Goal: Task Accomplishment & Management: Use online tool/utility

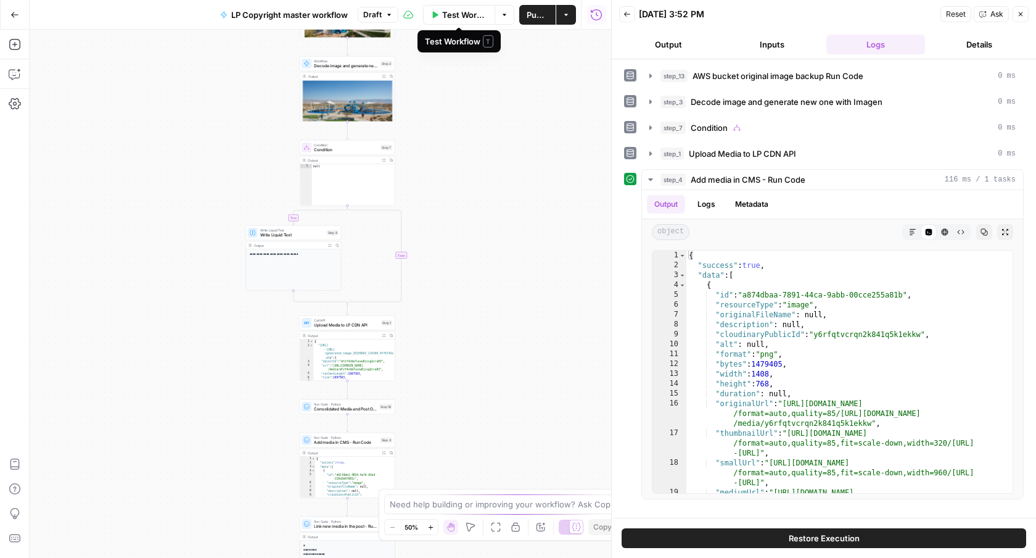
click at [383, 14] on button "Draft" at bounding box center [378, 15] width 41 height 16
click at [218, 160] on div "**********" at bounding box center [321, 294] width 582 height 528
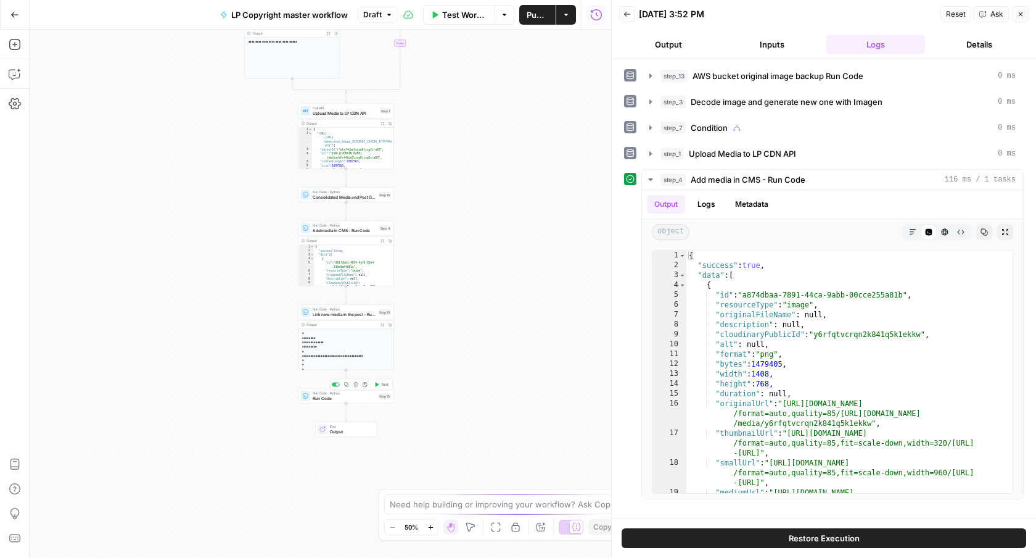
click at [365, 398] on span "Run Code" at bounding box center [344, 398] width 63 height 6
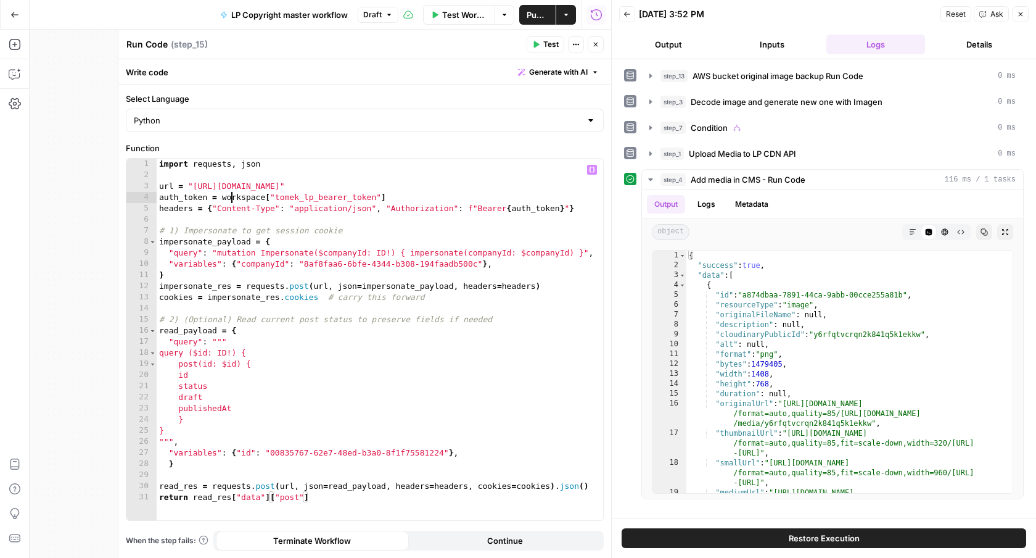
click at [232, 202] on div "import requests , json url = "https://gw.luxurypresence.com/graphql" auth_token…" at bounding box center [380, 351] width 447 height 384
type textarea "**********"
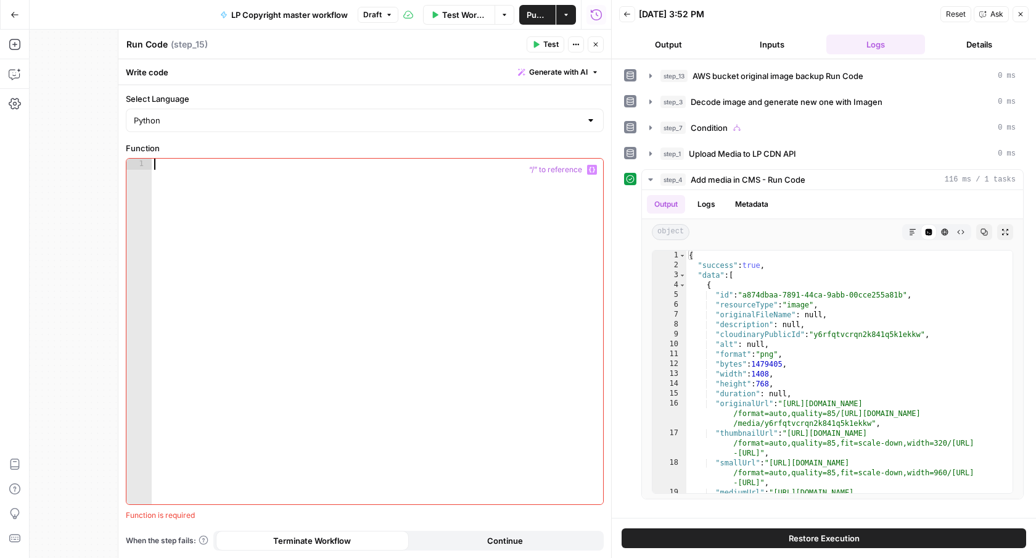
paste textarea "**********"
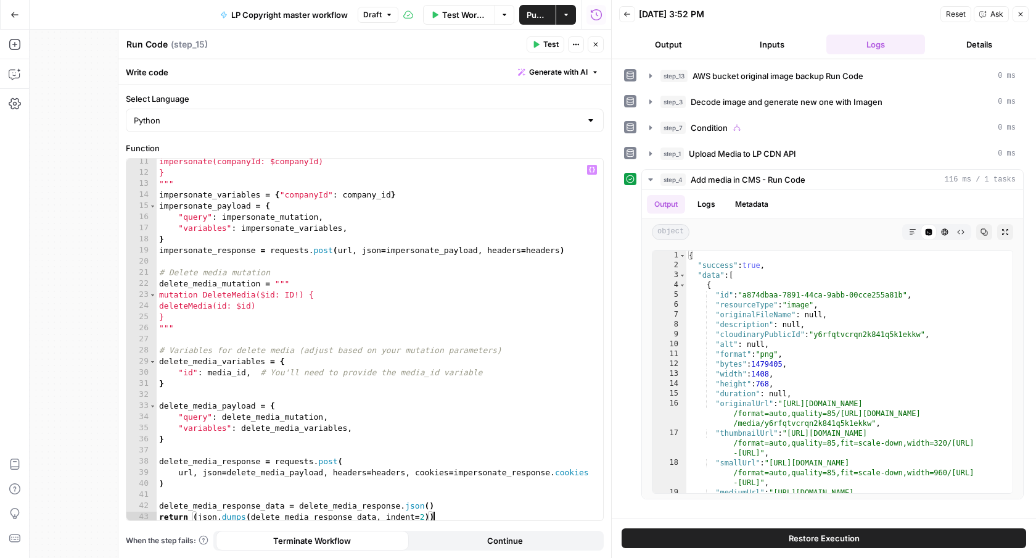
scroll to position [116, 0]
click at [247, 370] on div "impersonate(companyId: $companyId) } """ impersonate_variables = { "companyId" …" at bounding box center [380, 346] width 447 height 384
type textarea "**********"
click at [92, 138] on div "**********" at bounding box center [321, 294] width 582 height 528
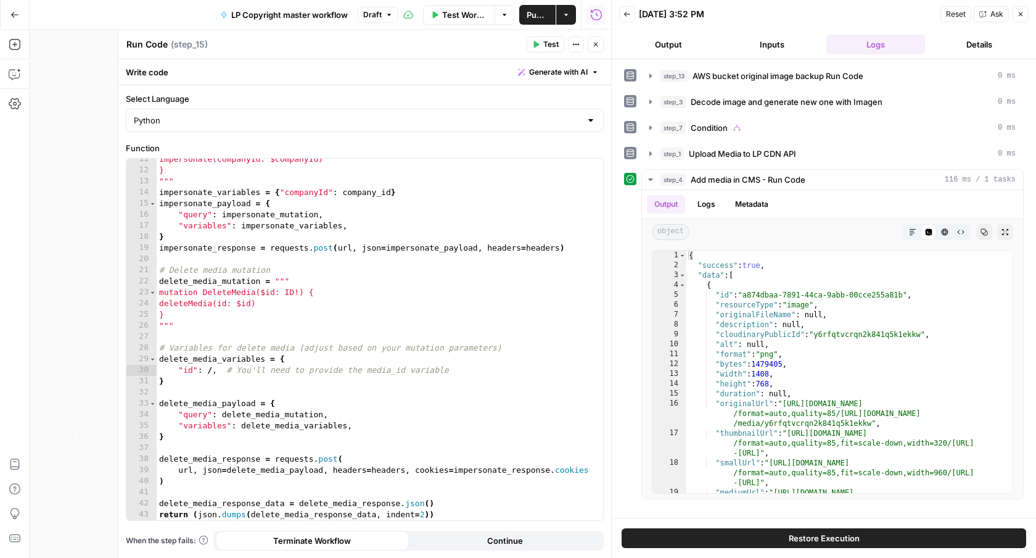
click at [595, 42] on icon "button" at bounding box center [595, 44] width 7 height 7
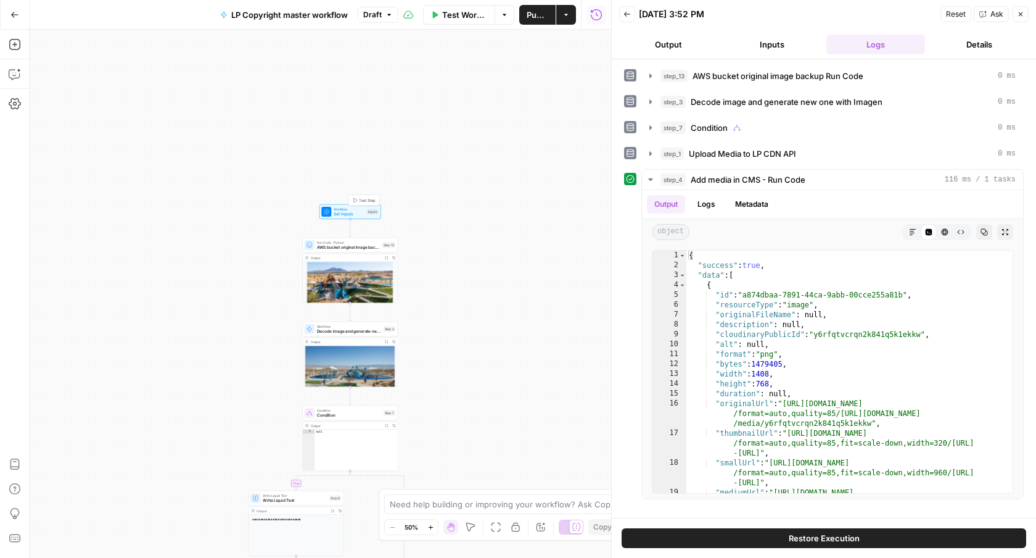
click at [361, 216] on span "Set Inputs" at bounding box center [349, 214] width 31 height 6
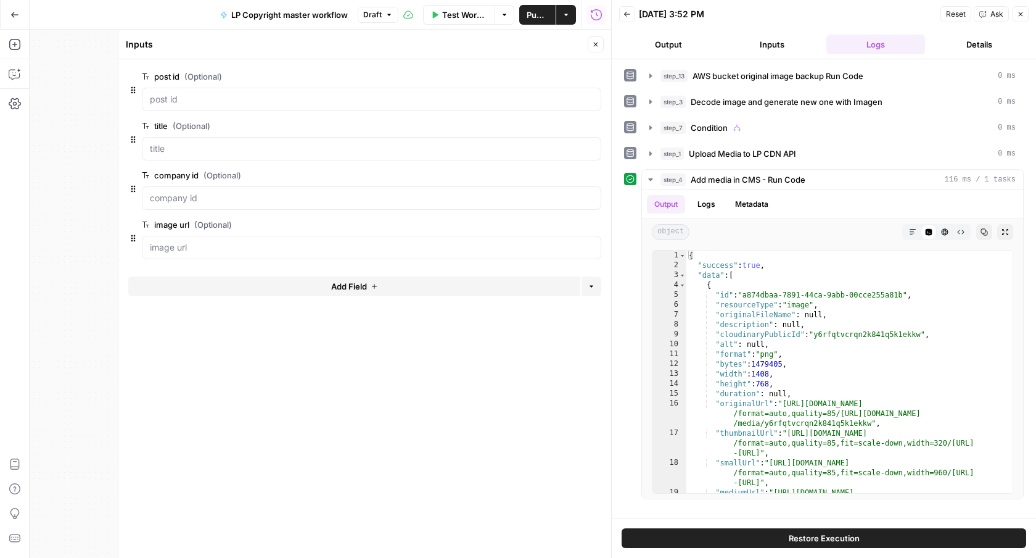
click at [316, 295] on button "Add Field" at bounding box center [354, 286] width 452 height 20
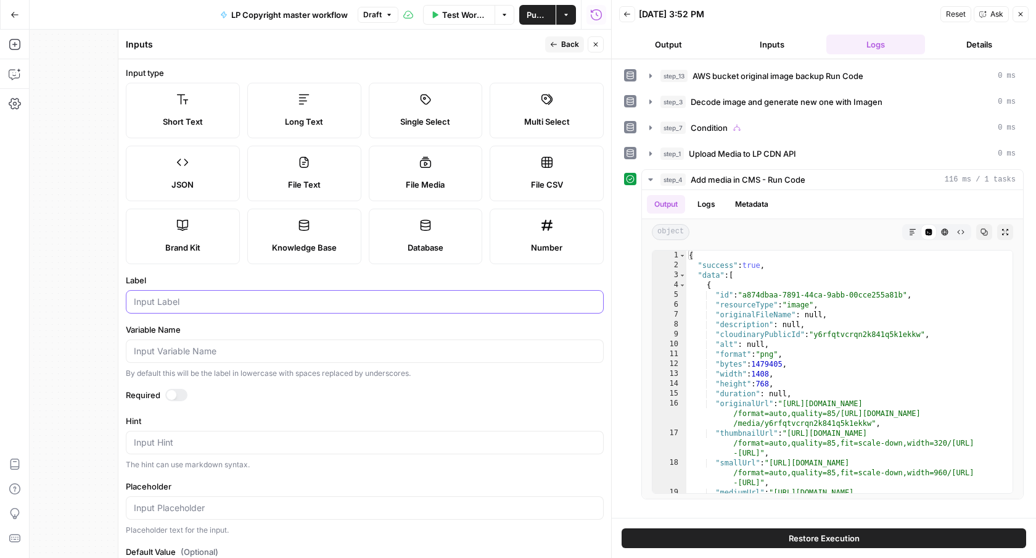
click at [249, 303] on input "Label" at bounding box center [365, 301] width 462 height 12
type input "original media id"
click at [571, 47] on span "Back" at bounding box center [570, 44] width 18 height 11
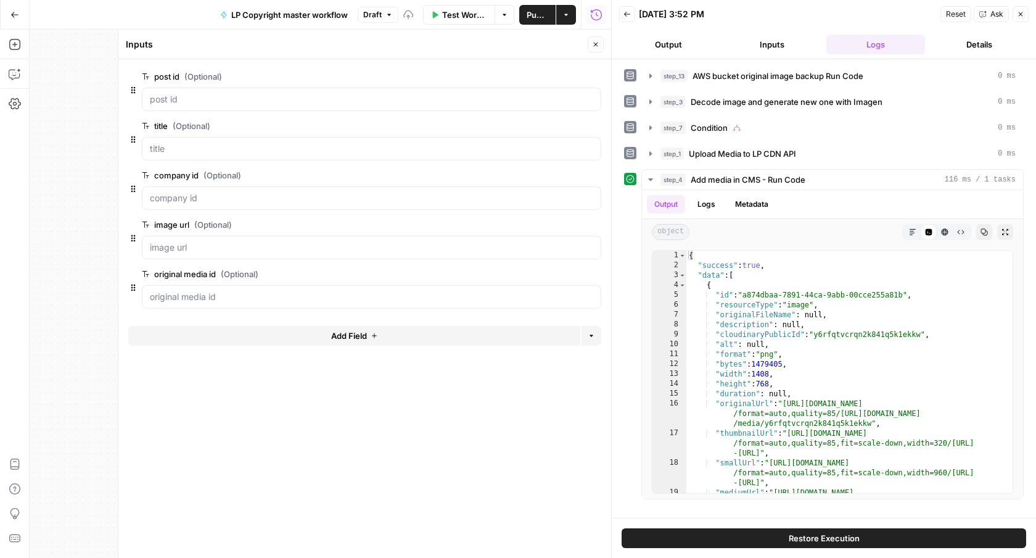
click at [601, 42] on button "Close" at bounding box center [596, 44] width 16 height 16
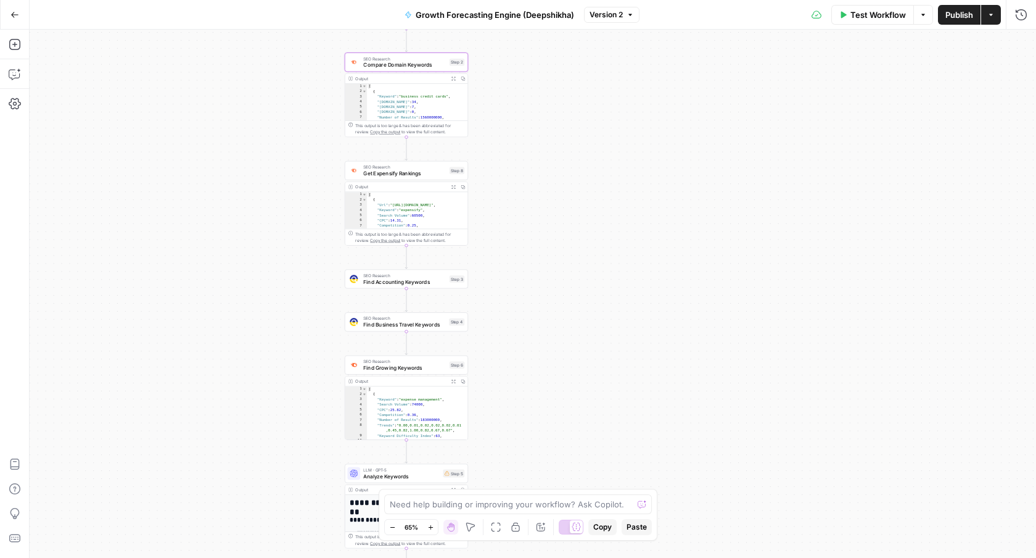
click at [14, 14] on icon "button" at bounding box center [14, 15] width 7 height 6
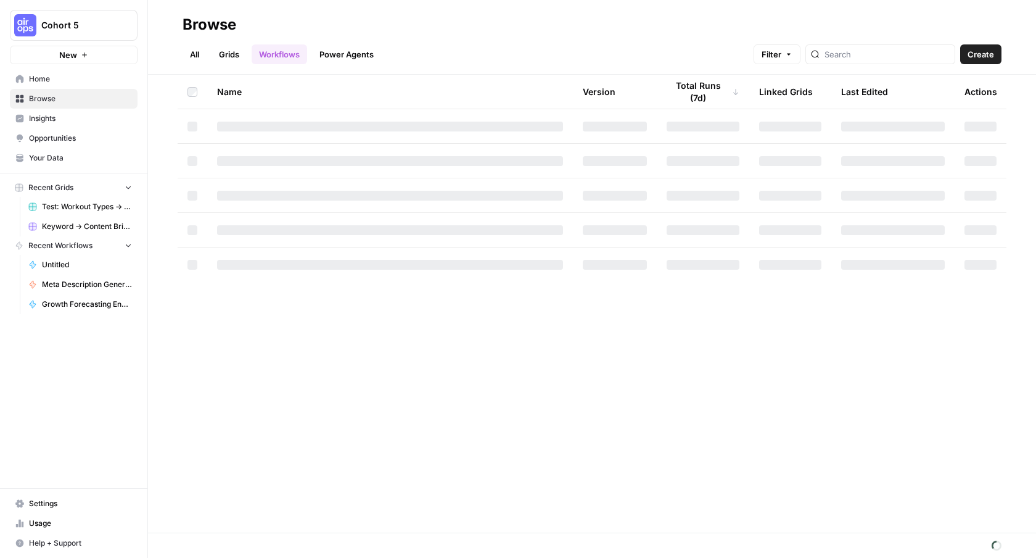
click at [32, 26] on img "Workspace: Cohort 5" at bounding box center [25, 25] width 22 height 22
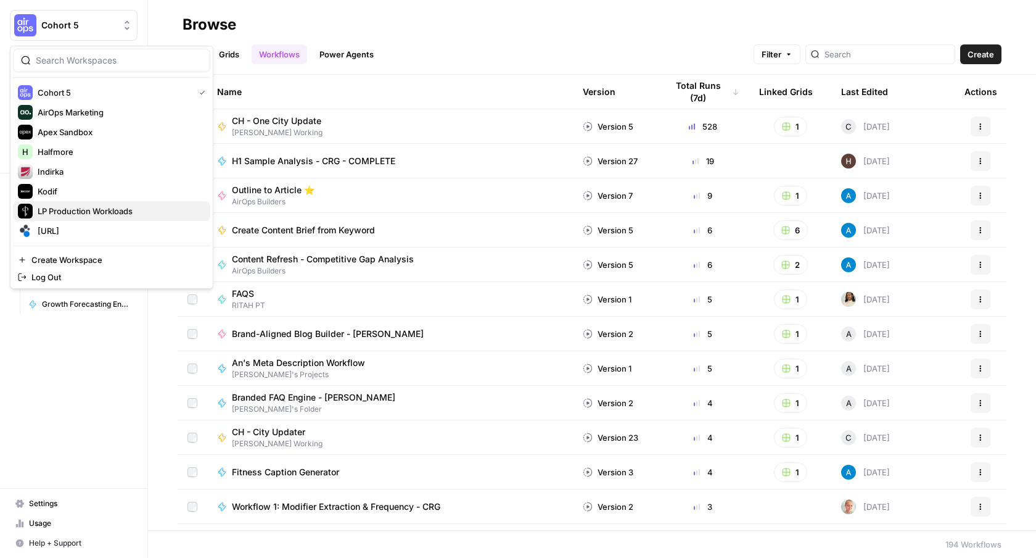
click at [45, 212] on span "LP Production Workloads" at bounding box center [119, 211] width 163 height 12
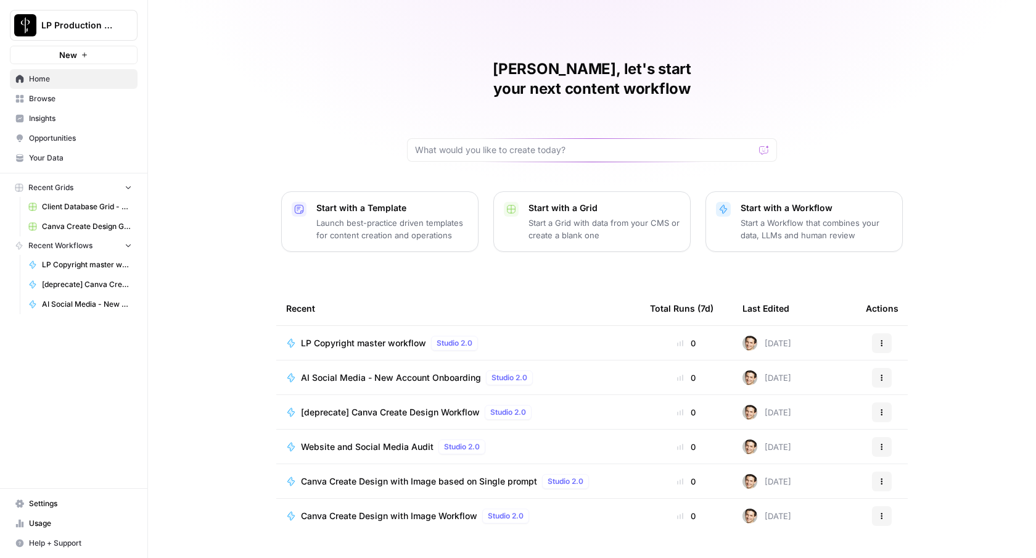
click at [374, 336] on div "LP Copyright master workflow Studio 2.0" at bounding box center [392, 343] width 182 height 15
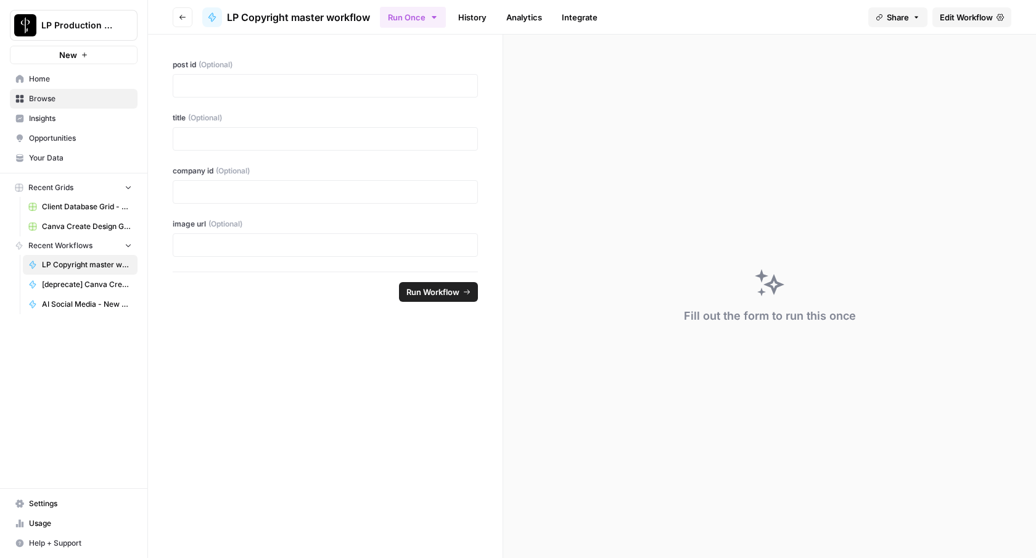
click at [964, 16] on span "Edit Workflow" at bounding box center [966, 17] width 53 height 12
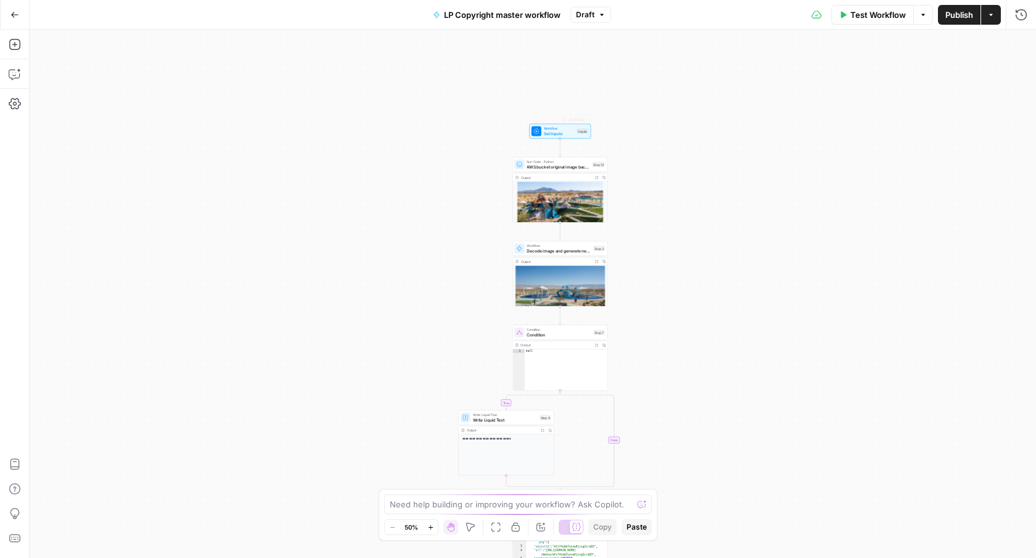
click at [558, 132] on span "Set Inputs" at bounding box center [559, 133] width 31 height 6
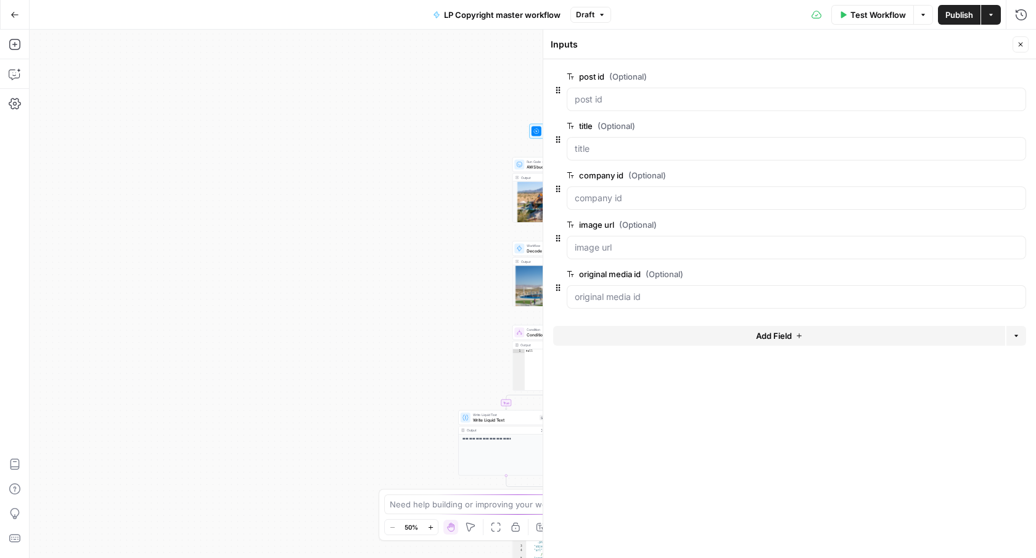
click at [1028, 45] on button "Close" at bounding box center [1021, 44] width 16 height 16
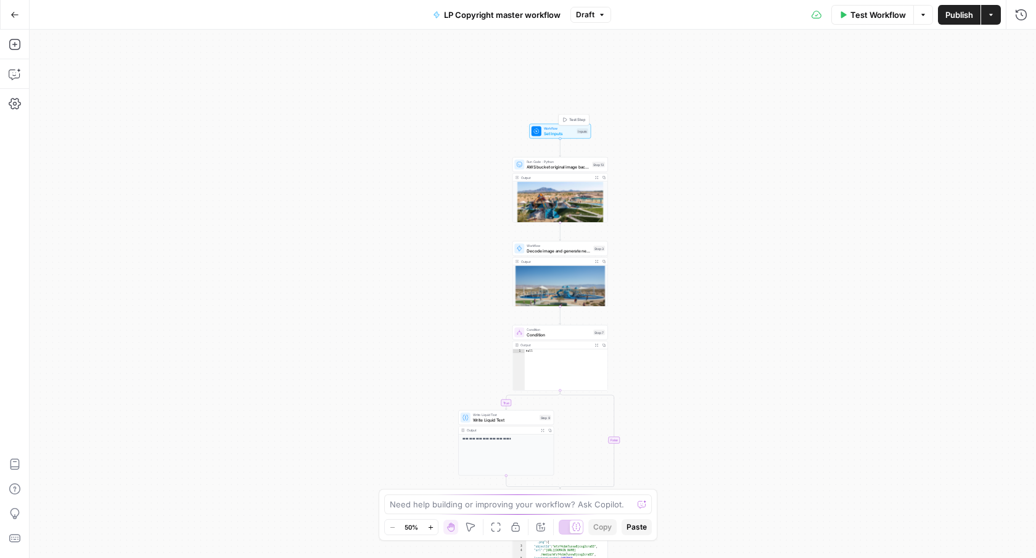
click at [583, 117] on span "Test Step" at bounding box center [577, 120] width 17 height 6
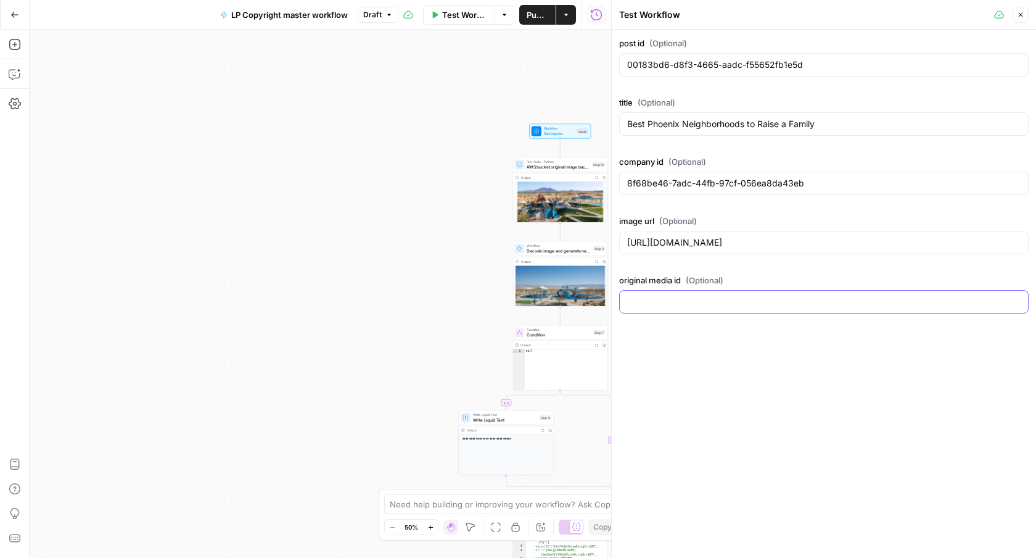
click at [660, 295] on input "original media id (Optional)" at bounding box center [824, 301] width 394 height 12
paste input "18bfec91-59b8-4f76-ab4c-44caa9f7bf7f"
type input "18bfec91-59b8-4f76-ab4c-44caa9f7bf7f"
click at [1023, 17] on icon "button" at bounding box center [1020, 14] width 7 height 7
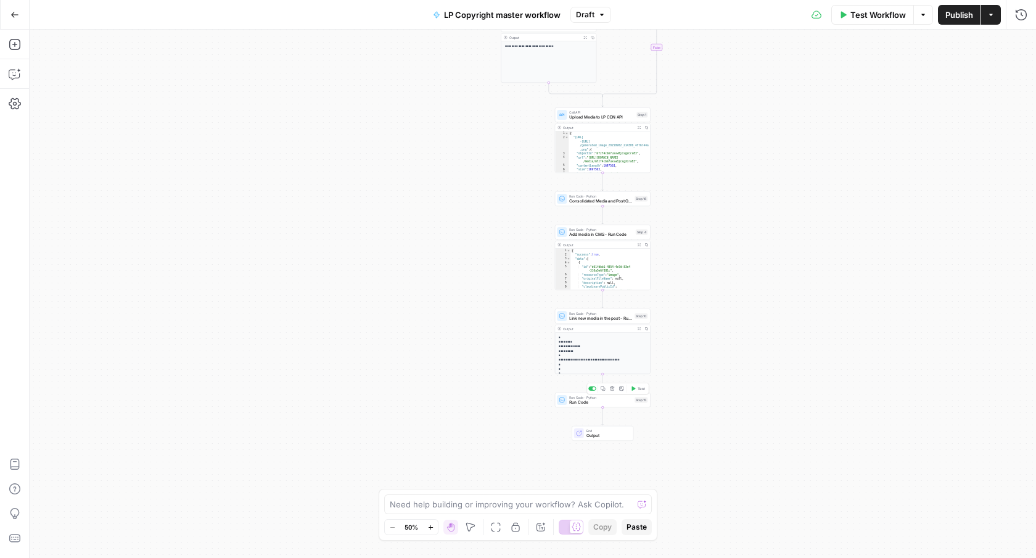
click at [603, 399] on span "Run Code" at bounding box center [600, 402] width 63 height 6
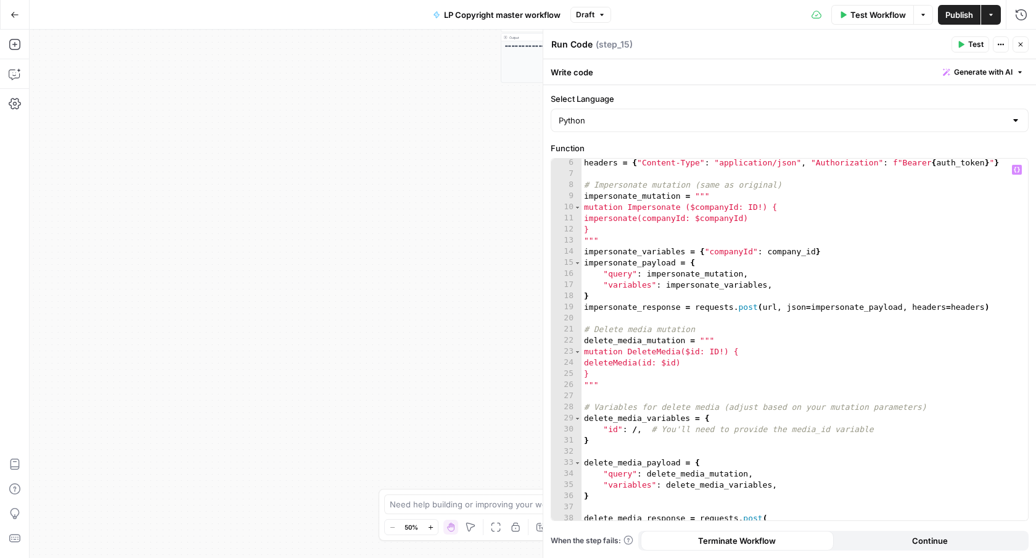
scroll to position [116, 0]
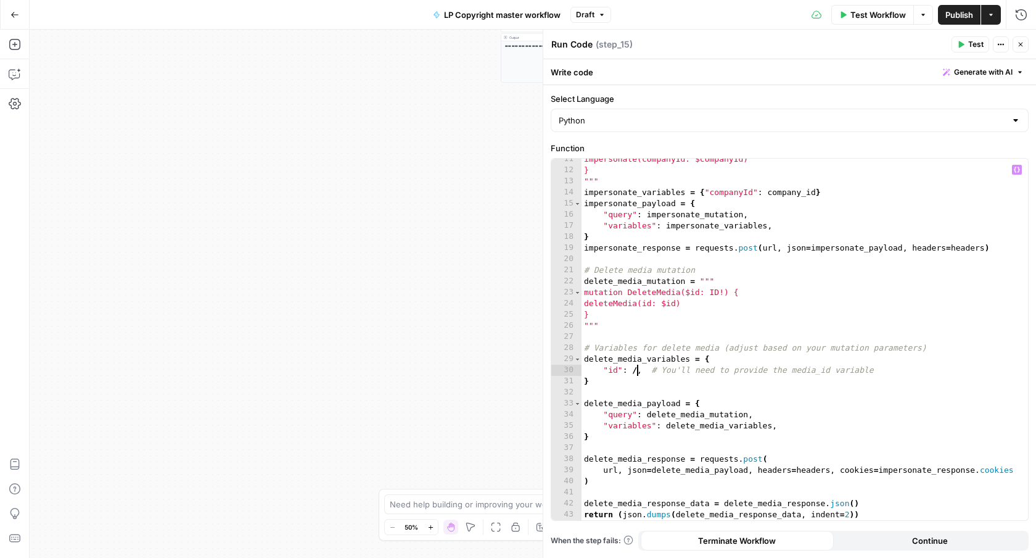
click at [638, 372] on div "impersonate(companyId: $companyId) } """ impersonate_variables = { "companyId" …" at bounding box center [805, 346] width 447 height 384
type textarea "**********"
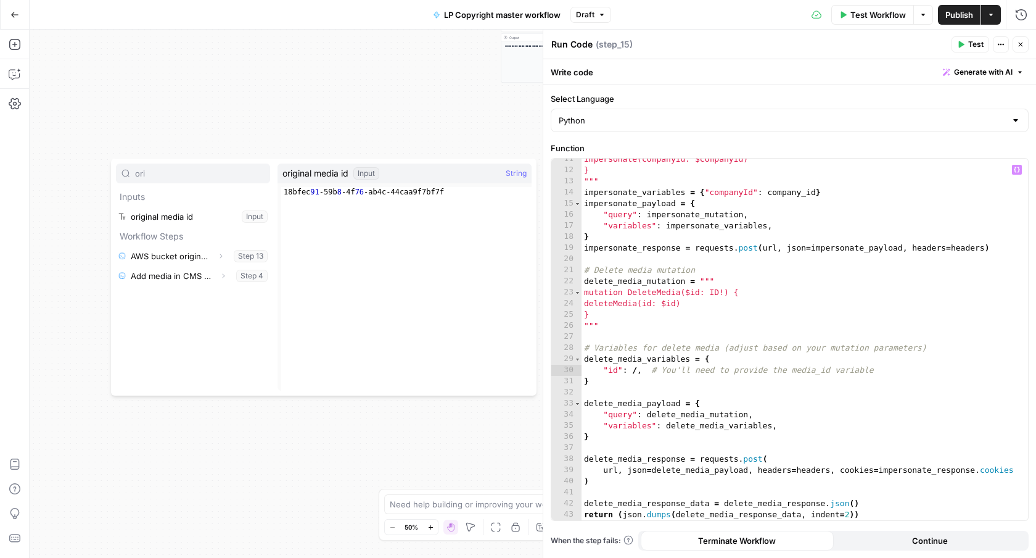
type input "ori"
click at [250, 210] on button "Select variable original media id" at bounding box center [193, 217] width 154 height 20
type textarea "**********"
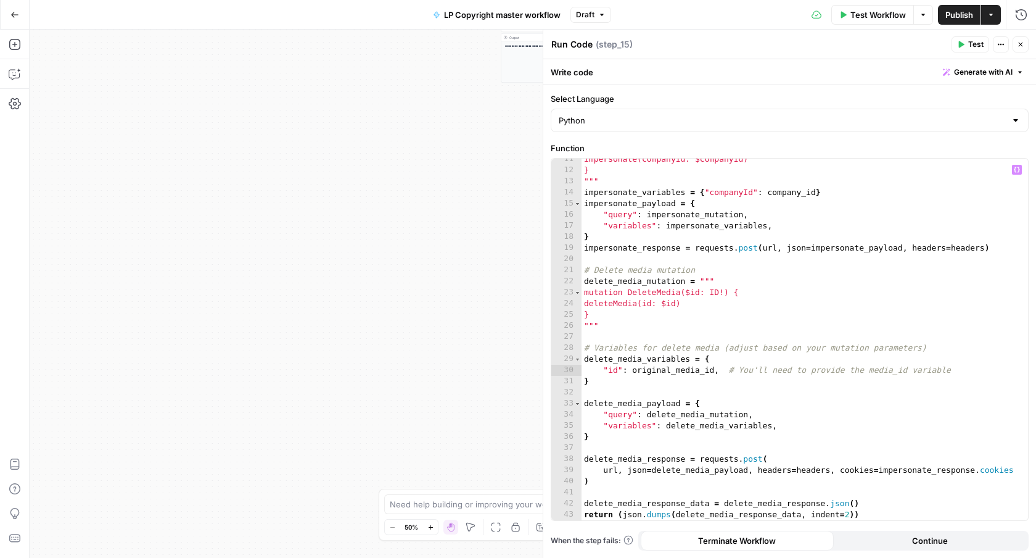
click at [971, 44] on span "Test" at bounding box center [975, 44] width 15 height 11
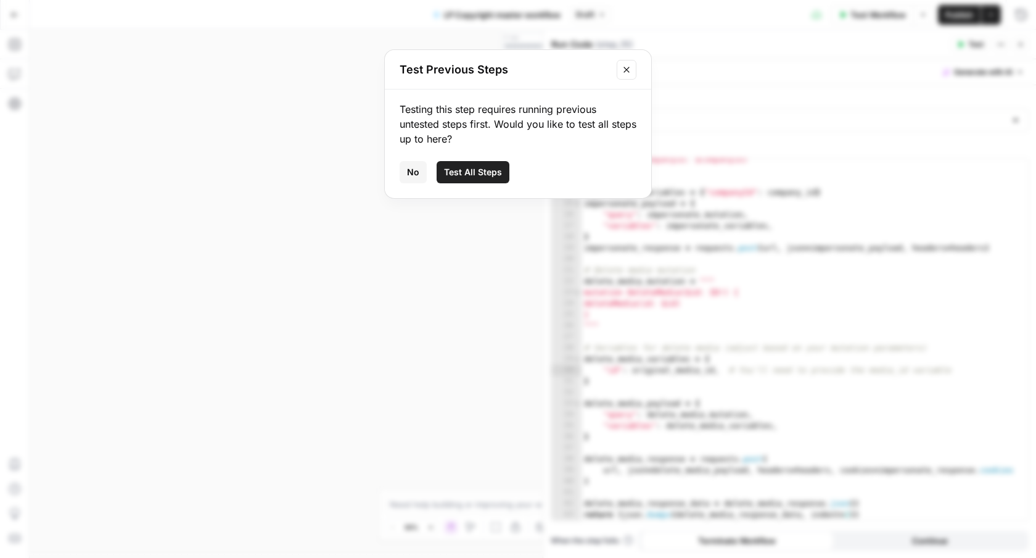
click at [627, 67] on icon "Close modal" at bounding box center [627, 70] width 10 height 10
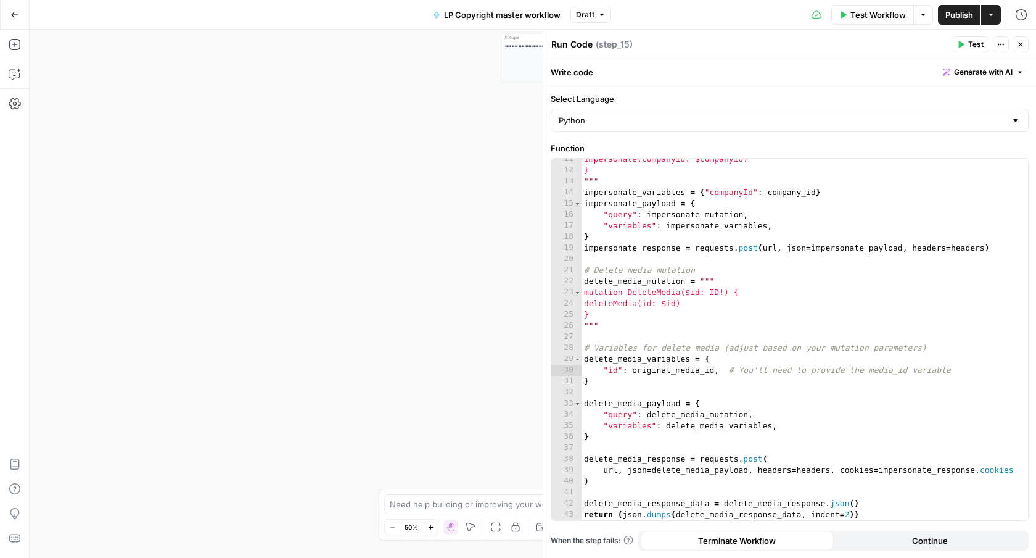
click at [1026, 47] on button "Close" at bounding box center [1021, 44] width 16 height 16
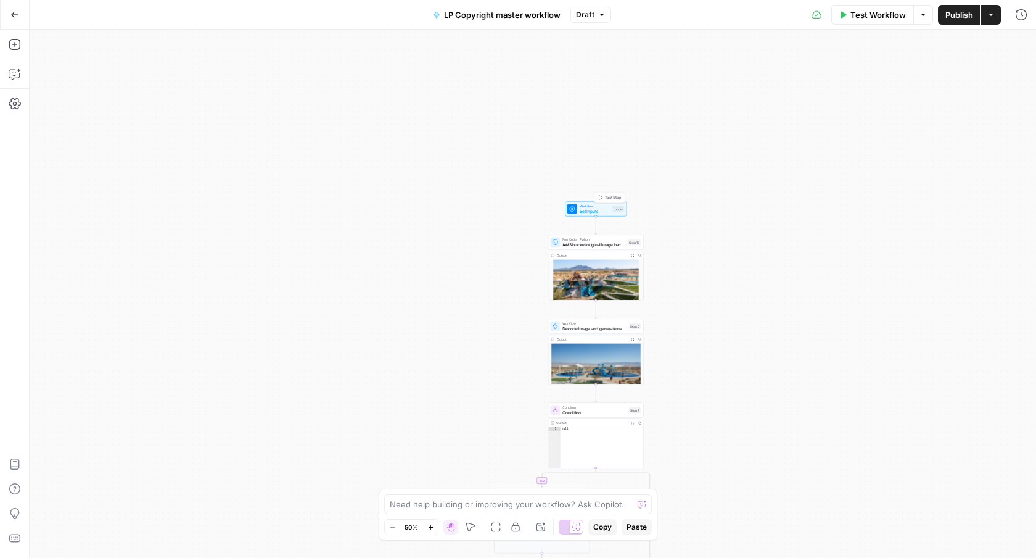
click at [615, 196] on span "Test Step" at bounding box center [613, 198] width 17 height 6
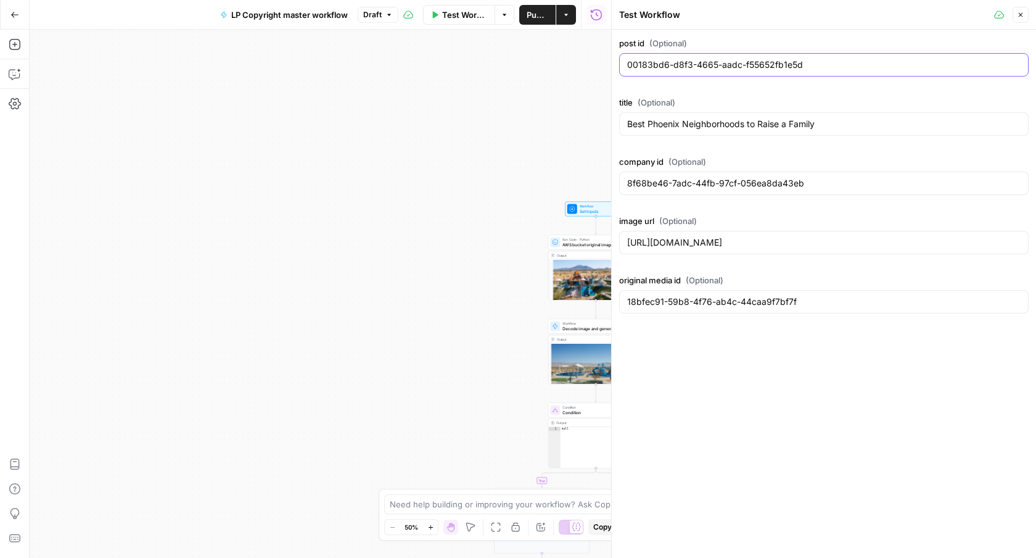
click at [687, 62] on input "00183bd6-d8f3-4665-aadc-f55652fb1e5d" at bounding box center [824, 65] width 394 height 12
paste input "835767-62e7-48ed-b3a0-8f1f75581224"
type input "00835767-62e7-48ed-b3a0-8f1f75581224"
click at [699, 181] on input "8f68be46-7adc-44fb-97cf-056ea8da43eb" at bounding box center [824, 183] width 394 height 12
paste input "af8faa6-6bfe-4344-b308-194faadb500c"
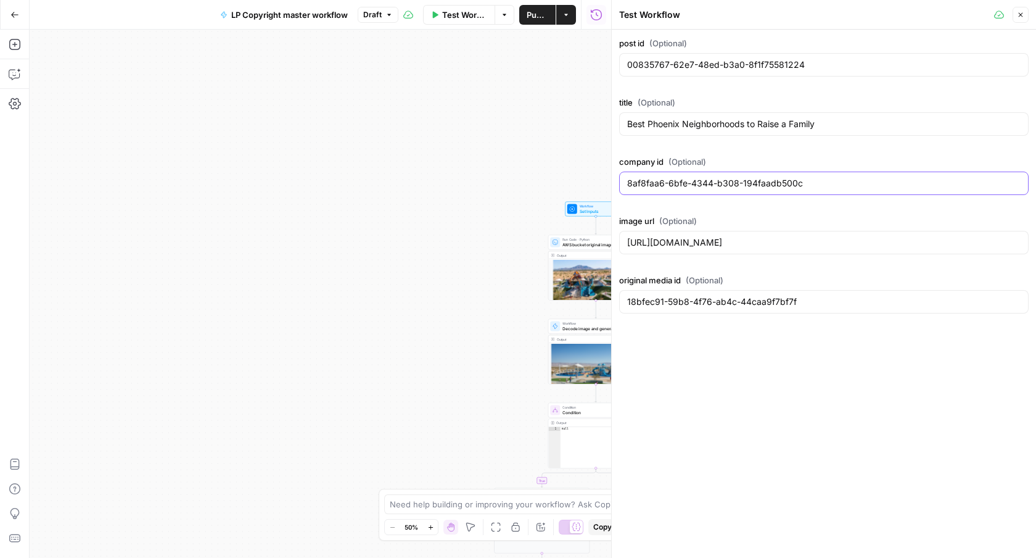
type input "8af8faa6-6bfe-4344-b308-194faadb500c"
click at [738, 117] on div "Best Phoenix Neighborhoods to Raise a Family" at bounding box center [824, 123] width 410 height 23
paste input "The Ultimate Guide to Home Inspection Before Buying"
type input "The Ultimate Guide to Home Inspection Before Buying"
click at [698, 244] on input "https://res.cloudinary.com/luxuryp/image/upload/v1720745359/mximgs858ejuz9gy1dl…" at bounding box center [824, 242] width 394 height 12
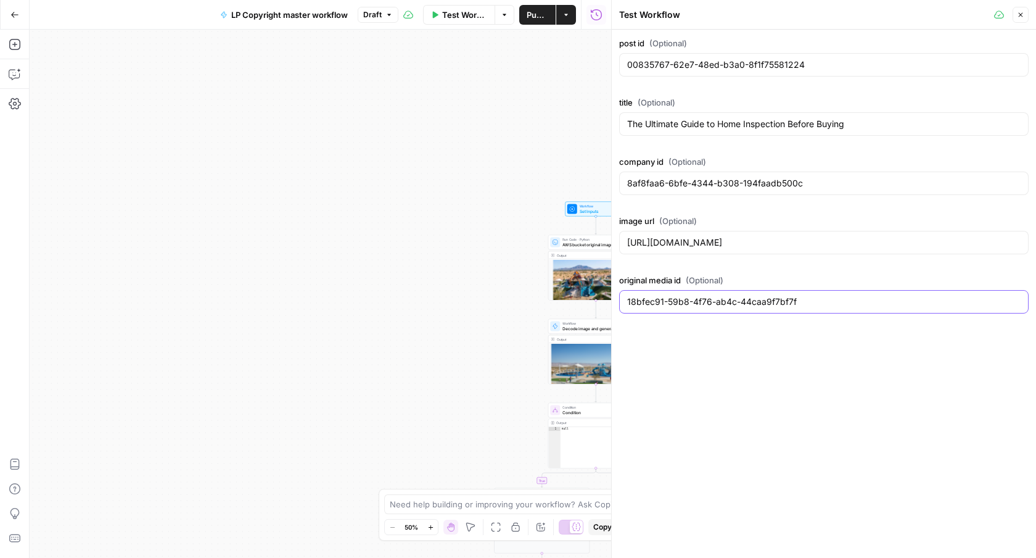
click at [732, 299] on input "18bfec91-59b8-4f76-ab4c-44caa9f7bf7f" at bounding box center [824, 301] width 394 height 12
paste input "42d33b56-04eb-4d96-b401-f24215906ef9"
type input "42d33b56-04eb-4d96-b401-f24215906ef9"
click at [750, 245] on input "https://res.cloudinary.com/luxuryp/image/upload/v1720745359/mximgs858ejuz9gy1dl…" at bounding box center [824, 242] width 394 height 12
paste input "10802757/wpspenff5lamlumydoad"
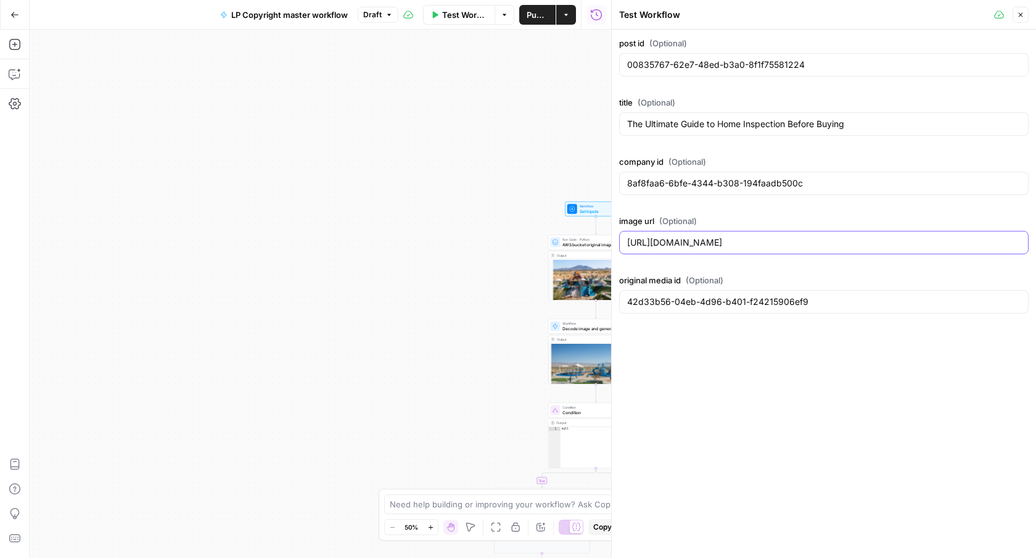
type input "https://res.cloudinary.com/luxuryp/image/upload/v1710802757/wpspenff5lamlumydoa…"
click at [1026, 13] on button "Close" at bounding box center [1021, 15] width 16 height 16
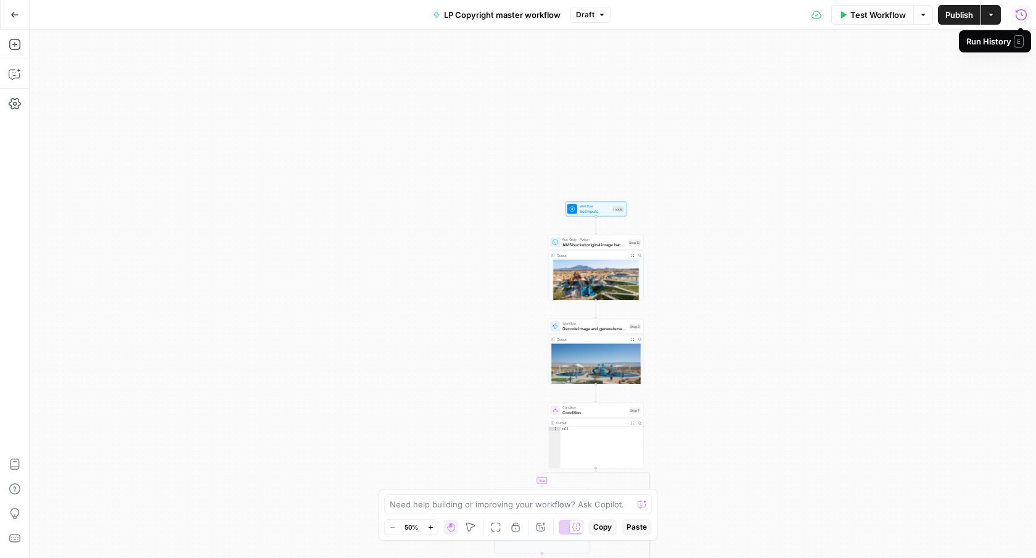
click at [881, 10] on span "Test Workflow" at bounding box center [879, 15] width 56 height 12
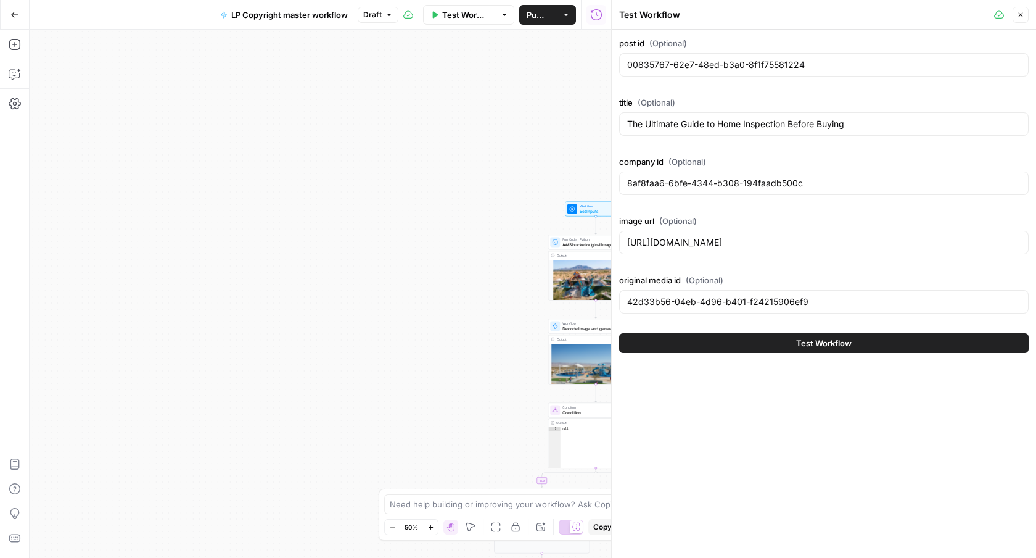
click at [908, 346] on button "Test Workflow" at bounding box center [824, 343] width 410 height 20
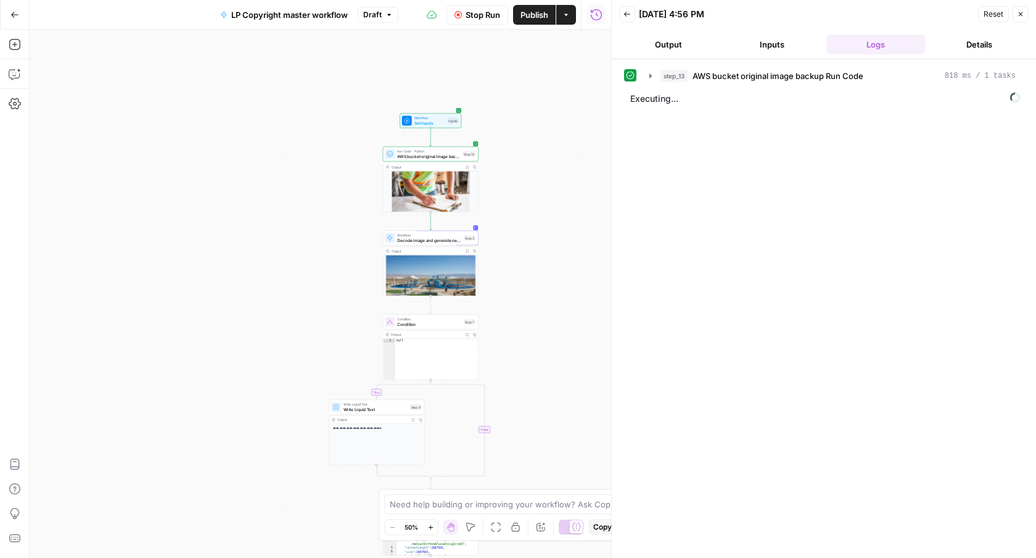
drag, startPoint x: 515, startPoint y: 197, endPoint x: 350, endPoint y: 109, distance: 187.4
click at [350, 109] on div "**********" at bounding box center [321, 294] width 582 height 528
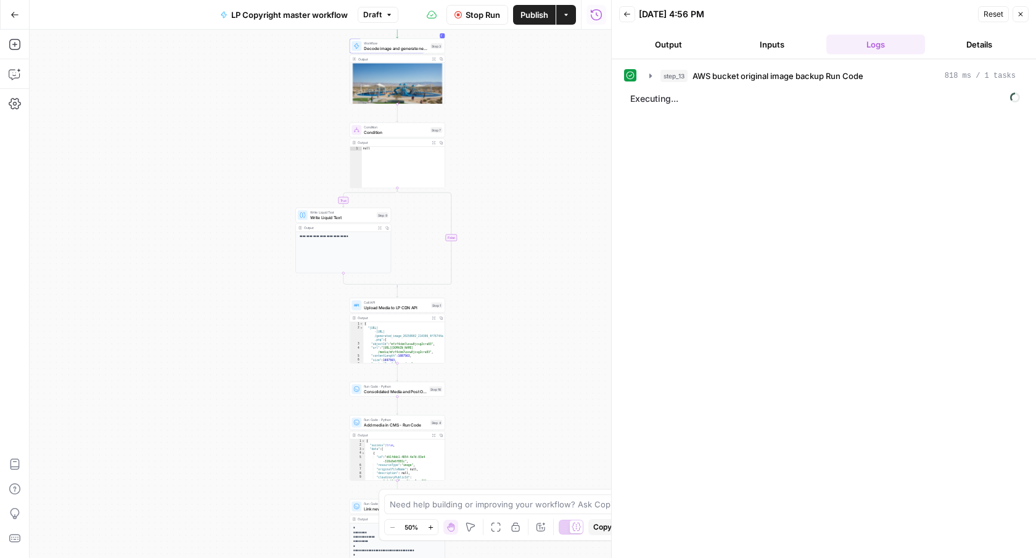
drag, startPoint x: 570, startPoint y: 263, endPoint x: 540, endPoint y: 67, distance: 198.5
click at [540, 67] on div "**********" at bounding box center [321, 294] width 582 height 528
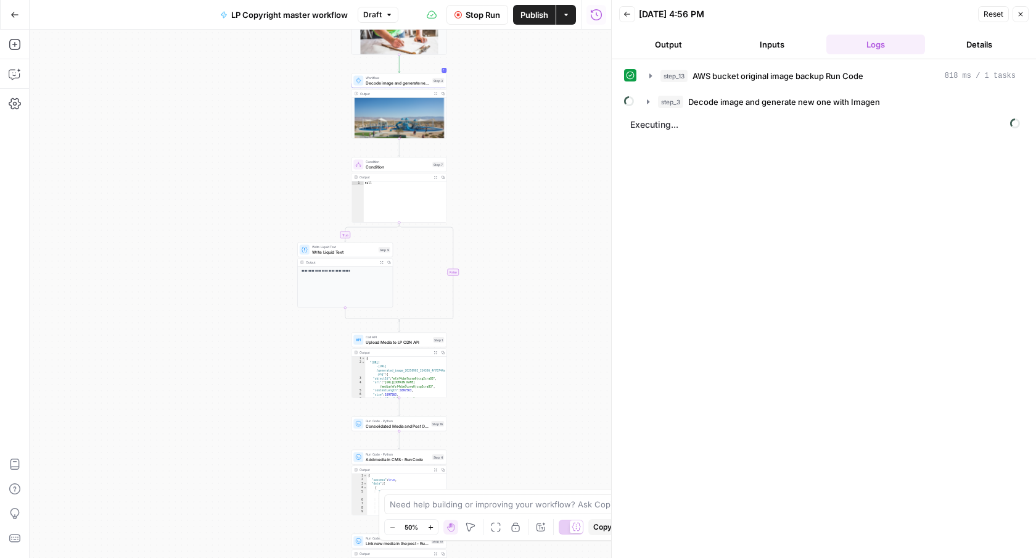
drag, startPoint x: 522, startPoint y: 157, endPoint x: 521, endPoint y: 202, distance: 44.4
click at [521, 202] on div "**********" at bounding box center [321, 294] width 582 height 528
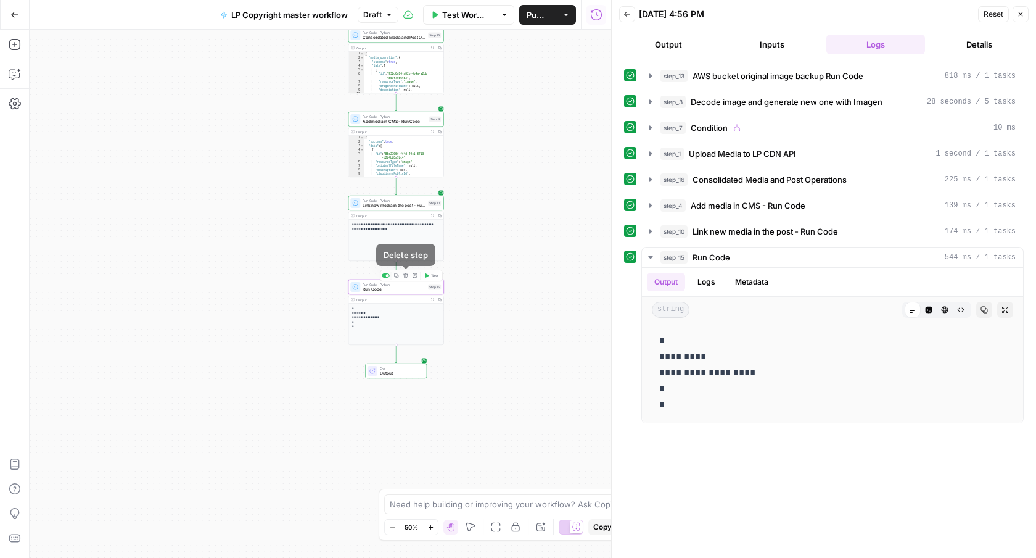
click at [404, 284] on span "Run Code · Python" at bounding box center [394, 284] width 63 height 5
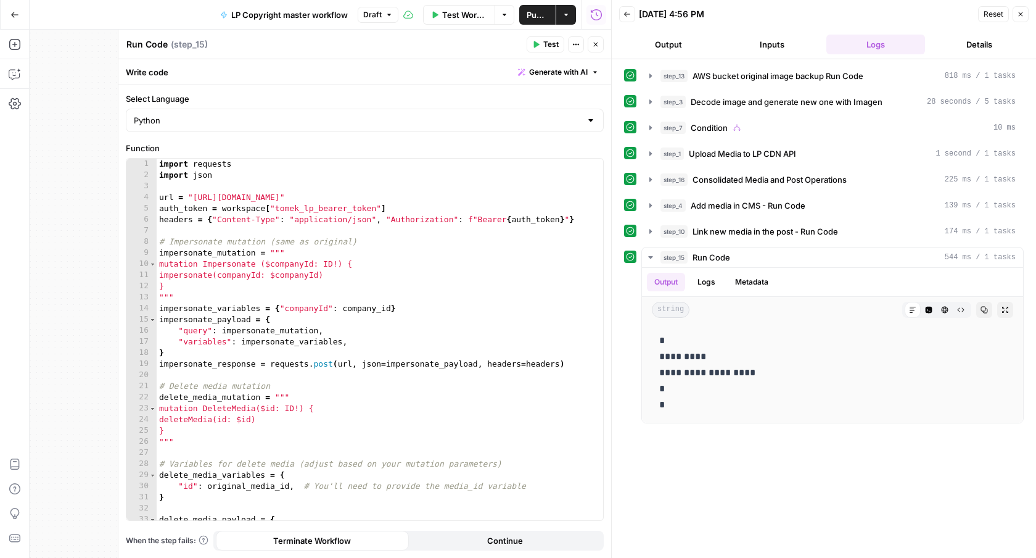
click at [149, 44] on textarea "Run Code" at bounding box center [146, 44] width 41 height 12
type textarea "delete old media"
click at [545, 19] on span "Publish" at bounding box center [538, 15] width 22 height 12
click at [760, 12] on div "09/02/25 at 4:56 PM" at bounding box center [807, 14] width 336 height 12
click at [598, 45] on icon "button" at bounding box center [595, 44] width 7 height 7
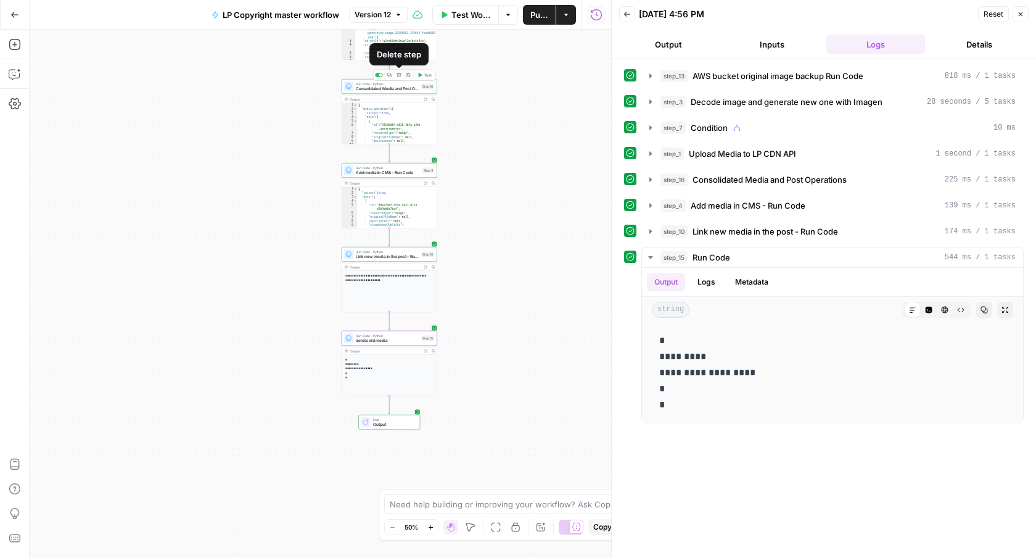
click at [402, 75] on button "Delete step" at bounding box center [399, 75] width 8 height 8
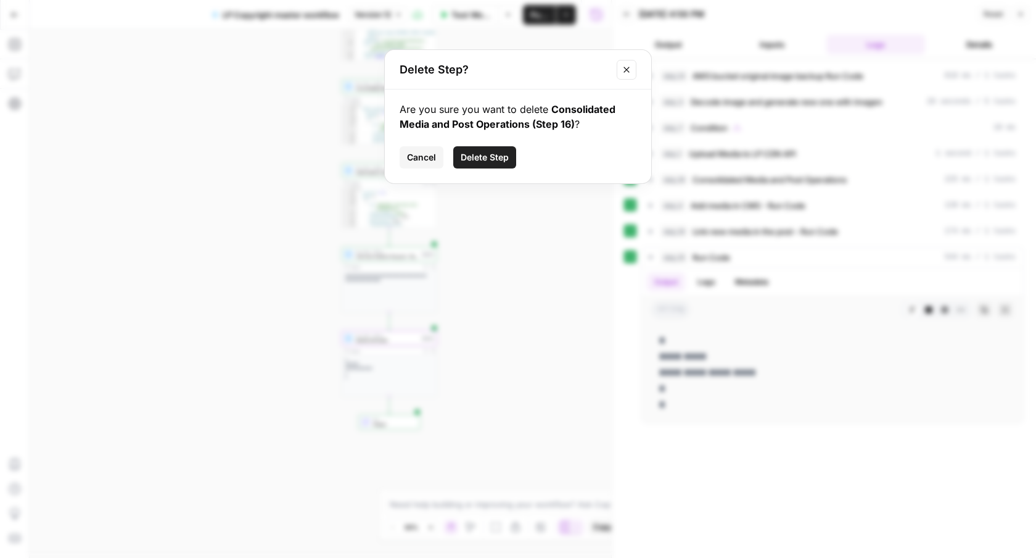
click at [498, 159] on span "Delete Step" at bounding box center [485, 157] width 48 height 12
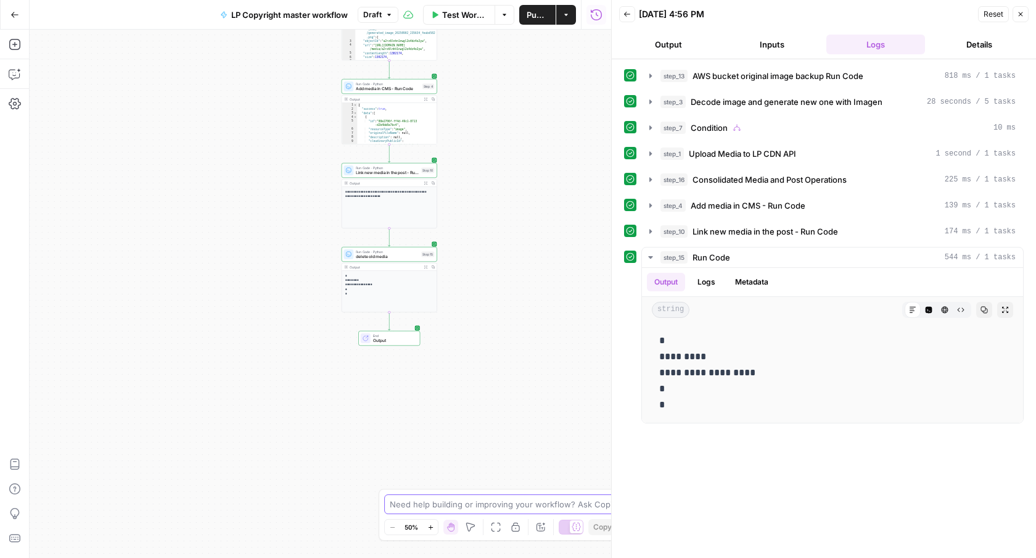
click at [439, 500] on textarea at bounding box center [511, 504] width 243 height 12
type textarea "consolidate code in steps 4, 10, 15 to create a one code step"
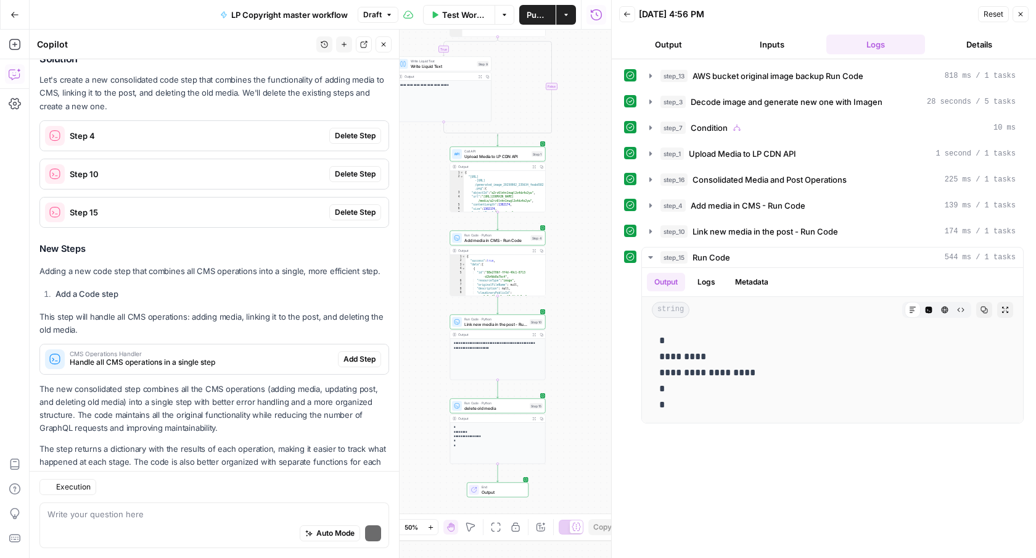
scroll to position [192, 0]
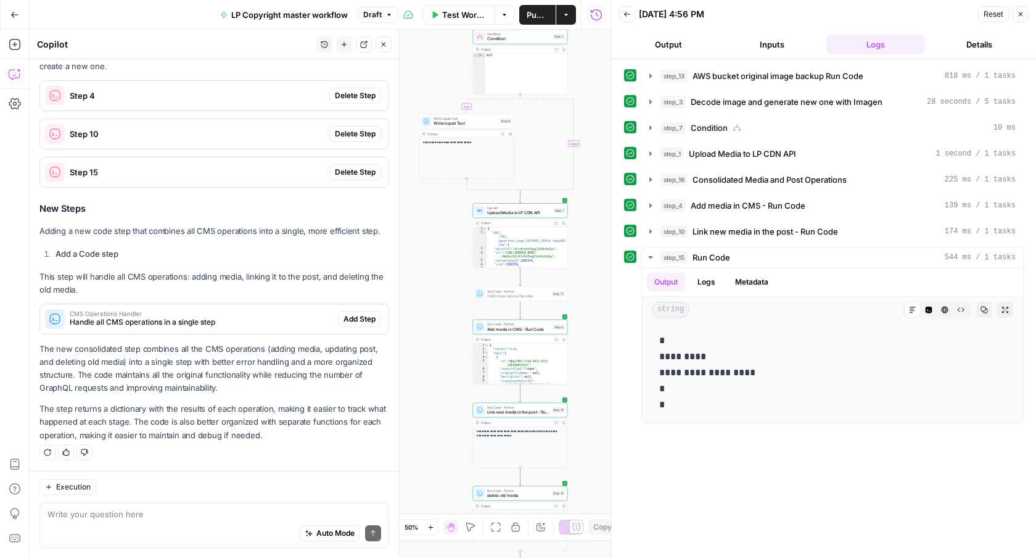
click at [357, 321] on span "Add Step" at bounding box center [360, 318] width 32 height 11
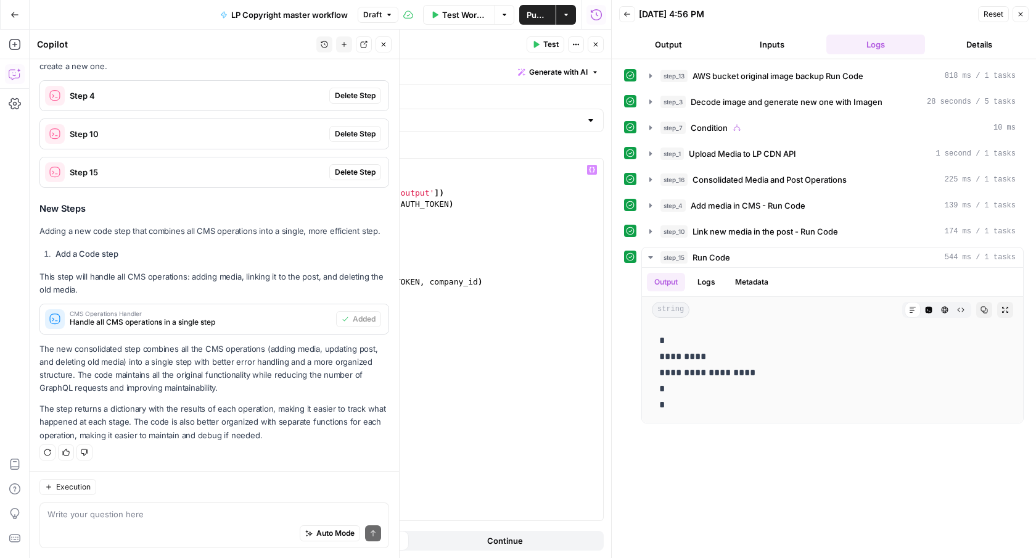
scroll to position [2303, 0]
click at [596, 45] on icon "button" at bounding box center [595, 44] width 7 height 7
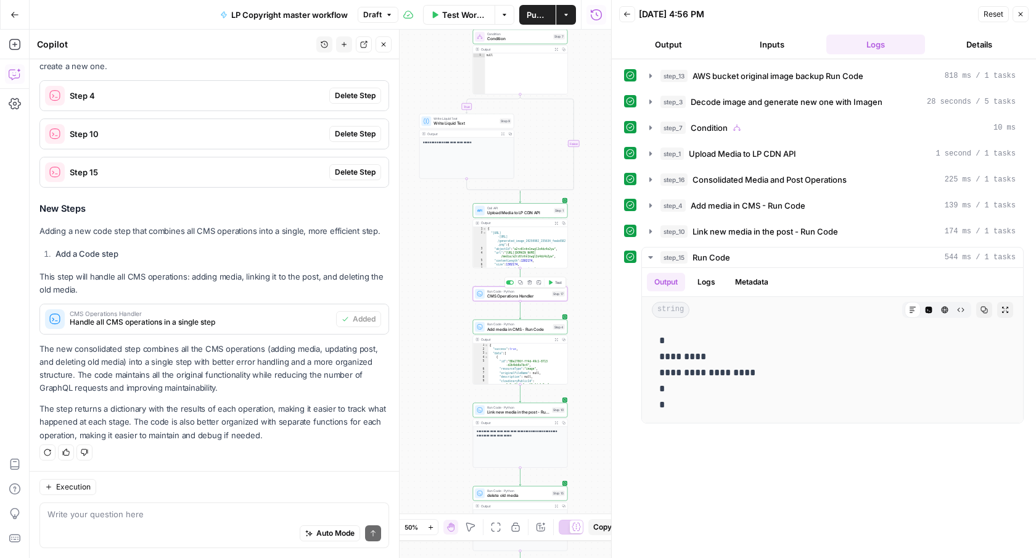
click at [513, 295] on span "CMS Operations Handler" at bounding box center [518, 296] width 62 height 6
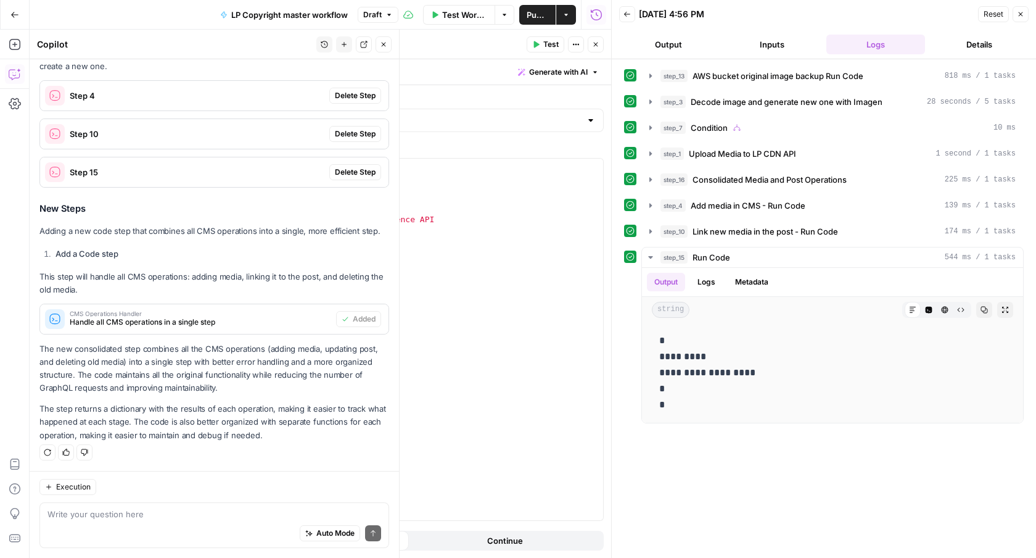
click at [593, 47] on icon "button" at bounding box center [595, 44] width 7 height 7
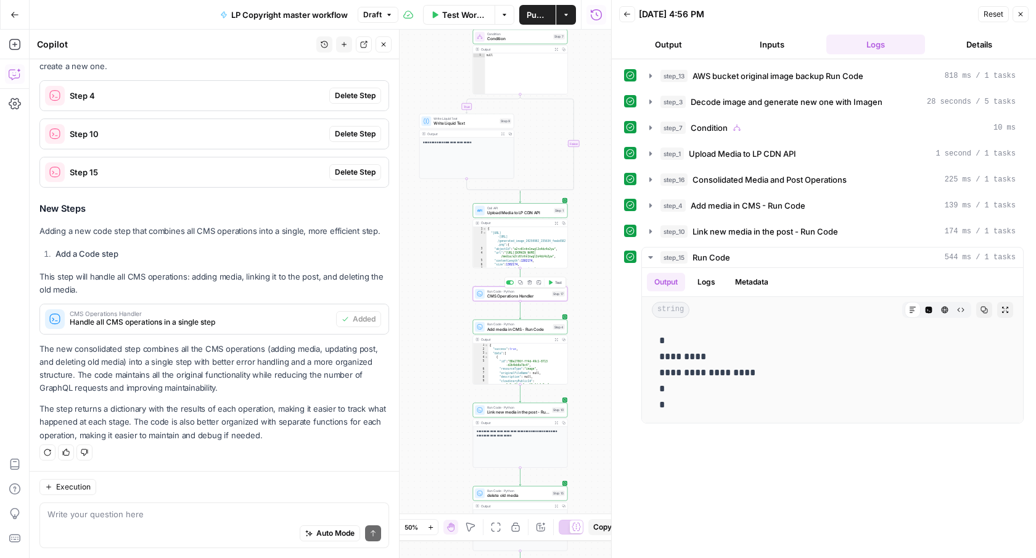
click at [514, 298] on span "CMS Operations Handler" at bounding box center [518, 296] width 62 height 6
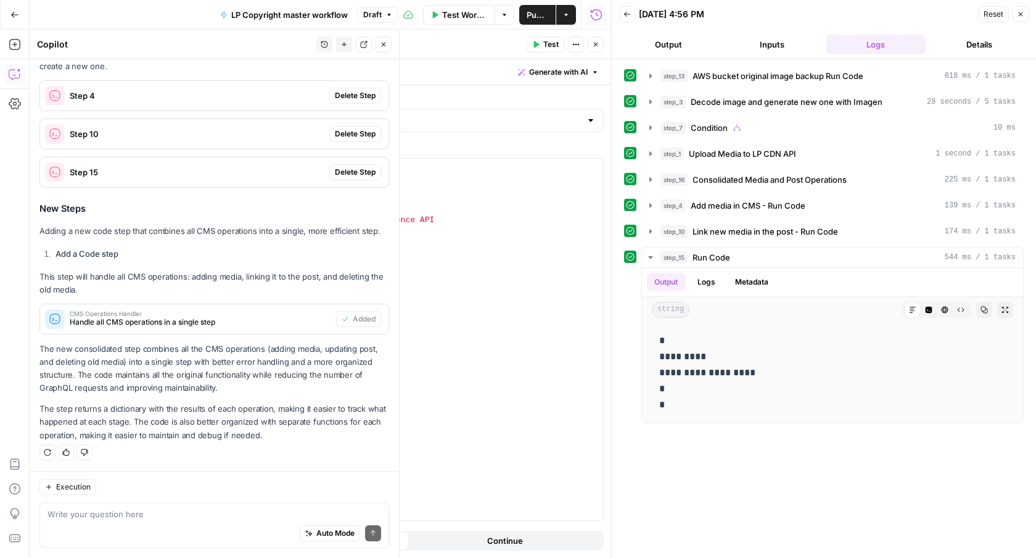
click at [194, 42] on textarea "CMS Operations Handler" at bounding box center [178, 44] width 105 height 12
type textarea "CMS Add media, update post, delete old"
click at [601, 46] on button "Close" at bounding box center [596, 44] width 16 height 16
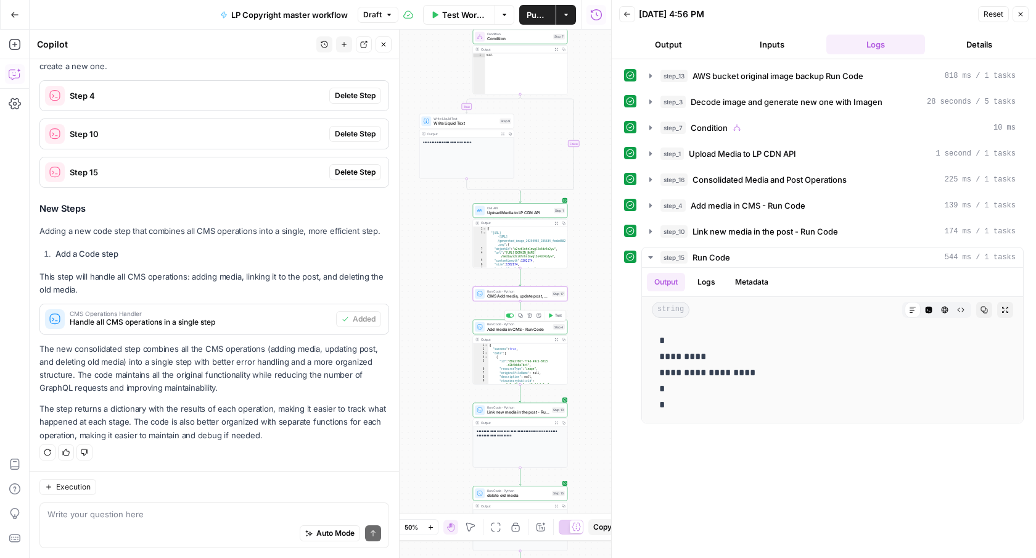
click at [513, 318] on div "Copy step Delete step Add Note Test" at bounding box center [536, 315] width 62 height 11
click at [509, 316] on div at bounding box center [509, 315] width 7 height 4
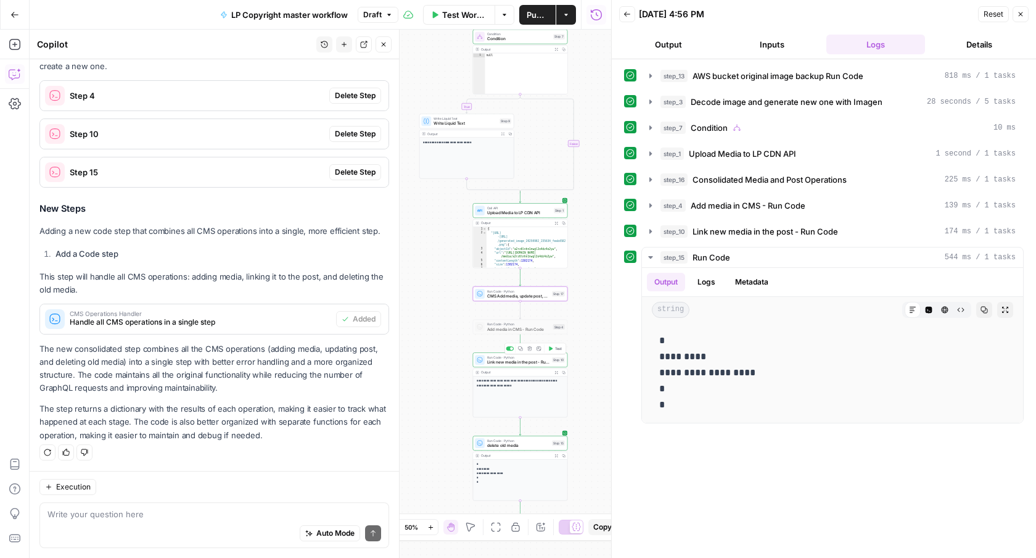
click at [511, 346] on div at bounding box center [509, 348] width 7 height 4
click at [510, 384] on div "Copy step Delete step Add Note Test" at bounding box center [536, 381] width 62 height 11
click at [510, 381] on div at bounding box center [511, 381] width 3 height 3
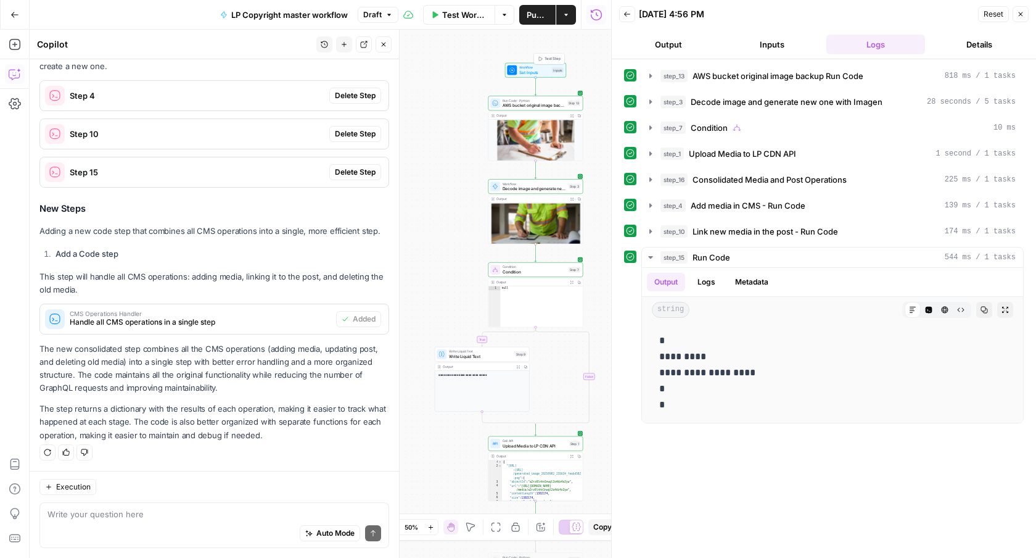
click at [555, 57] on span "Test Step" at bounding box center [553, 59] width 16 height 6
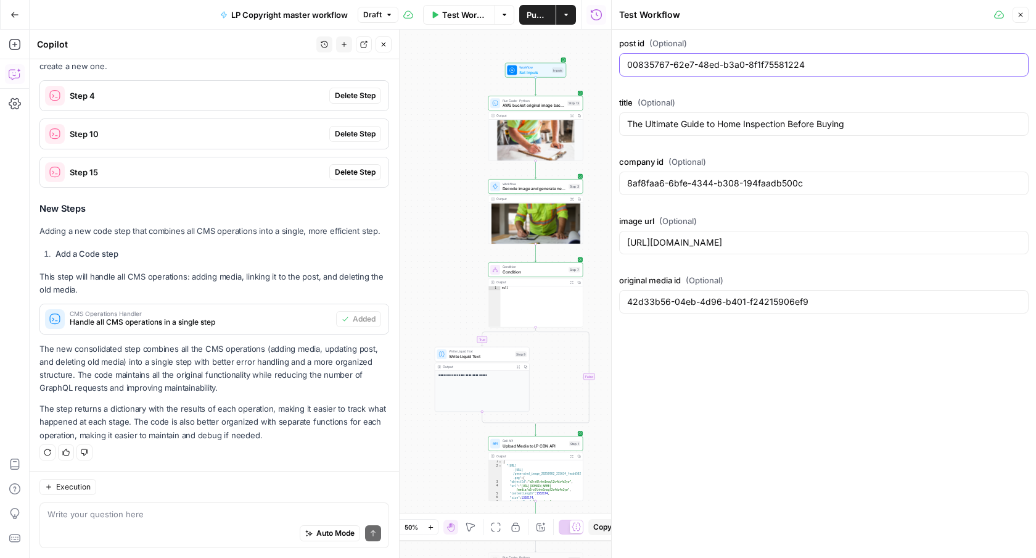
click at [699, 65] on input "00835767-62e7-48ed-b3a0-8f1f75581224" at bounding box center [824, 65] width 394 height 12
paste input "dd18ff-55c2-4587-82d9-3ebdb1889f9d"
type input "00dd18ff-55c2-4587-82d9-3ebdb1889f9d"
click at [657, 170] on div "company id (Optional) 8af8faa6-6bfe-4344-b308-194faadb500c" at bounding box center [824, 177] width 410 height 44
click at [657, 181] on input "8af8faa6-6bfe-4344-b308-194faadb500c" at bounding box center [824, 183] width 394 height 12
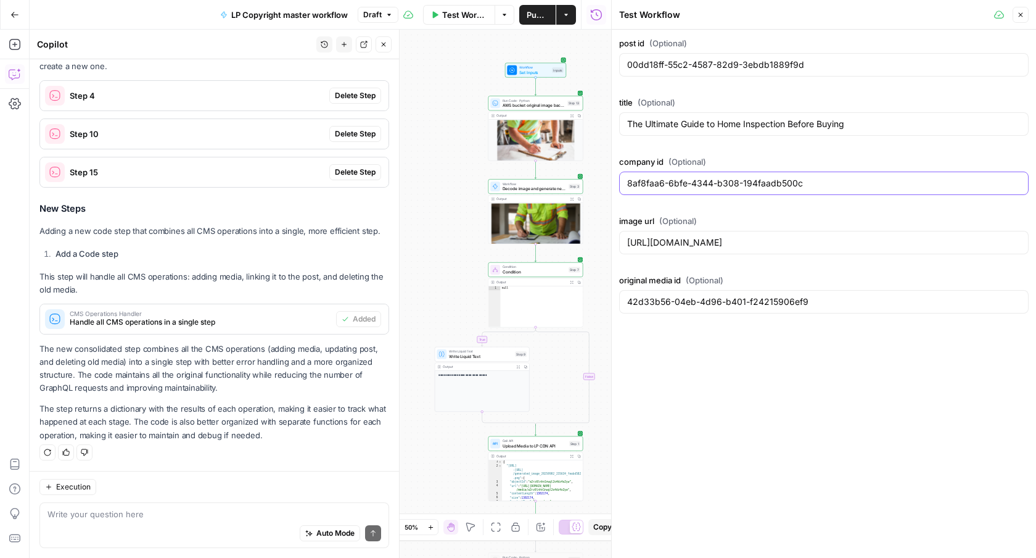
paste input "fe340610-8ed5-44c6-a484-06359c16bf7"
type input "fe340610-8ed5-44c6-a484-06359c16bf7c"
click at [670, 120] on input "The Ultimate Guide to Home Inspection Before Buying" at bounding box center [824, 124] width 394 height 12
paste input "Top 5 Reasons You’ll Love Living in Bucks County"
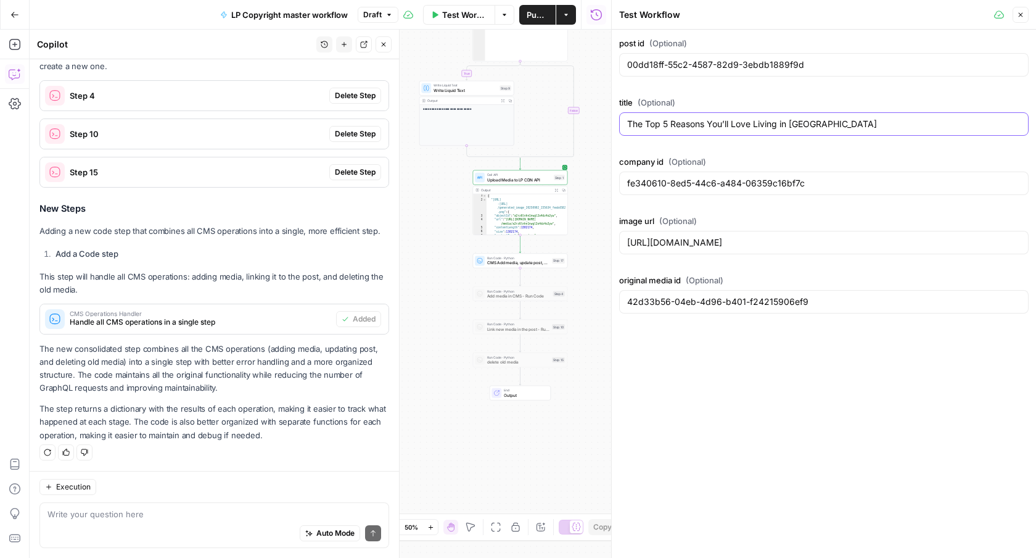
type input "The Top 5 Reasons You’ll Love Living in [GEOGRAPHIC_DATA]"
click at [676, 234] on div "https://res.cloudinary.com/luxuryp/image/upload/v1710802757/wpspenff5lamlumydoa…" at bounding box center [824, 242] width 410 height 23
click at [749, 244] on input "https://res.cloudinary.com/luxuryp/image/upload/v1710802757/wpspenff5lamlumydoa…" at bounding box center [824, 242] width 394 height 12
paste input "[URL][DOMAIN_NAME]"
type input "[URL][DOMAIN_NAME]"
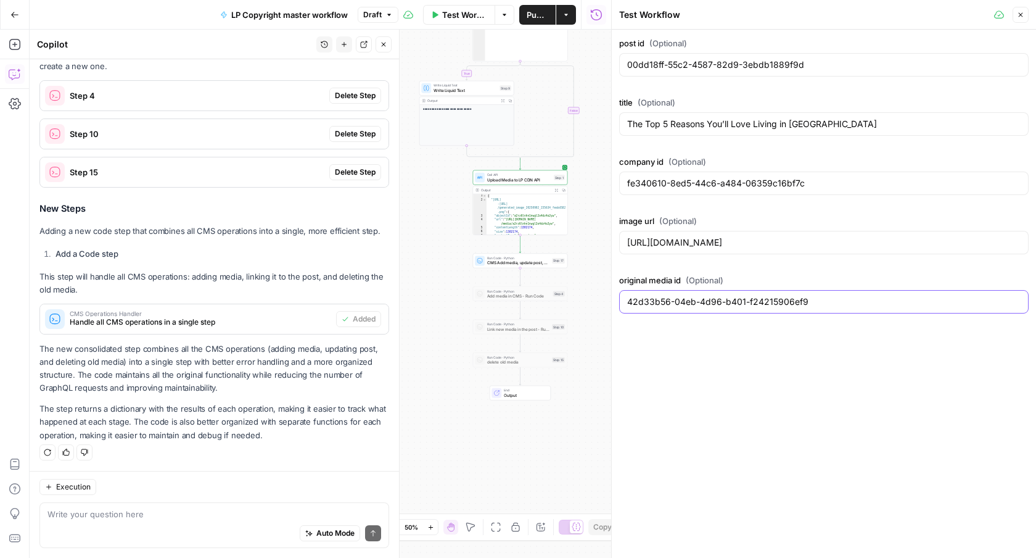
click at [738, 300] on input "42d33b56-04eb-4d96-b401-f24215906ef9" at bounding box center [824, 301] width 394 height 12
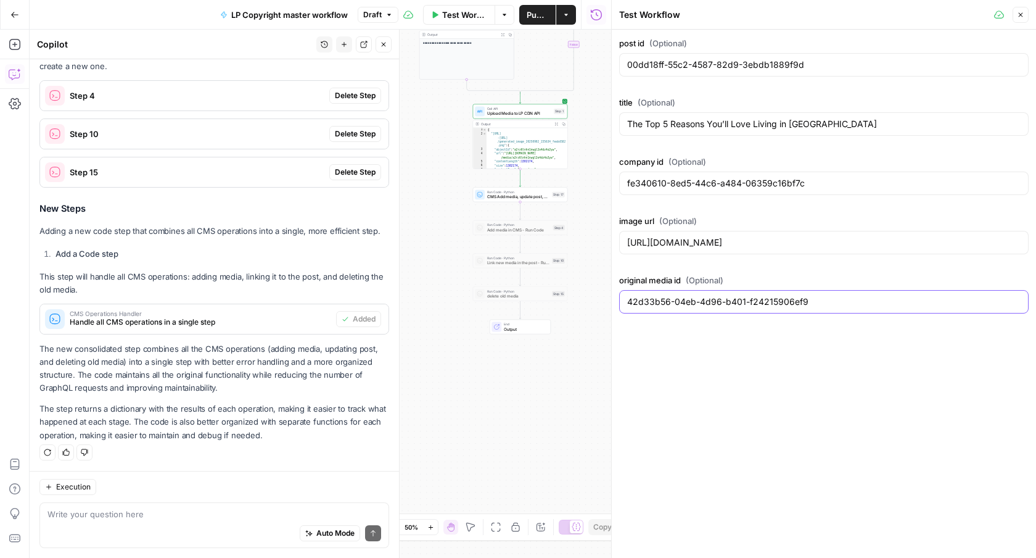
paste input "6fde9b8-8812-460d-af68-89ec32c3a4e2"
type input "46fde9b8-8812-460d-af68-89ec32c3a4e2"
click at [1022, 19] on button "Close" at bounding box center [1021, 15] width 16 height 16
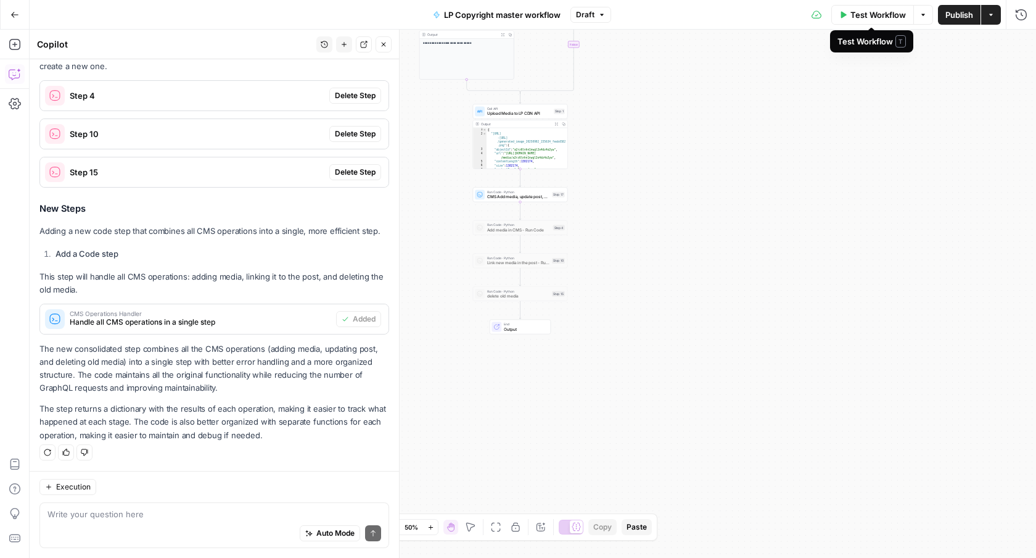
click at [874, 18] on span "Test Workflow" at bounding box center [879, 15] width 56 height 12
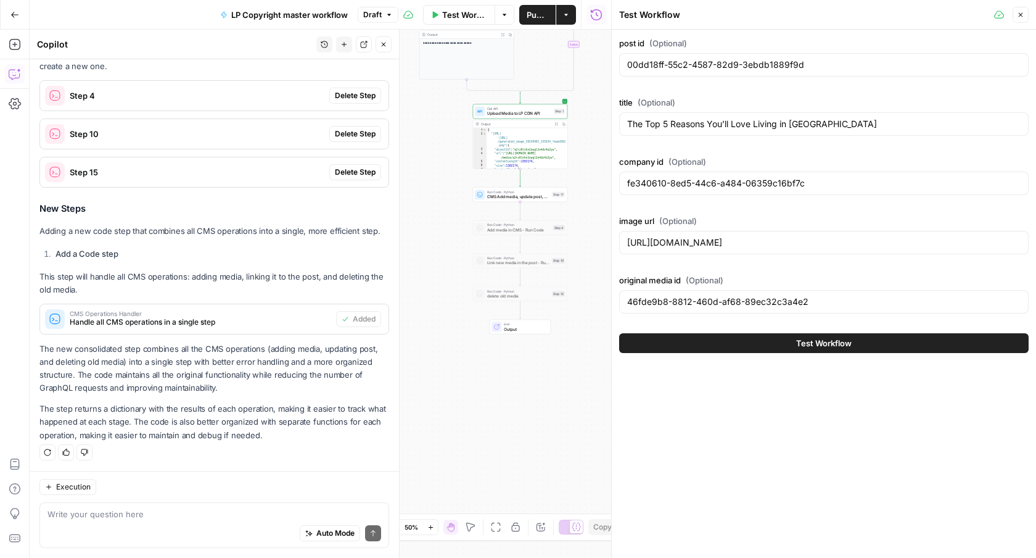
click at [816, 341] on span "Test Workflow" at bounding box center [824, 343] width 56 height 12
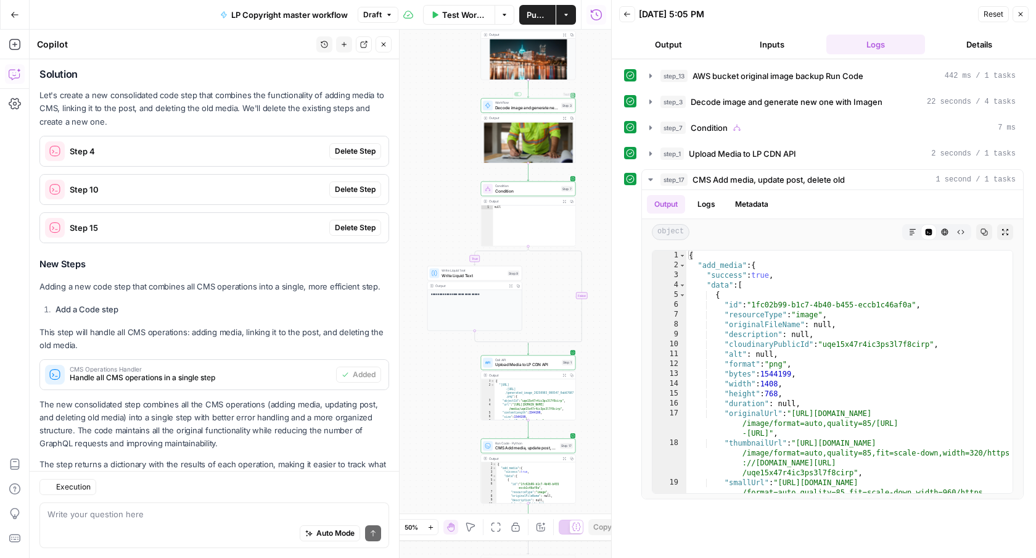
scroll to position [212, 0]
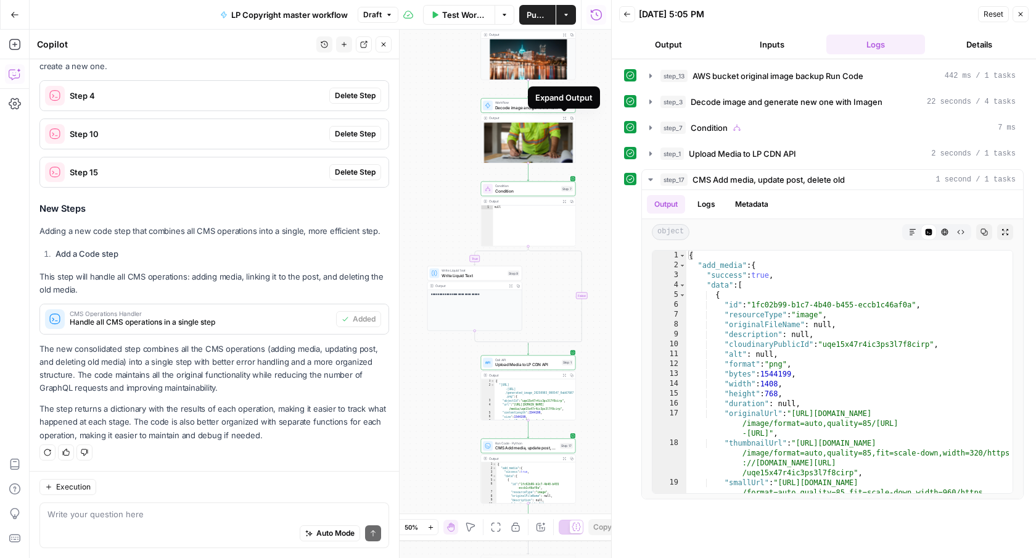
click at [563, 115] on button "Expand Output" at bounding box center [564, 117] width 7 height 7
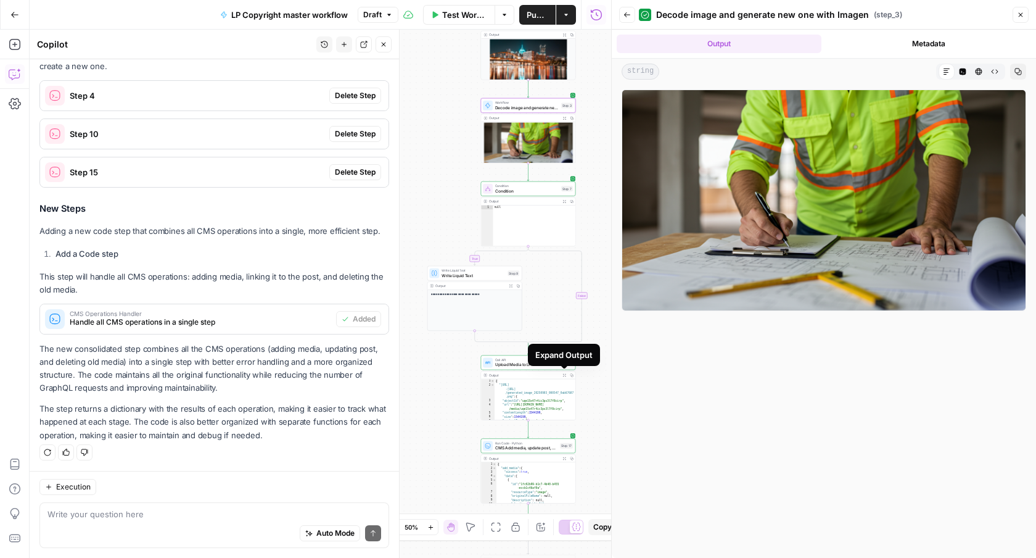
click at [565, 375] on icon "button" at bounding box center [564, 375] width 3 height 3
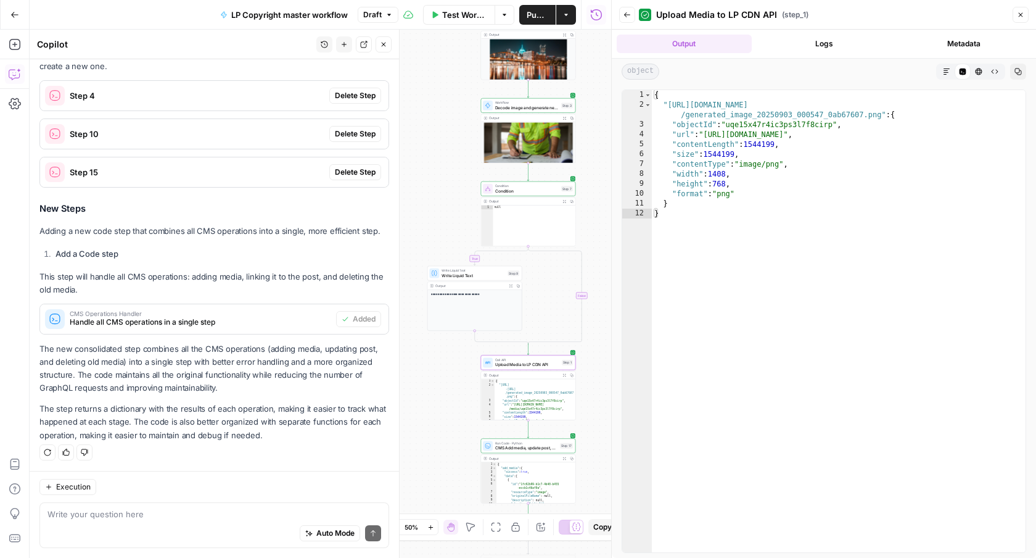
type textarea "**********"
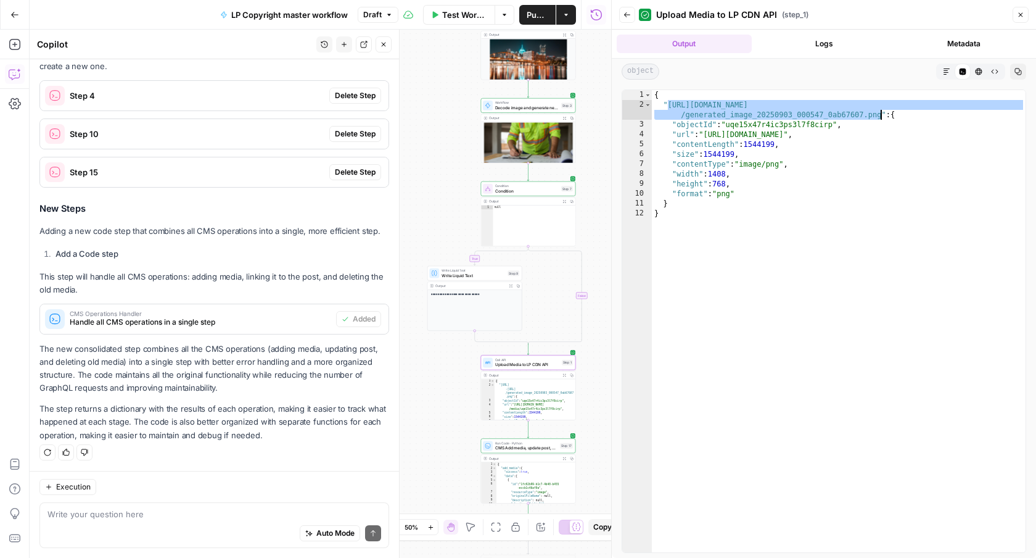
drag, startPoint x: 669, startPoint y: 106, endPoint x: 881, endPoint y: 118, distance: 212.5
click at [881, 118] on div "{ "https://lp-airops-image-migration.s3.us-east-1.amazonaws.com /generated_imag…" at bounding box center [839, 331] width 374 height 482
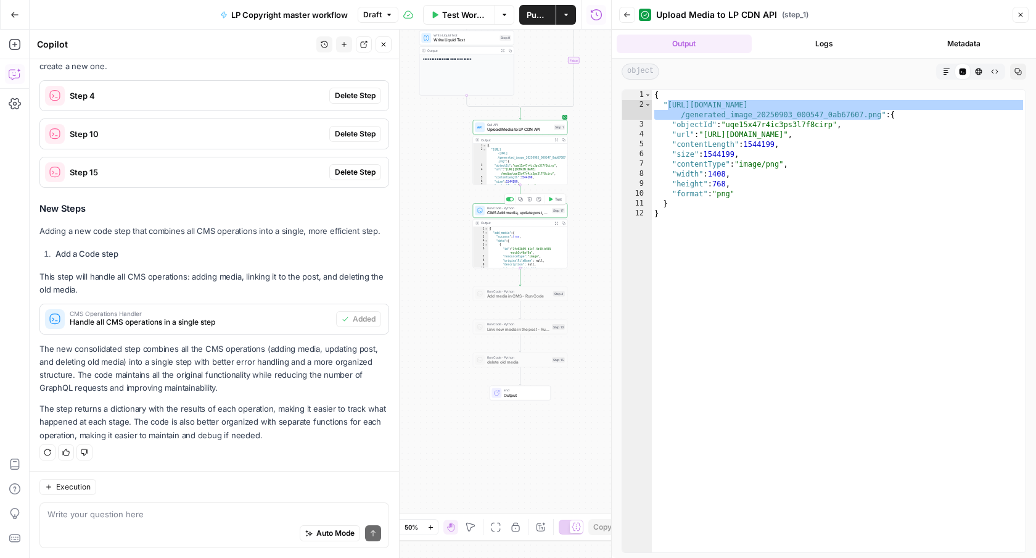
click at [534, 214] on span "CMS Add media, update post, delete old" at bounding box center [518, 213] width 62 height 6
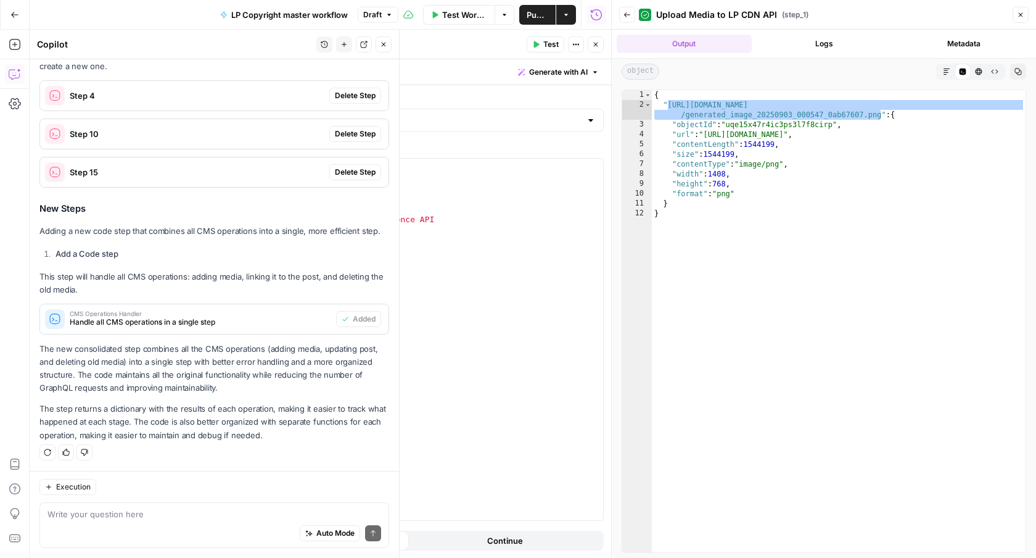
click at [600, 47] on button "Close" at bounding box center [596, 44] width 16 height 16
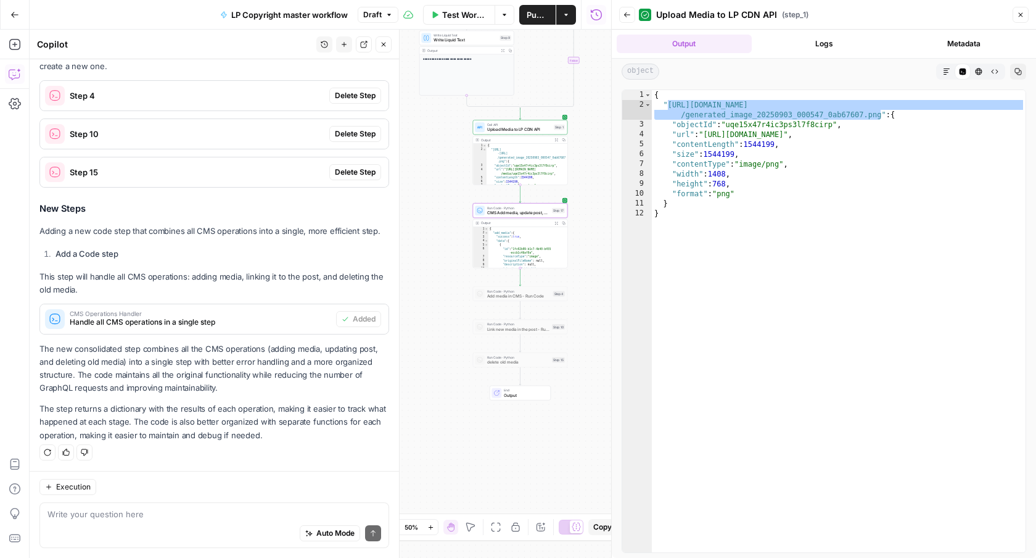
click at [557, 220] on button "Expand Output" at bounding box center [556, 223] width 7 height 7
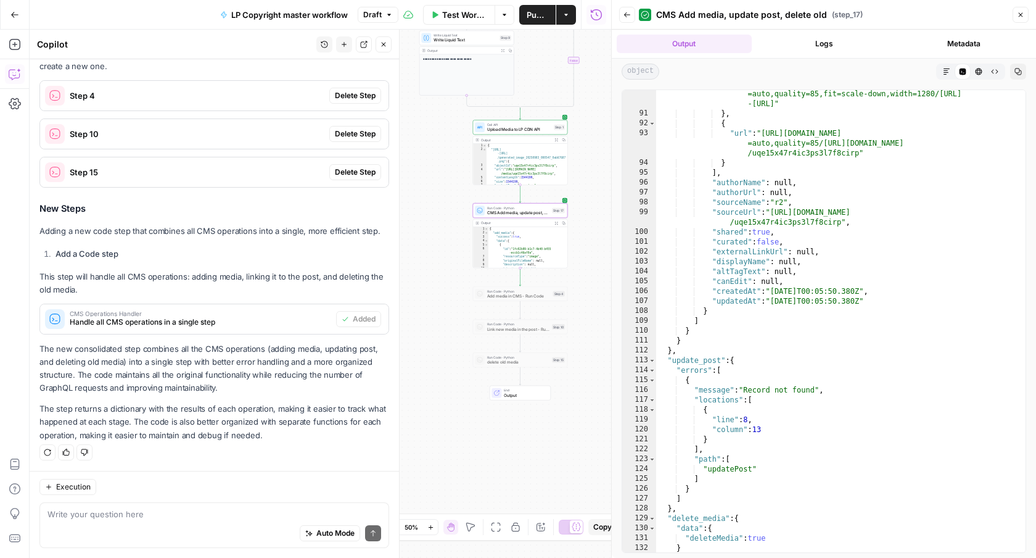
scroll to position [1314, 0]
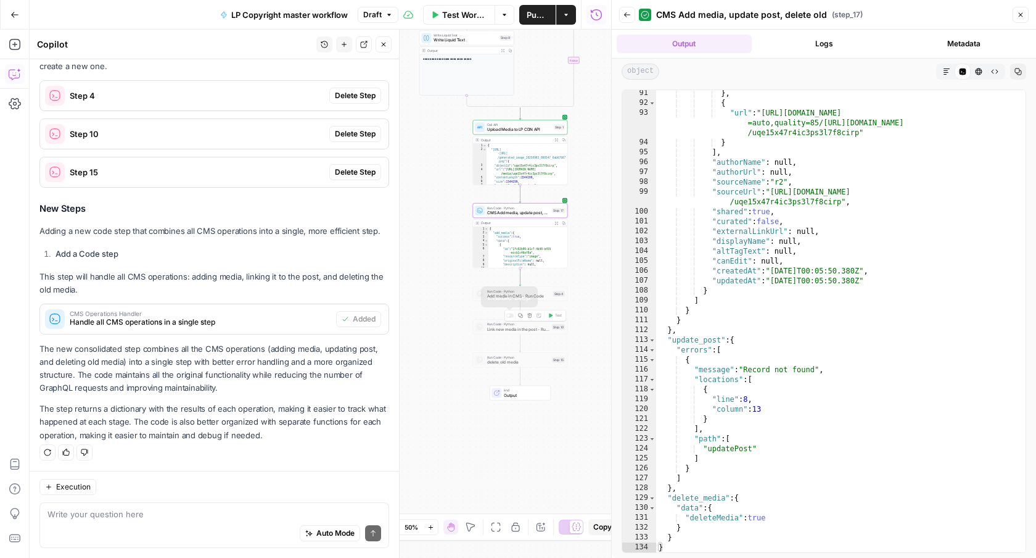
click at [509, 315] on div at bounding box center [508, 315] width 3 height 3
click at [555, 313] on span "Test" at bounding box center [558, 316] width 7 height 6
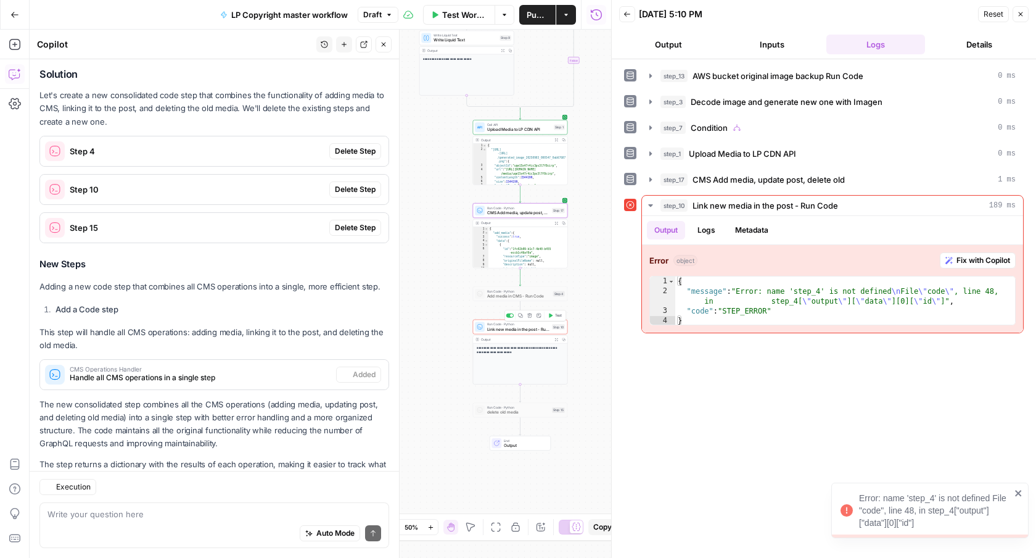
scroll to position [212, 0]
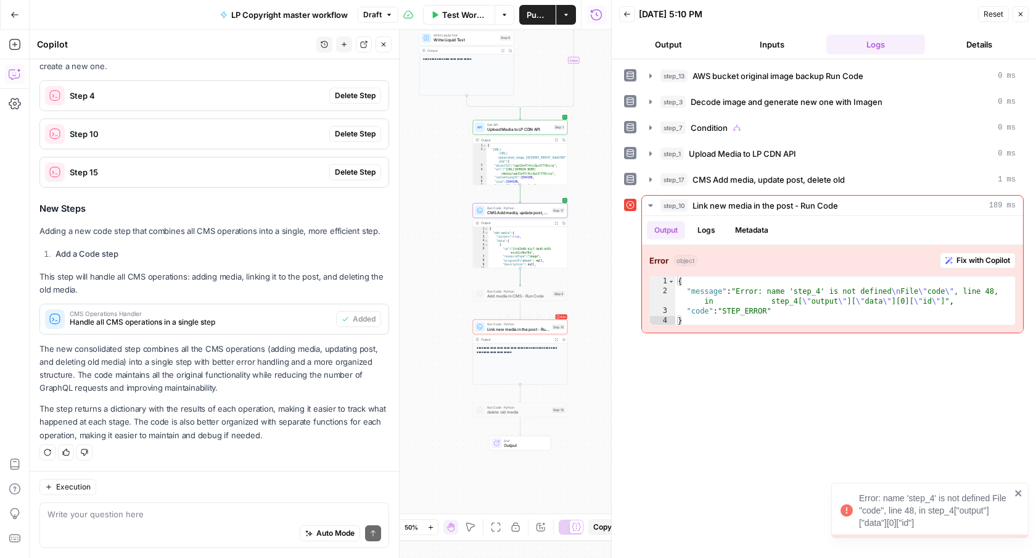
click at [533, 329] on span "Link new media in the post - Run Code" at bounding box center [518, 329] width 62 height 6
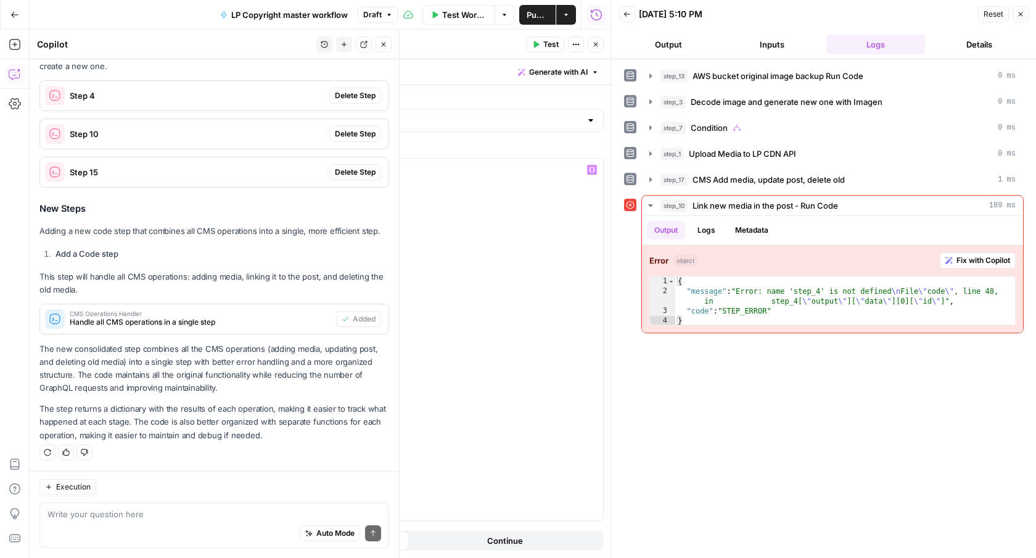
scroll to position [236, 0]
click at [598, 46] on icon "button" at bounding box center [595, 44] width 7 height 7
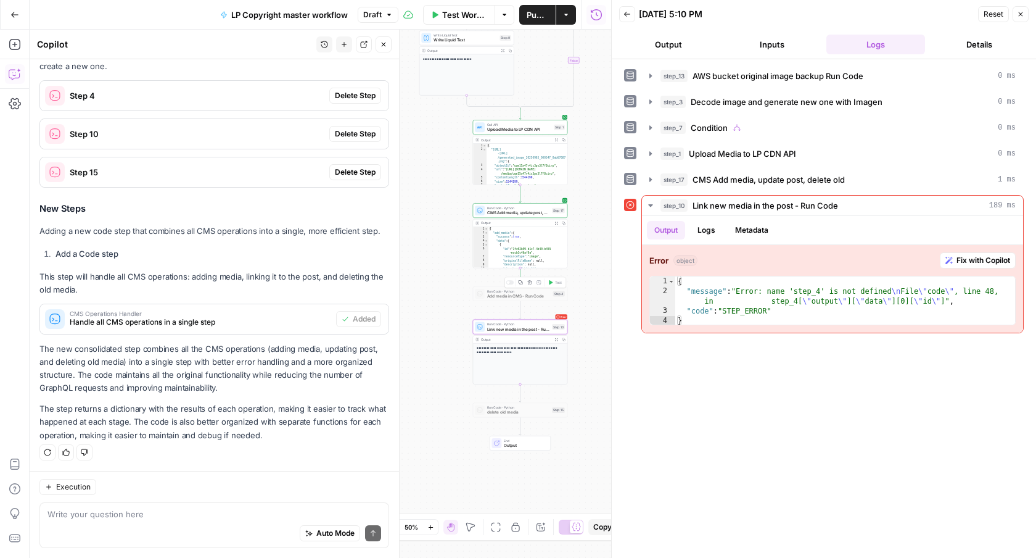
click at [511, 283] on div at bounding box center [509, 282] width 7 height 4
click at [555, 278] on button "Test" at bounding box center [555, 282] width 19 height 8
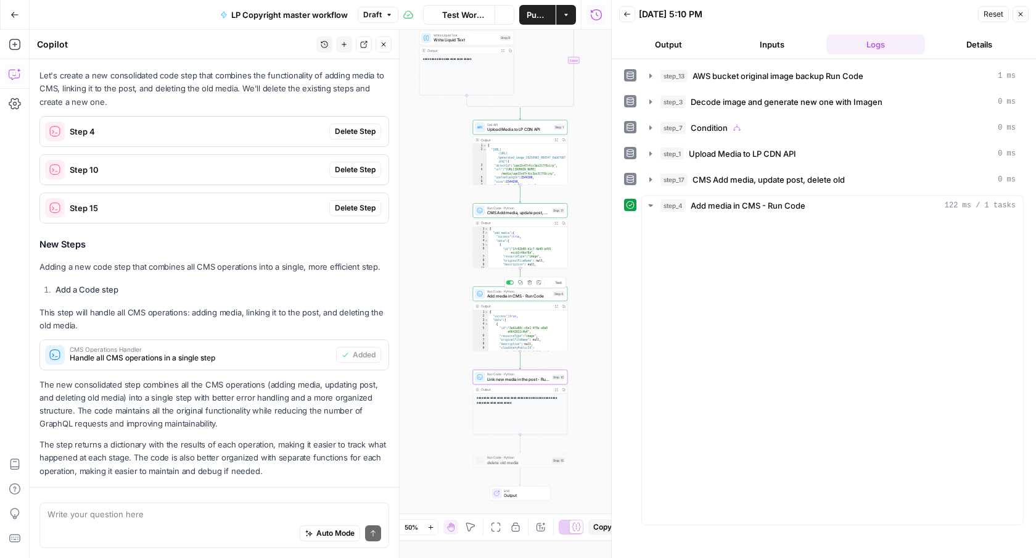
scroll to position [212, 0]
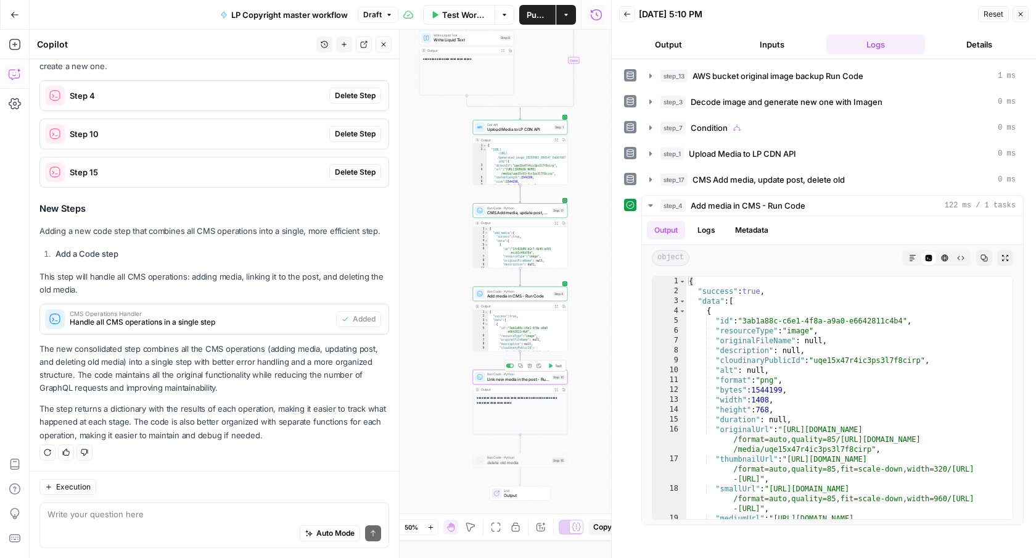
click at [554, 366] on button "Test" at bounding box center [555, 365] width 19 height 8
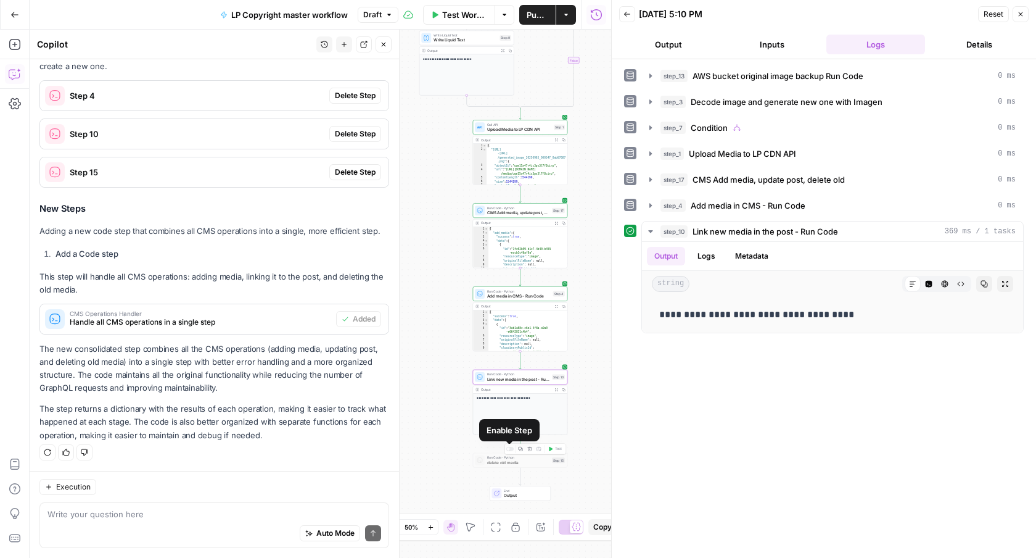
click at [511, 448] on div at bounding box center [509, 449] width 7 height 4
click at [558, 446] on span "Test" at bounding box center [558, 449] width 7 height 6
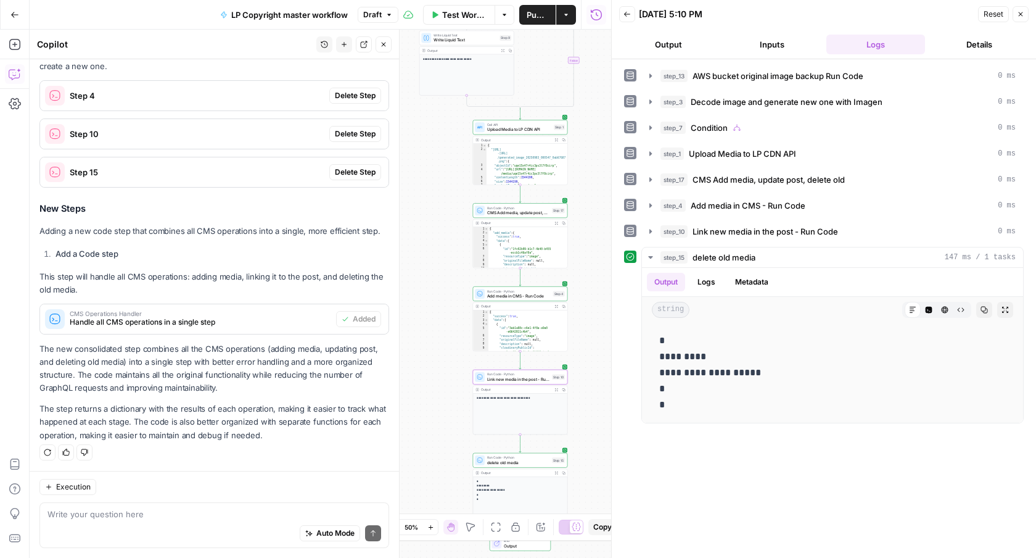
click at [558, 221] on icon "button" at bounding box center [556, 222] width 3 height 3
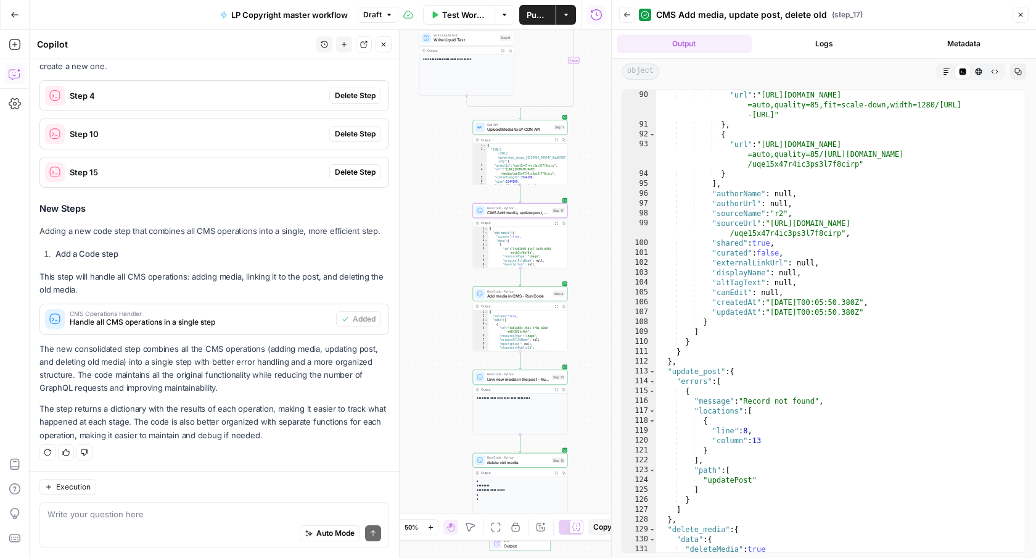
scroll to position [1314, 0]
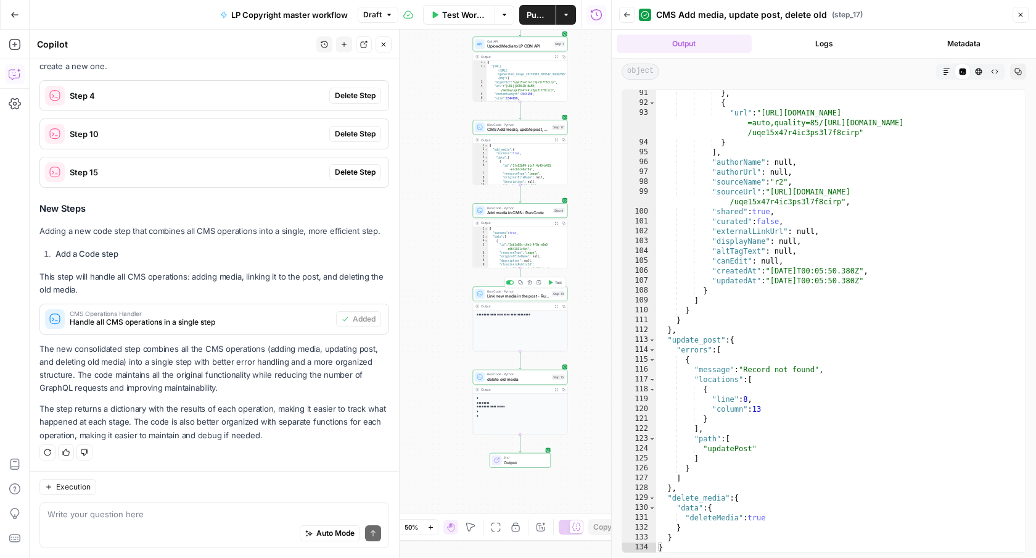
click at [530, 297] on span "Link new media in the post - Run Code" at bounding box center [518, 296] width 62 height 6
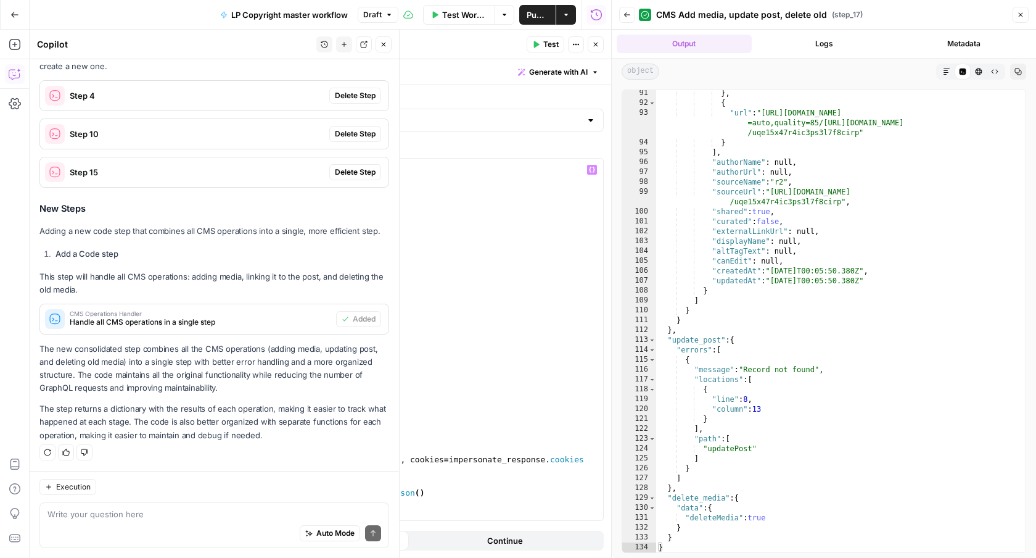
scroll to position [337, 0]
click at [600, 45] on button "Close" at bounding box center [596, 44] width 16 height 16
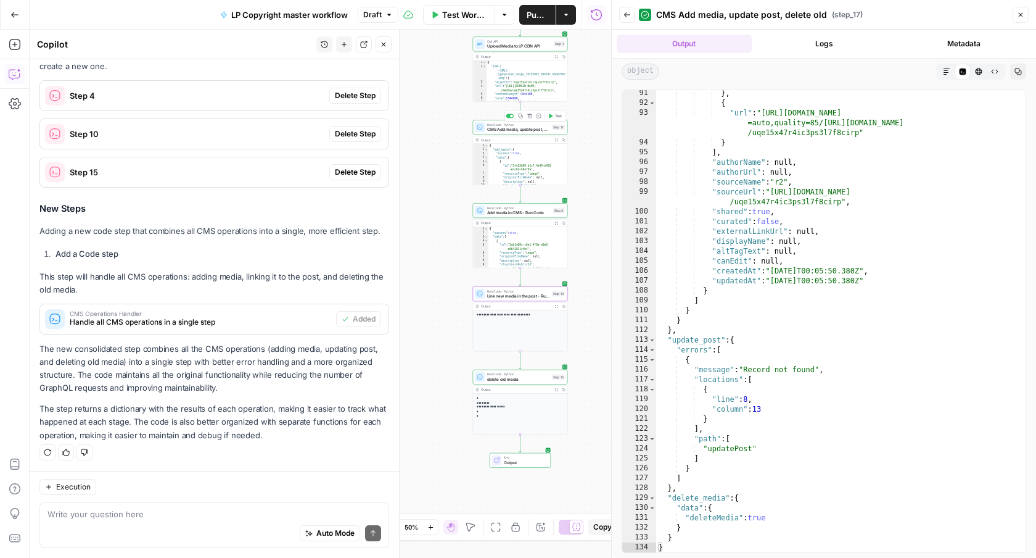
click at [529, 126] on span "Run Code · Python" at bounding box center [518, 124] width 62 height 5
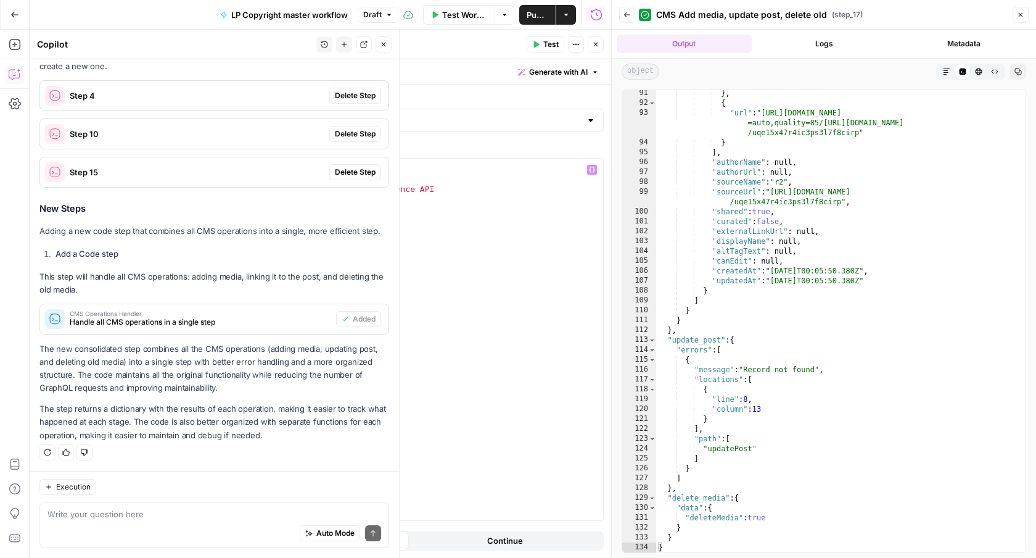
scroll to position [0, 0]
click at [595, 45] on icon "button" at bounding box center [595, 44] width 7 height 7
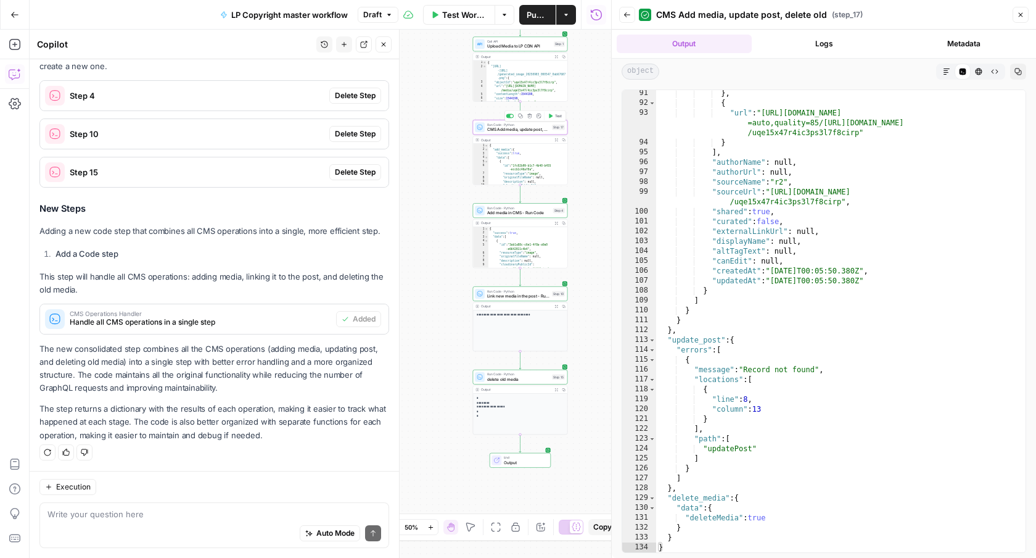
click at [561, 119] on button "Test" at bounding box center [555, 116] width 19 height 8
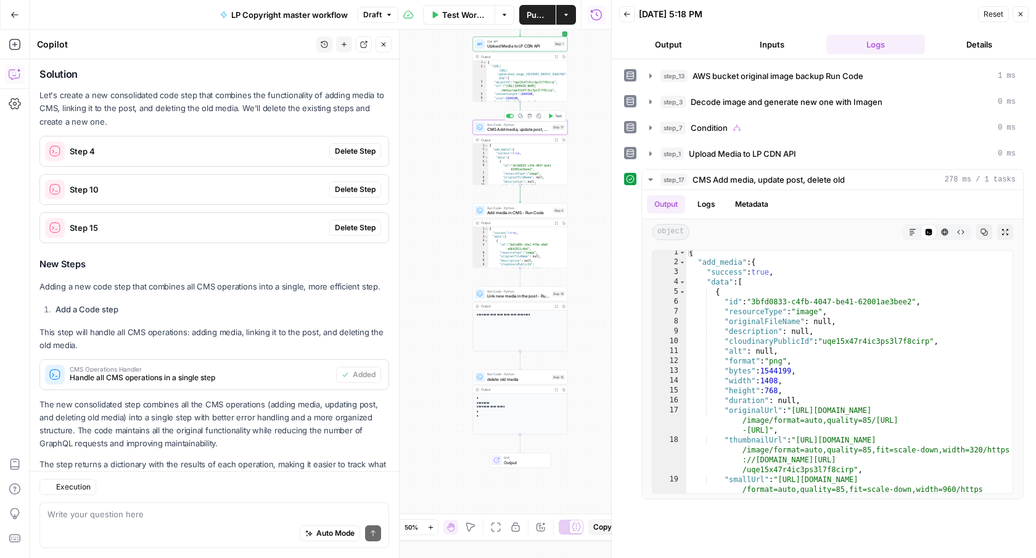
scroll to position [212, 0]
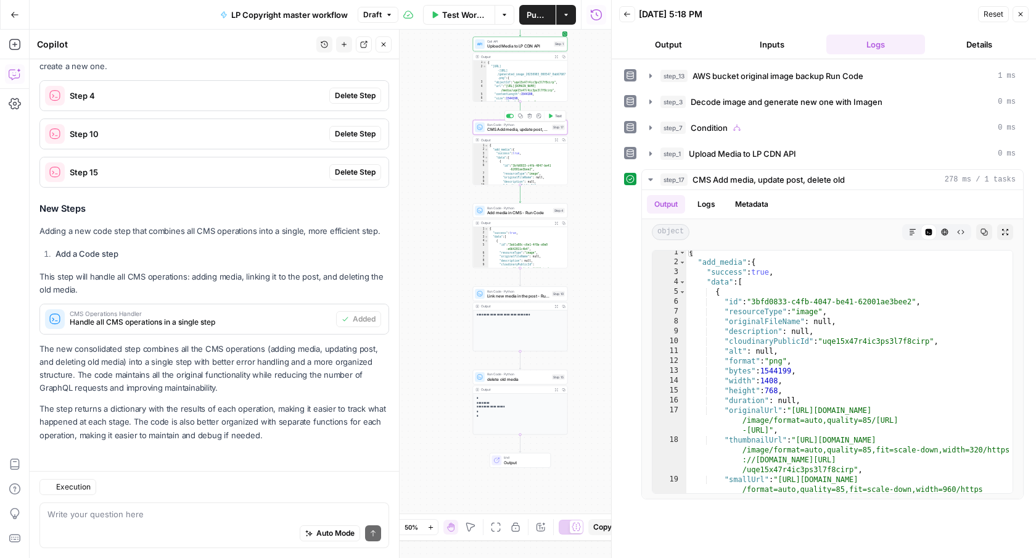
click at [516, 130] on span "CMS Add media, update post, delete old" at bounding box center [518, 129] width 62 height 6
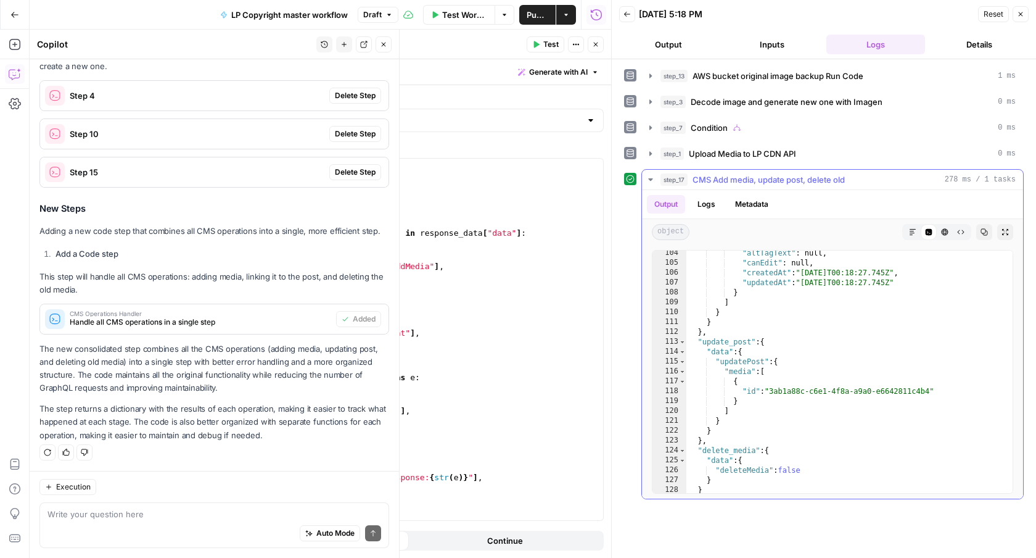
scroll to position [1613, 0]
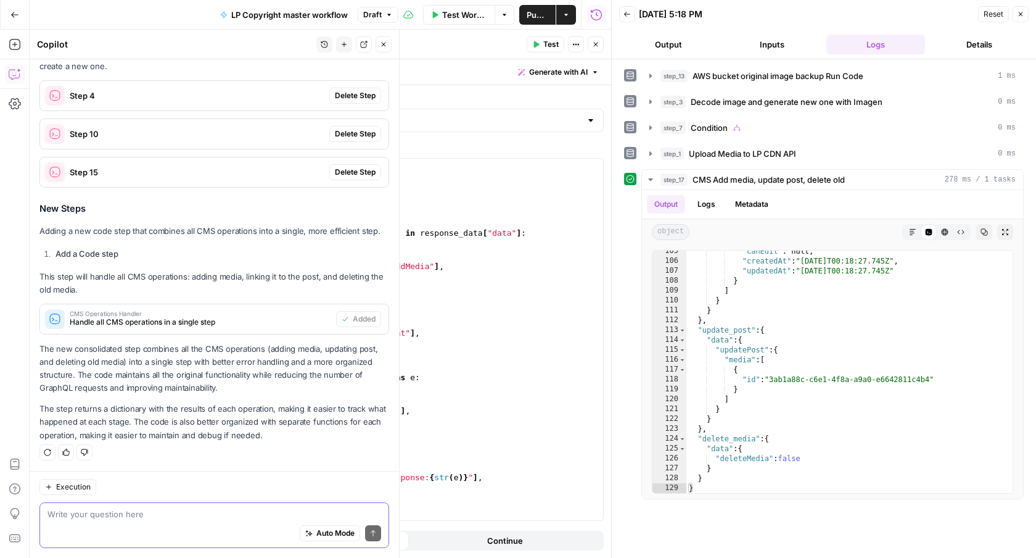
click at [75, 511] on textarea at bounding box center [214, 514] width 334 height 12
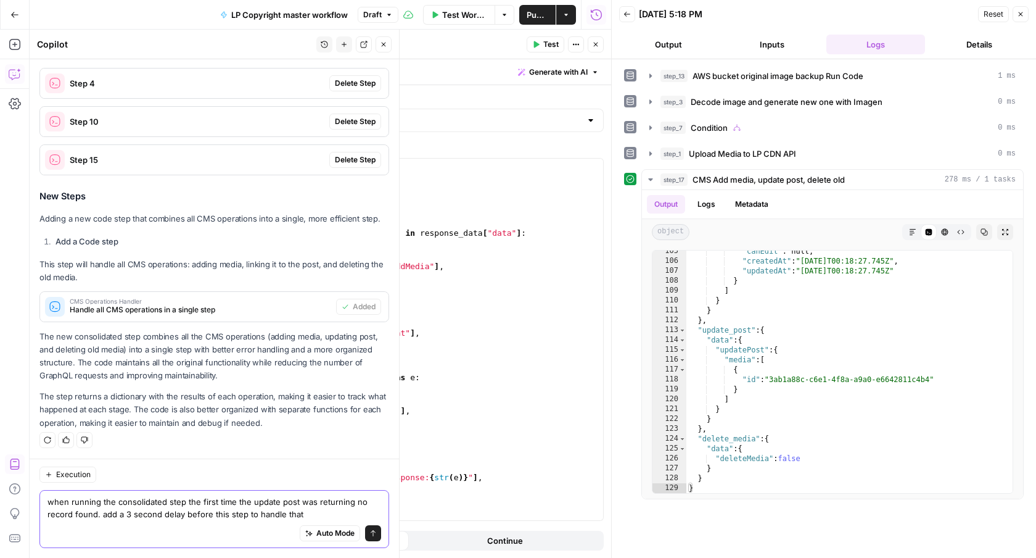
click at [183, 502] on textarea "when running the consolidated step the first time the update post was returning…" at bounding box center [214, 507] width 334 height 25
type textarea "when running the consolidated step 17 the first time the update post was return…"
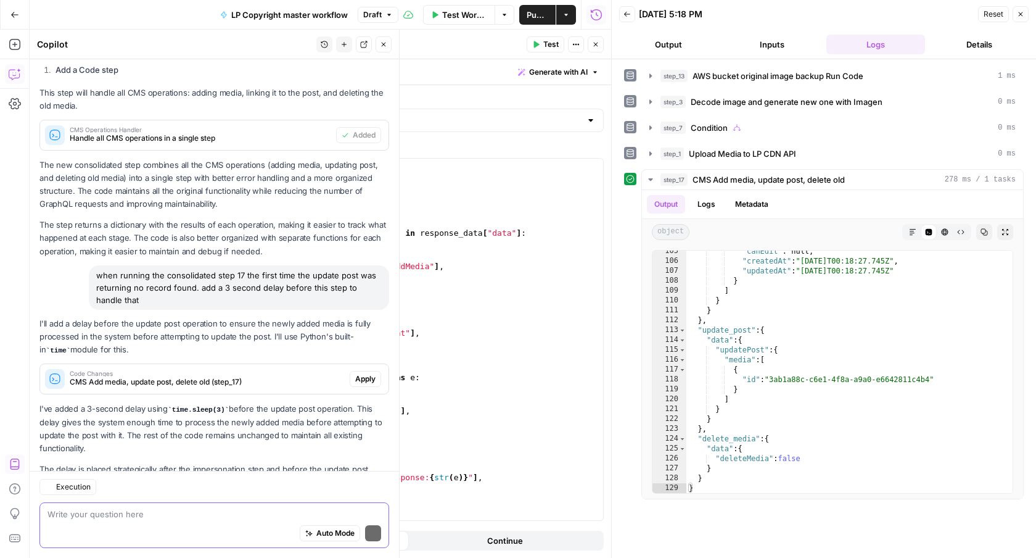
scroll to position [456, 0]
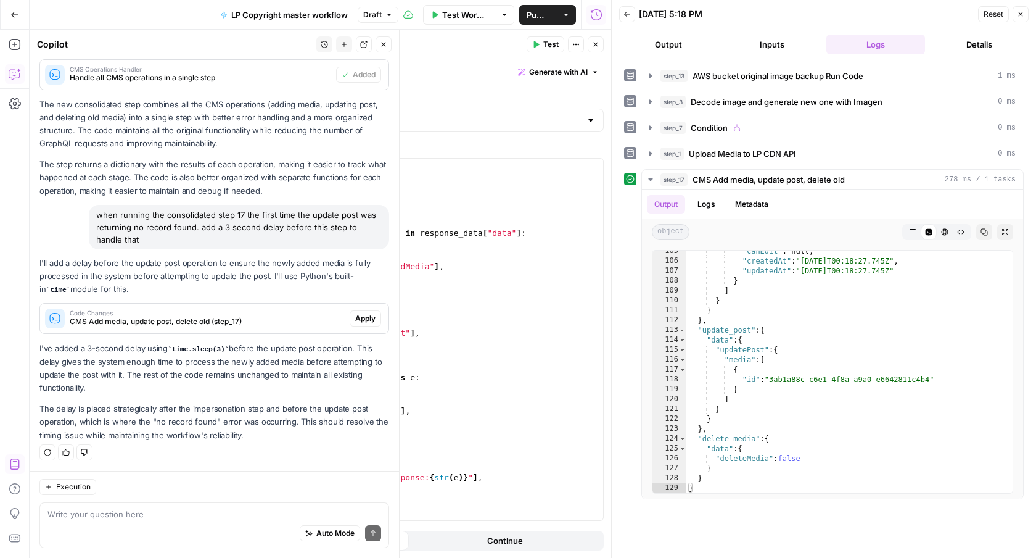
click at [365, 321] on span "Apply" at bounding box center [365, 318] width 20 height 11
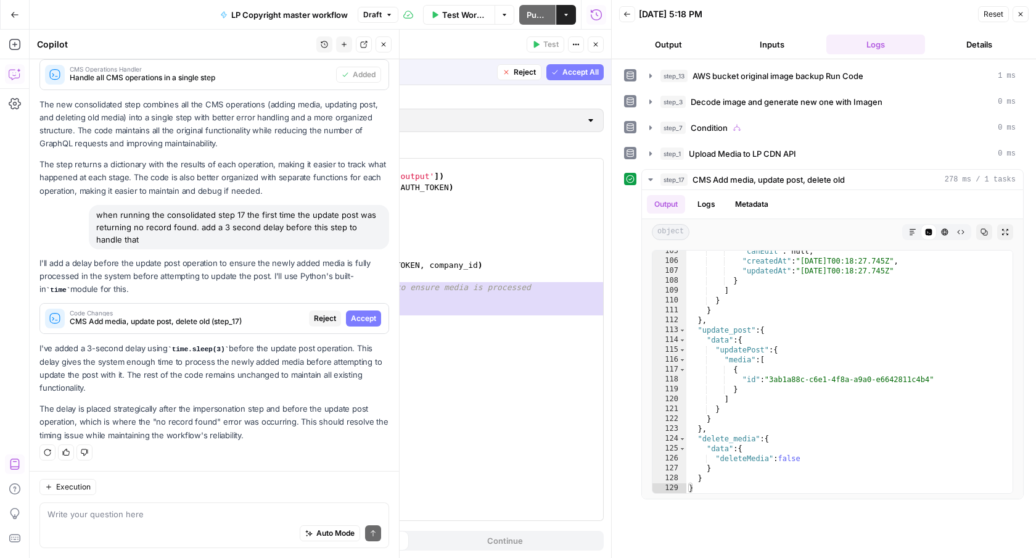
scroll to position [2348, 0]
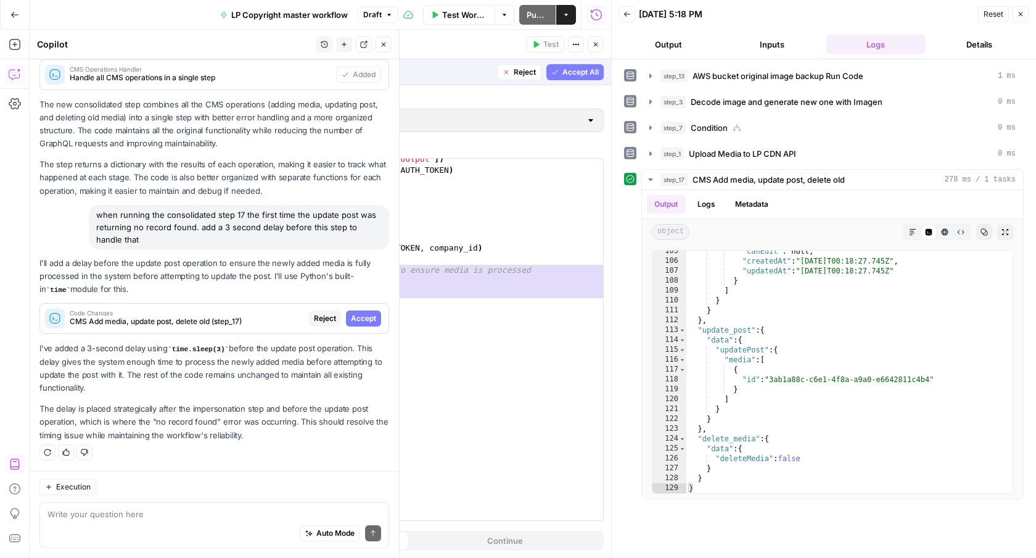
click at [583, 73] on span "Accept All" at bounding box center [581, 72] width 36 height 11
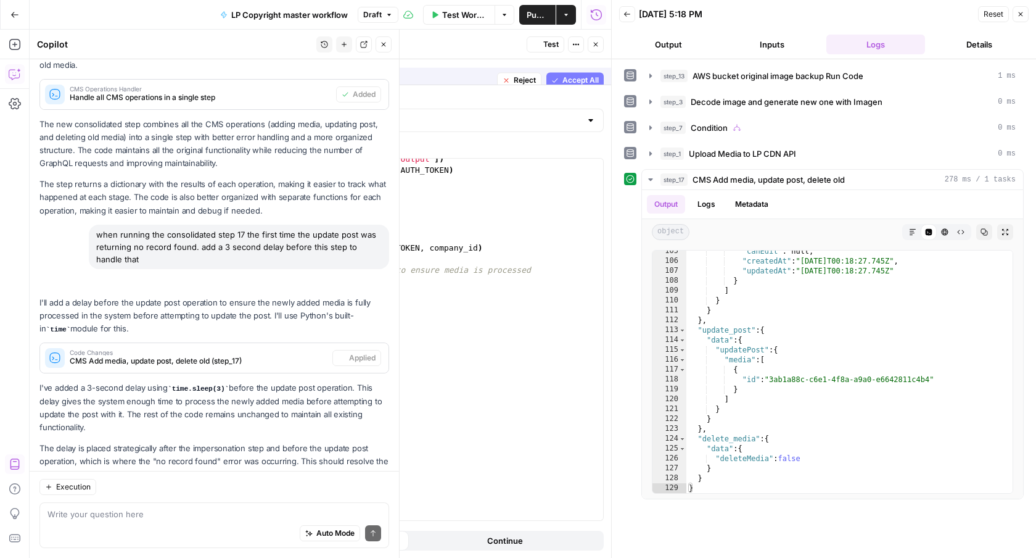
scroll to position [476, 0]
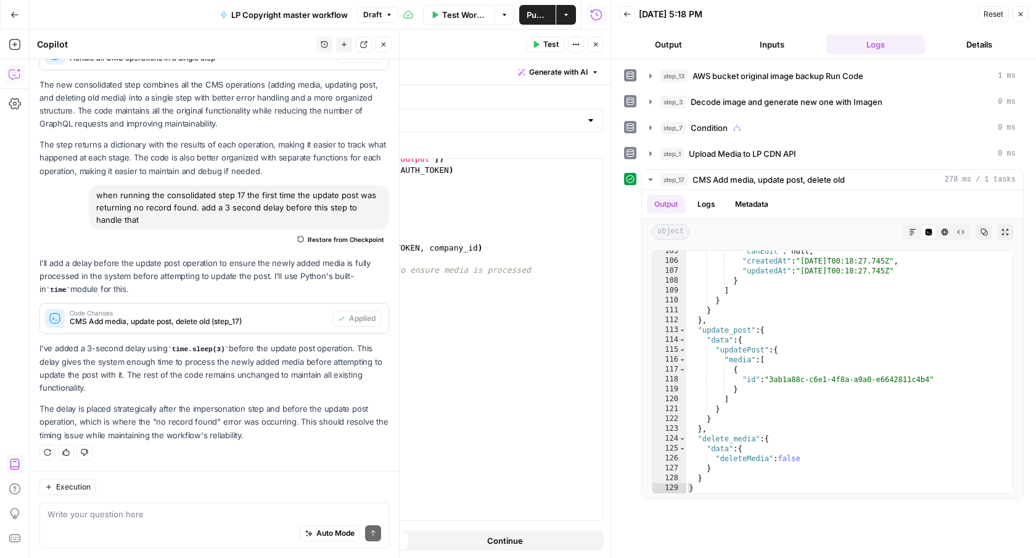
click at [461, 14] on span "Test Workflow" at bounding box center [464, 15] width 45 height 12
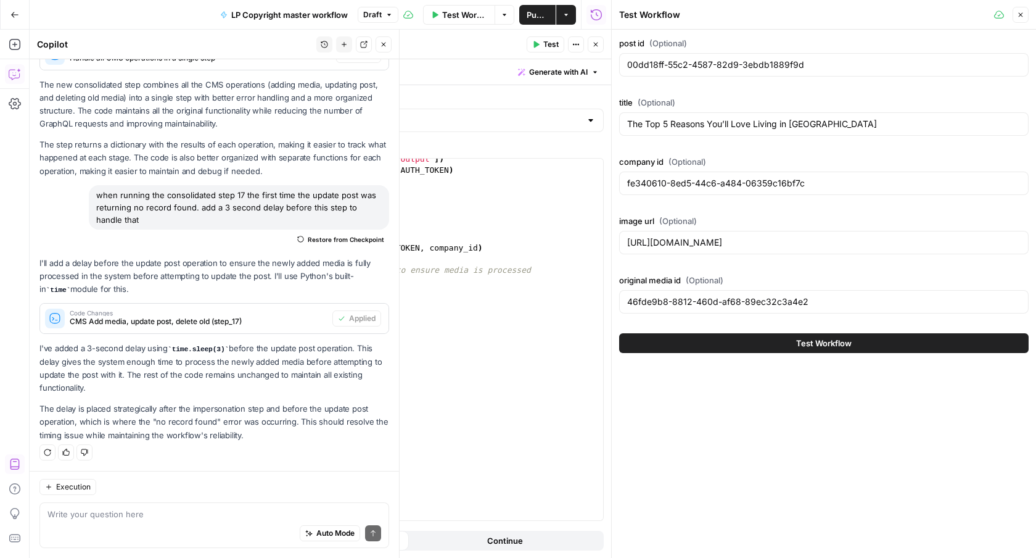
click at [798, 347] on span "Test Workflow" at bounding box center [824, 343] width 56 height 12
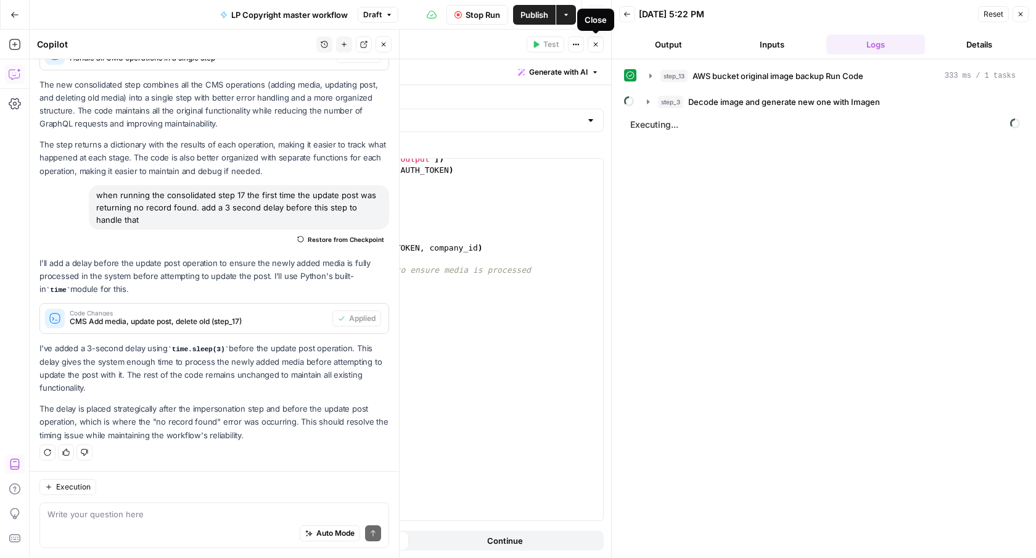
click at [598, 43] on icon "button" at bounding box center [595, 44] width 7 height 7
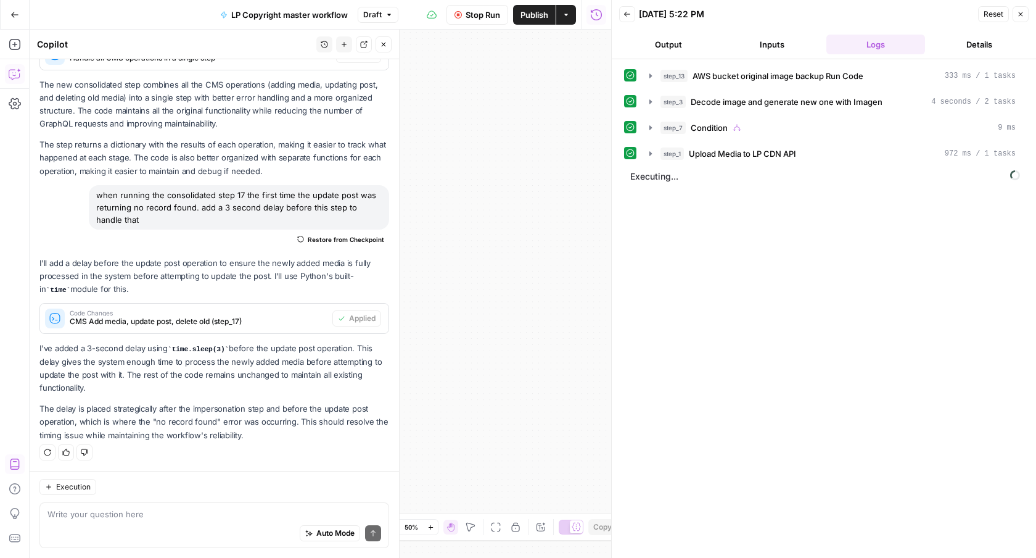
drag, startPoint x: 480, startPoint y: 225, endPoint x: 410, endPoint y: 235, distance: 70.4
click at [410, 235] on div "**********" at bounding box center [321, 294] width 582 height 528
click at [650, 101] on icon "button" at bounding box center [651, 101] width 2 height 4
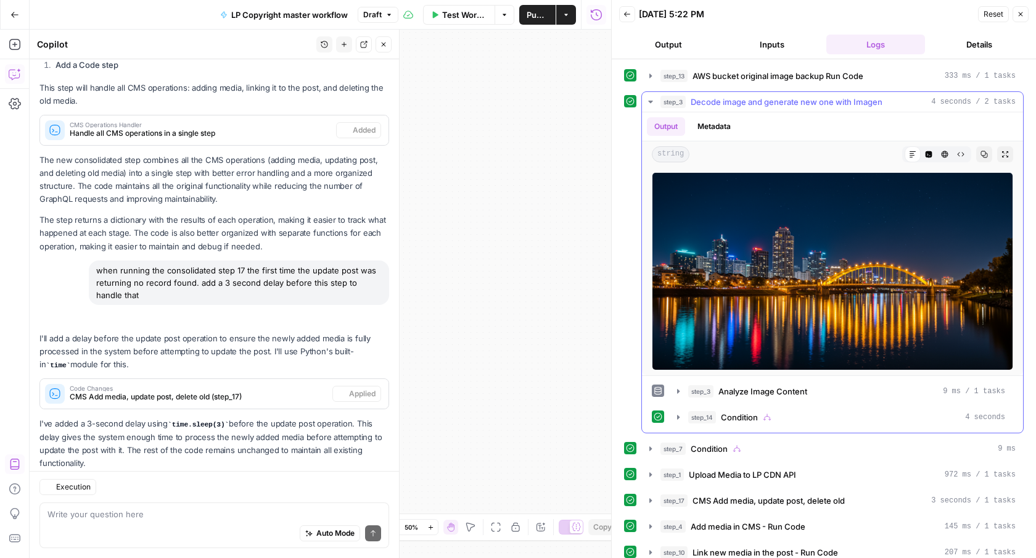
scroll to position [476, 0]
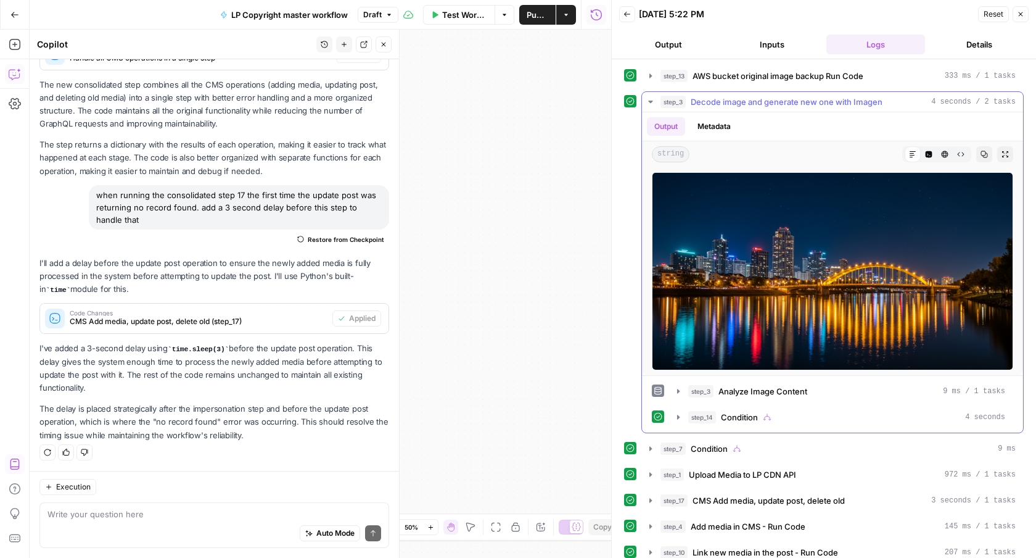
click at [650, 101] on icon "button" at bounding box center [650, 102] width 4 height 2
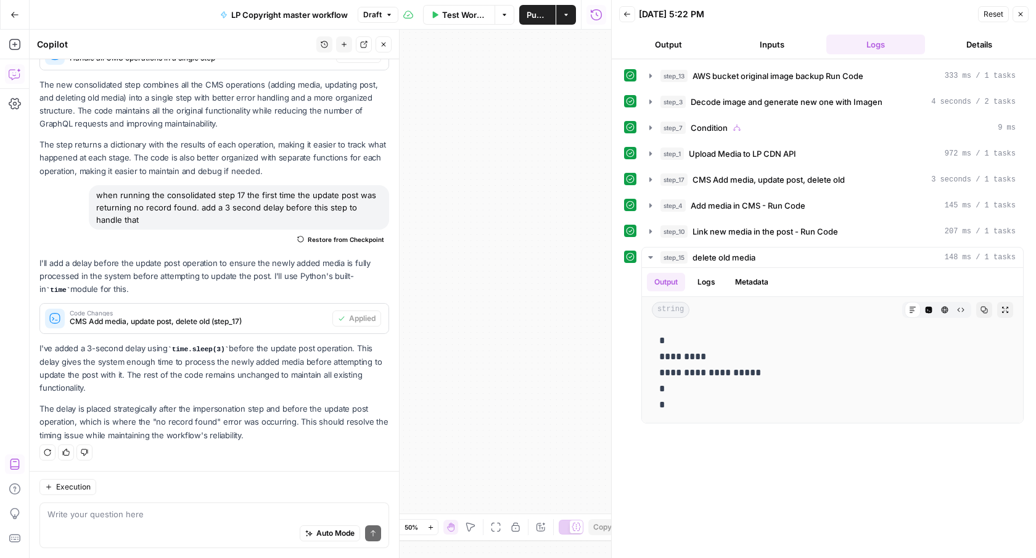
click at [385, 45] on icon "button" at bounding box center [383, 44] width 7 height 7
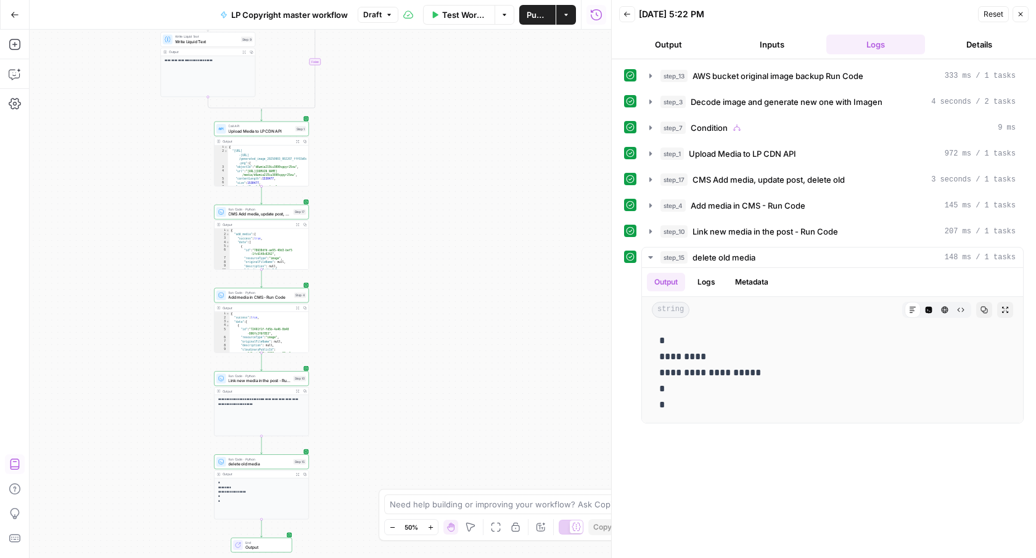
drag, startPoint x: 287, startPoint y: 315, endPoint x: 421, endPoint y: 226, distance: 160.6
click at [420, 226] on div "**********" at bounding box center [321, 294] width 582 height 528
click at [305, 221] on icon "button" at bounding box center [304, 221] width 3 height 3
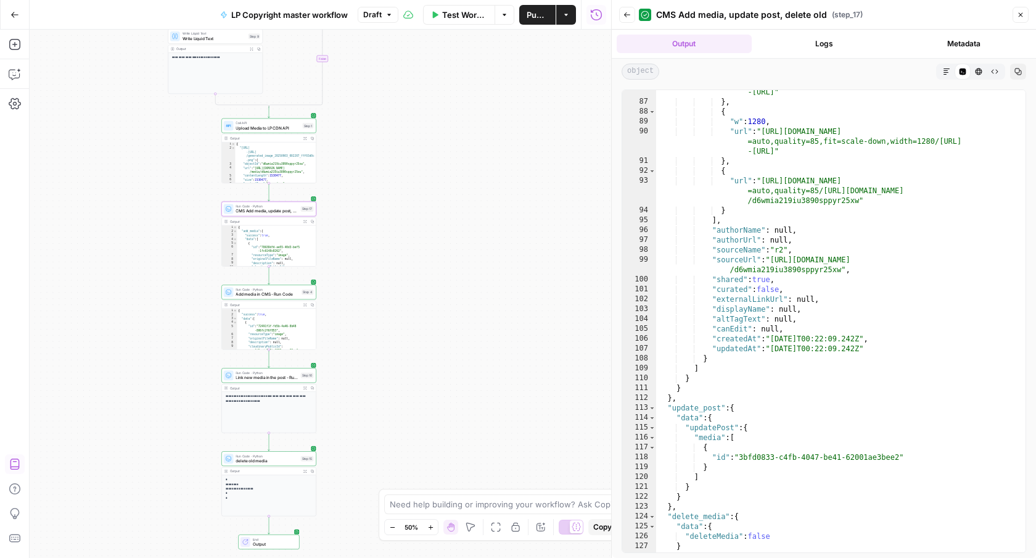
scroll to position [1265, 0]
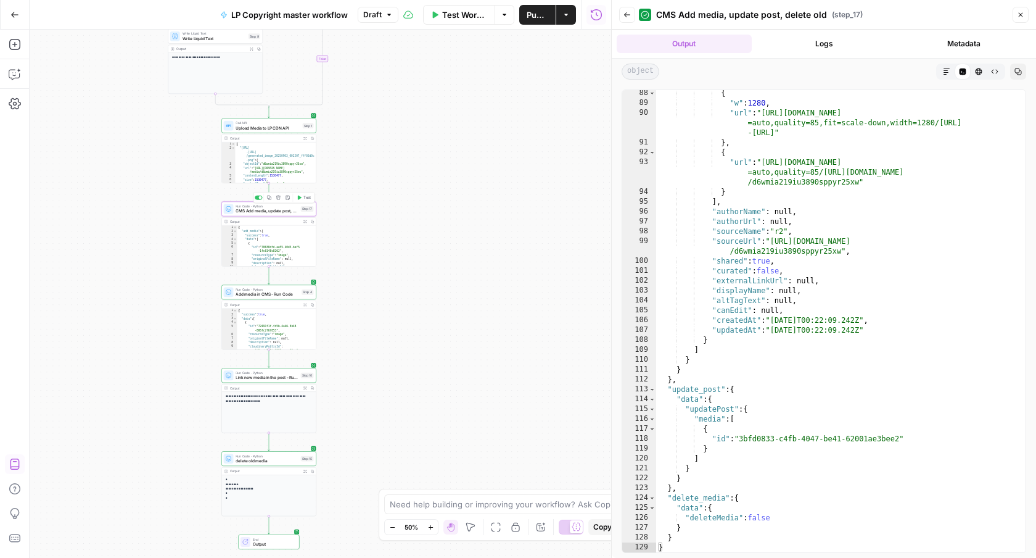
click at [289, 209] on span "CMS Add media, update post, delete old" at bounding box center [267, 211] width 62 height 6
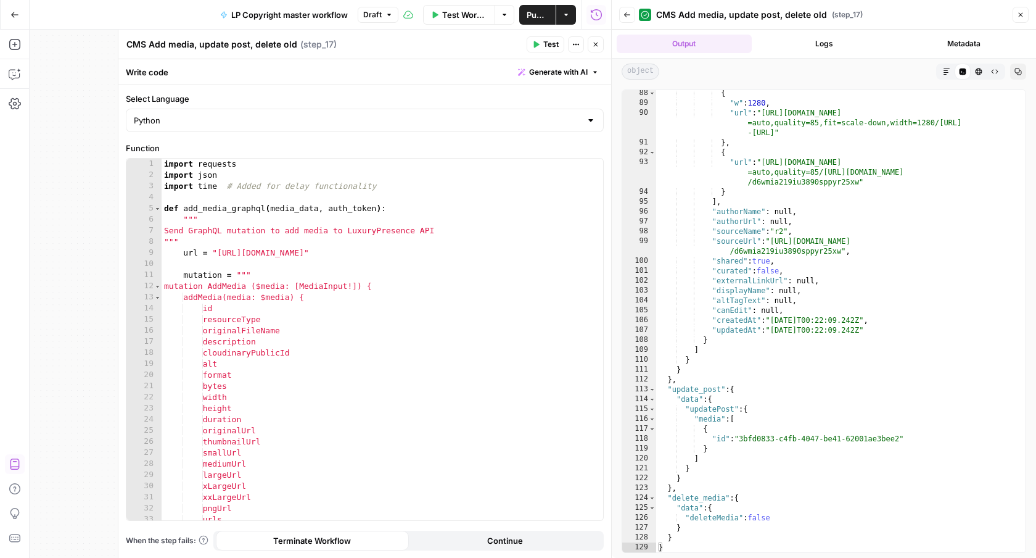
click at [146, 46] on textarea "CMS Add media, update post, delete old" at bounding box center [211, 44] width 171 height 12
type textarea "Consolidated CMS Add media, update post, delete old"
click at [596, 44] on div "Run History E" at bounding box center [596, 41] width 57 height 12
click at [601, 45] on button "Close" at bounding box center [596, 44] width 16 height 16
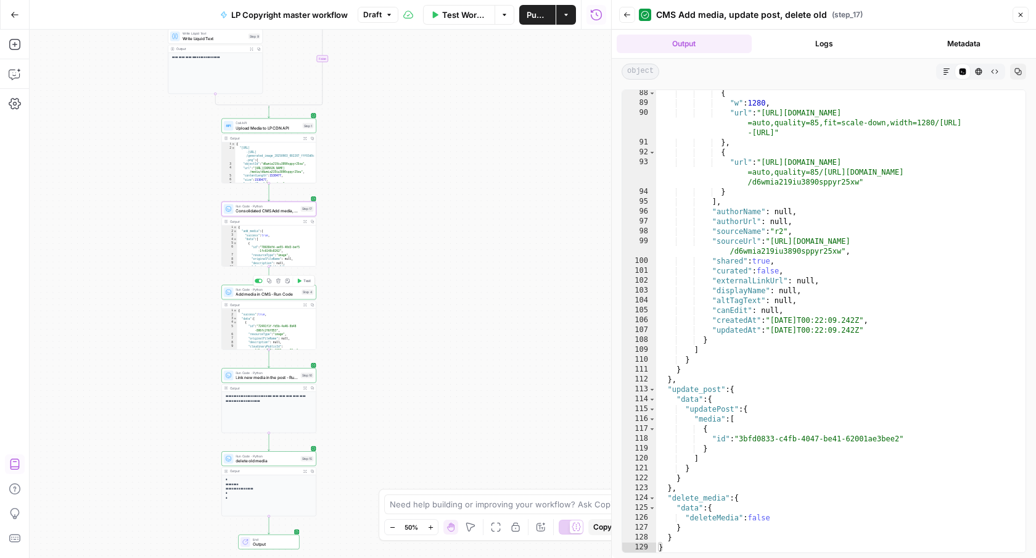
scroll to position [1265, 0]
click at [259, 281] on div at bounding box center [260, 280] width 3 height 3
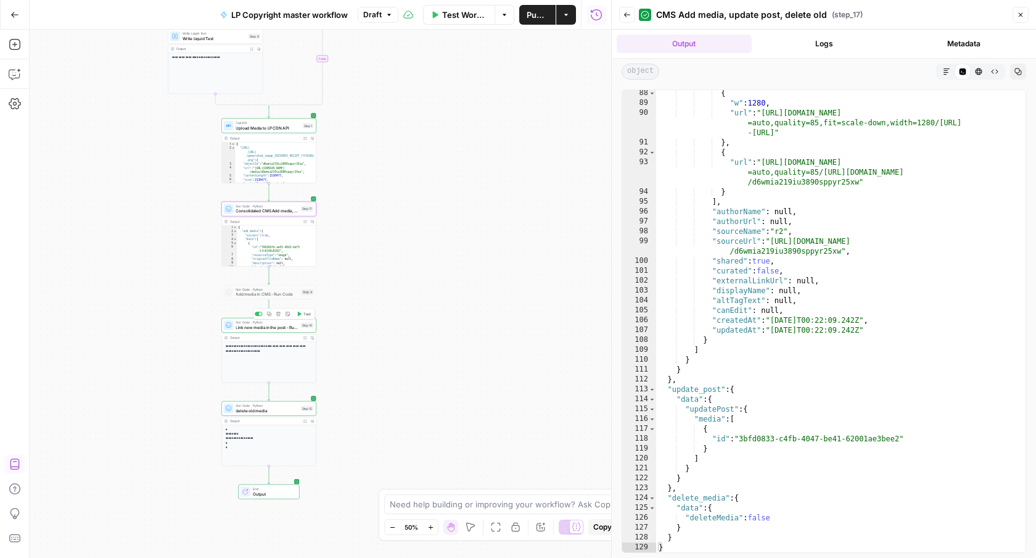
click at [260, 316] on div "Copy step Delete step Add Note Test" at bounding box center [285, 313] width 62 height 11
click at [260, 314] on div at bounding box center [260, 313] width 3 height 3
click at [259, 344] on div "Copy step Delete step Add Note Test" at bounding box center [285, 346] width 62 height 11
click at [259, 345] on div at bounding box center [258, 347] width 7 height 4
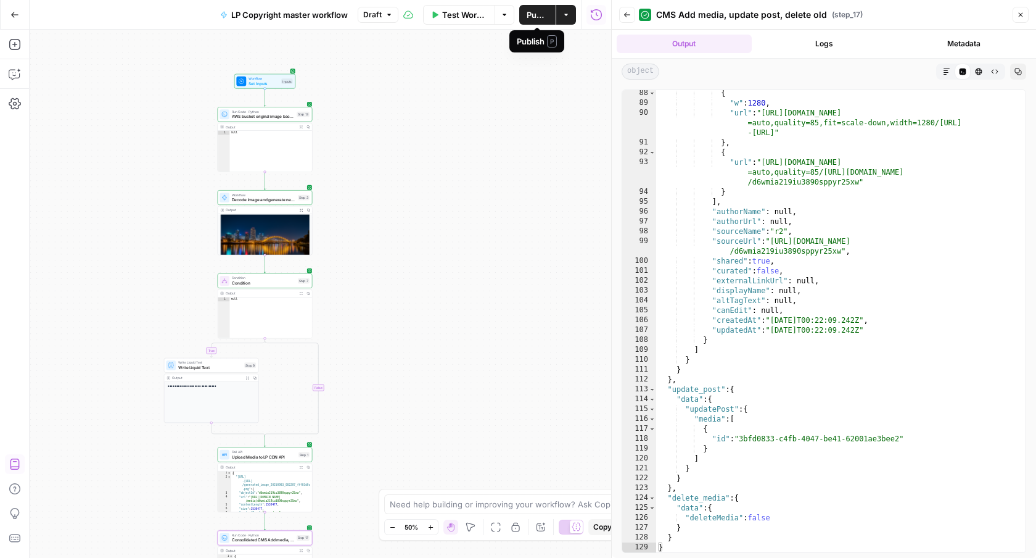
click at [528, 13] on span "Publish" at bounding box center [538, 15] width 22 height 12
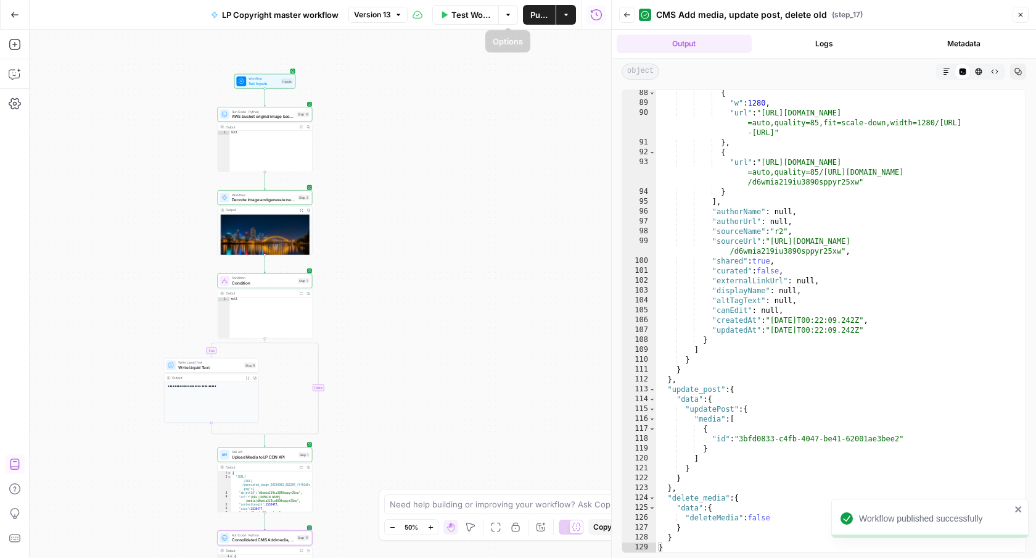
click at [478, 9] on span "Test Workflow" at bounding box center [471, 15] width 39 height 12
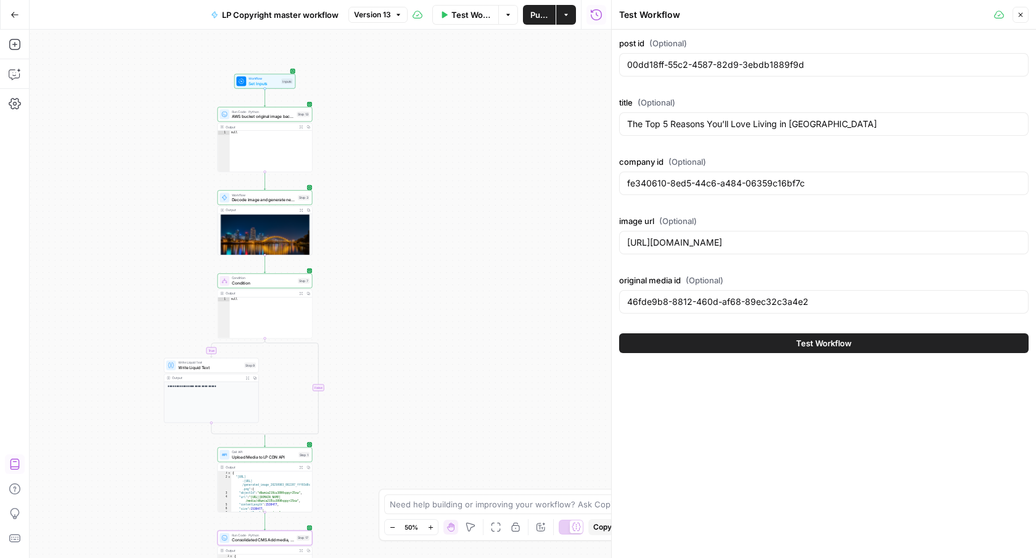
click at [792, 340] on button "Test Workflow" at bounding box center [824, 343] width 410 height 20
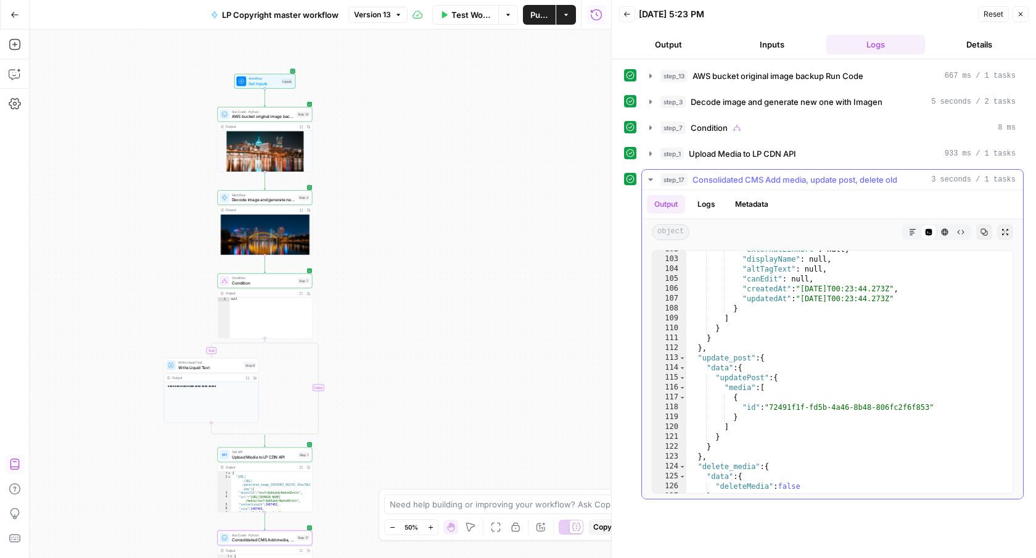
scroll to position [1613, 0]
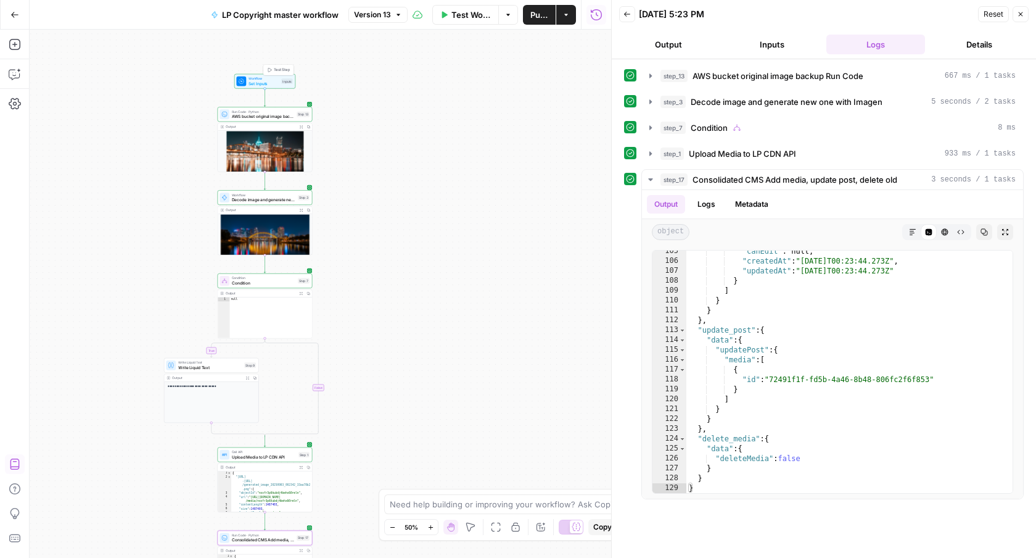
click at [278, 73] on button "Test Step" at bounding box center [279, 70] width 28 height 8
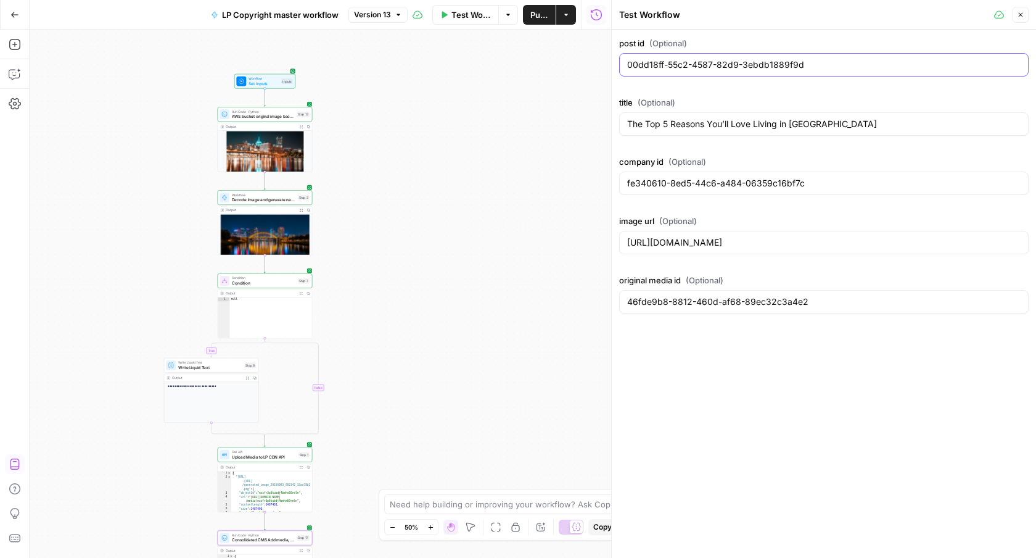
click at [711, 68] on input "00dd18ff-55c2-4587-82d9-3ebdb1889f9d" at bounding box center [824, 65] width 394 height 12
paste input "18ab084-2273-4ef7-85ed-c6f9468ded8a"
type input "018ab084-2273-4ef7-85ed-c6f9468ded8a"
click at [650, 188] on input "fe340610-8ed5-44c6-a484-06359c16bf7c" at bounding box center [824, 183] width 394 height 12
paste input "06c41c3a-32dd-41f7-b340-6274428460ad"
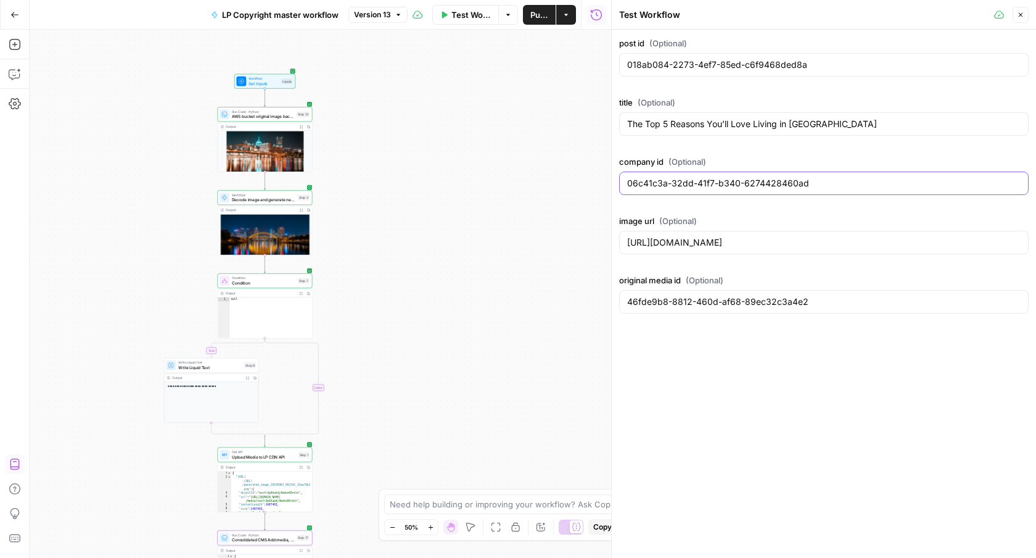
type input "06c41c3a-32dd-41f7-b340-6274428460ad"
click at [735, 244] on input "[URL][DOMAIN_NAME]" at bounding box center [824, 242] width 394 height 12
click at [700, 123] on input "The Top 5 Reasons You’ll Love Living in [GEOGRAPHIC_DATA]" at bounding box center [824, 124] width 394 height 12
paste input "4 Ways to Adapt Your Kitchen to 2020’s ‘New Norm’"
type input "4 Ways to Adapt Your Kitchen to 2020’s ‘New Norm’"
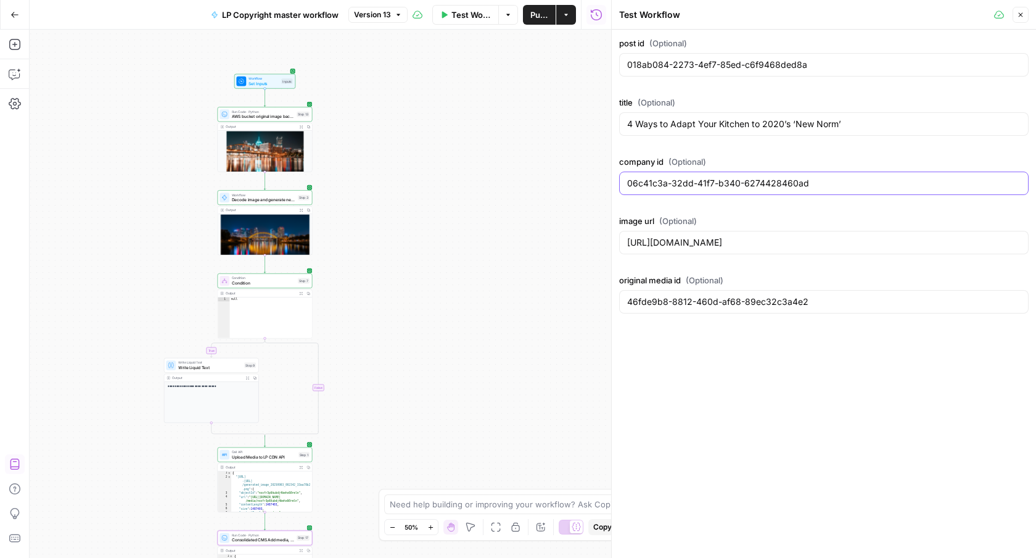
click at [692, 188] on input "06c41c3a-32dd-41f7-b340-6274428460ad" at bounding box center [824, 183] width 394 height 12
click at [670, 307] on input "46fde9b8-8812-460d-af68-89ec32c3a4e2" at bounding box center [824, 301] width 394 height 12
paste input "63a9475f-7663-46e7-86af-8e401706afdb"
type input "63a9475f-7663-46e7-86af-8e401706afdb"
click at [864, 244] on input "[URL][DOMAIN_NAME]" at bounding box center [824, 242] width 394 height 12
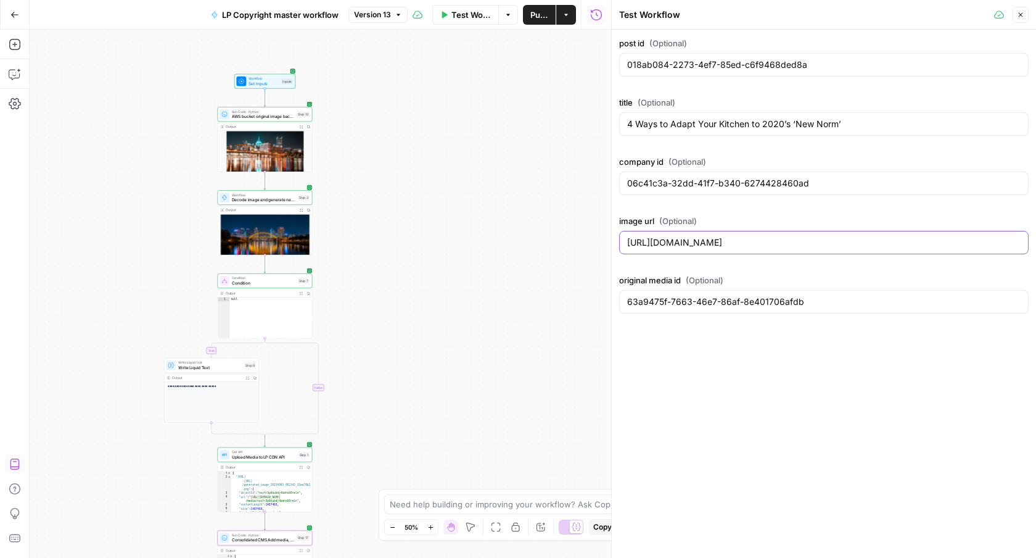
paste input "06182212/gninvqomvmxga6y4ayhc"
type input "[URL][DOMAIN_NAME]"
click at [1026, 19] on button "Close" at bounding box center [1021, 15] width 16 height 16
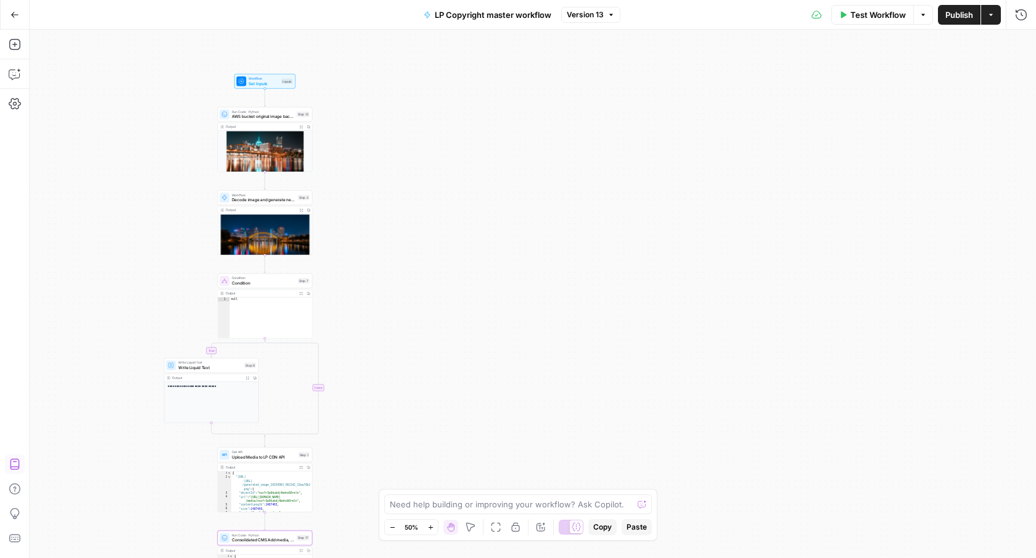
click at [861, 19] on span "Test Workflow" at bounding box center [879, 15] width 56 height 12
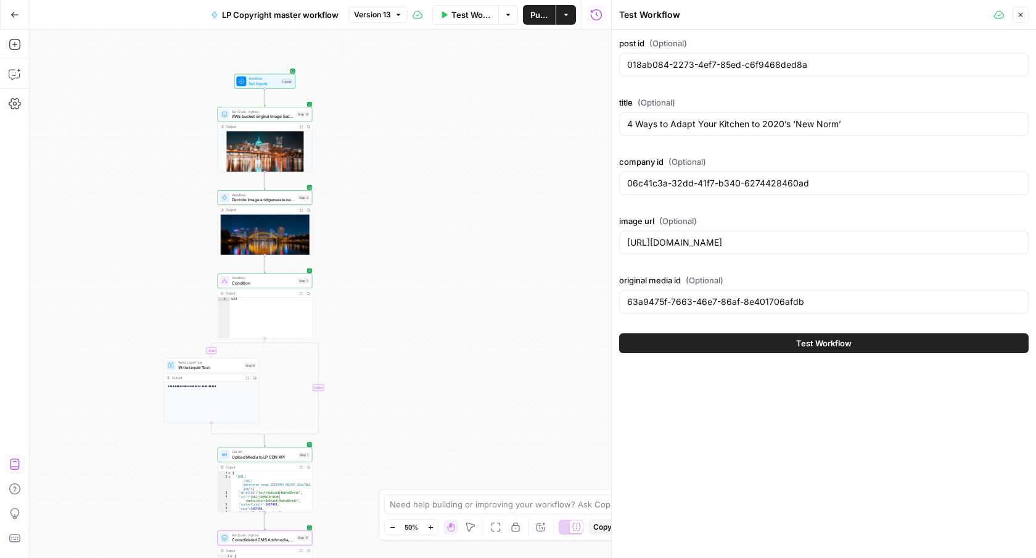
click at [810, 340] on span "Test Workflow" at bounding box center [824, 343] width 56 height 12
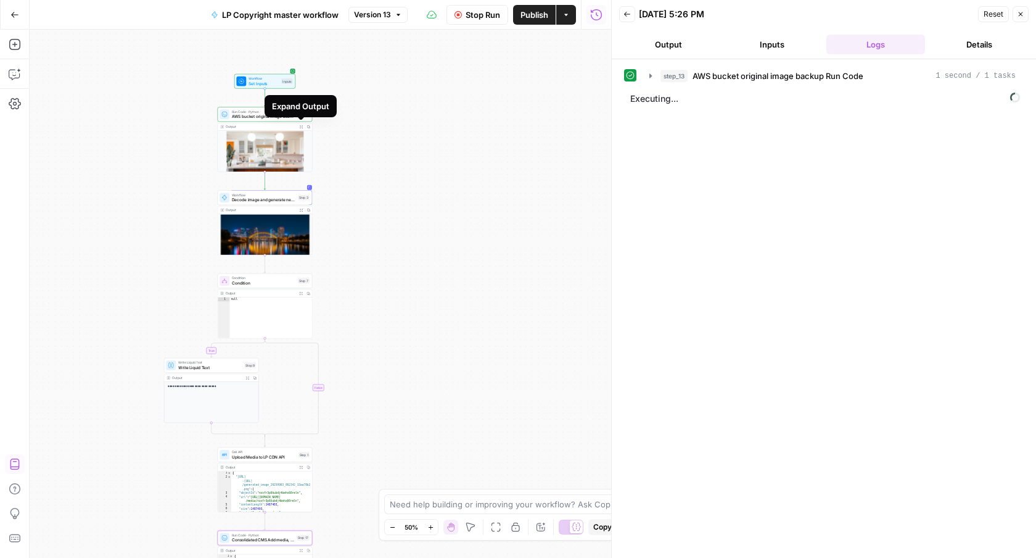
click at [303, 127] on button "Expand Output" at bounding box center [300, 126] width 7 height 7
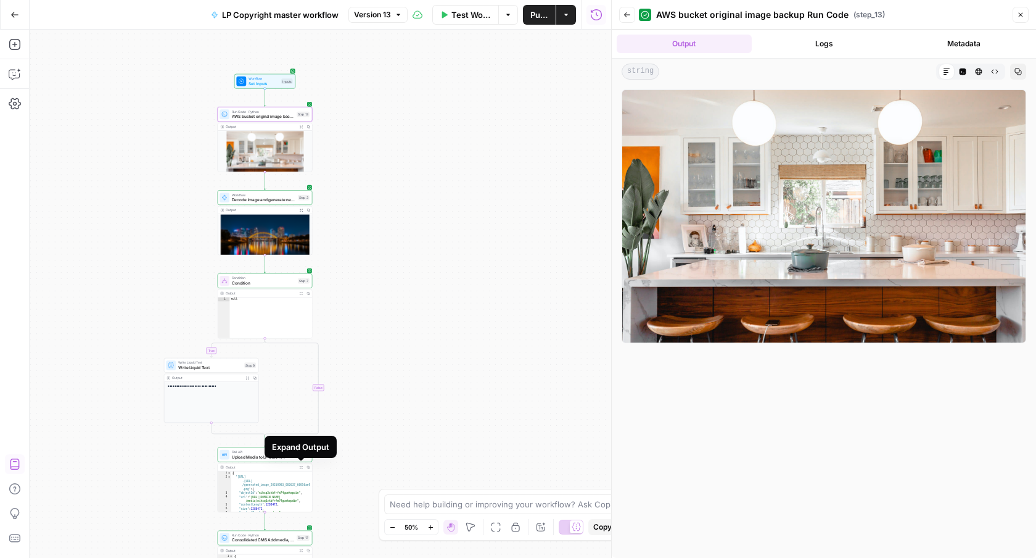
click at [302, 466] on icon "button" at bounding box center [301, 467] width 3 height 3
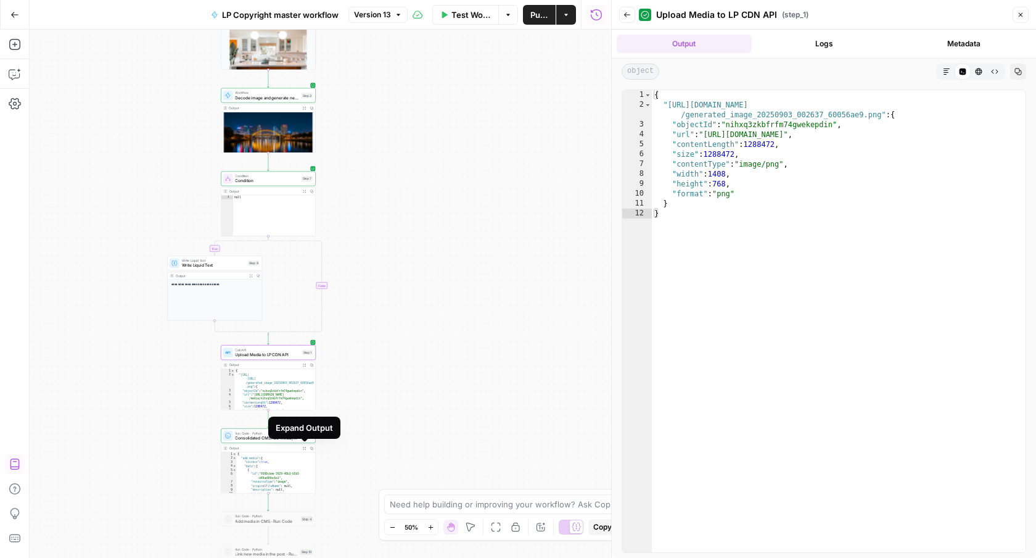
click at [305, 447] on icon "button" at bounding box center [304, 448] width 3 height 3
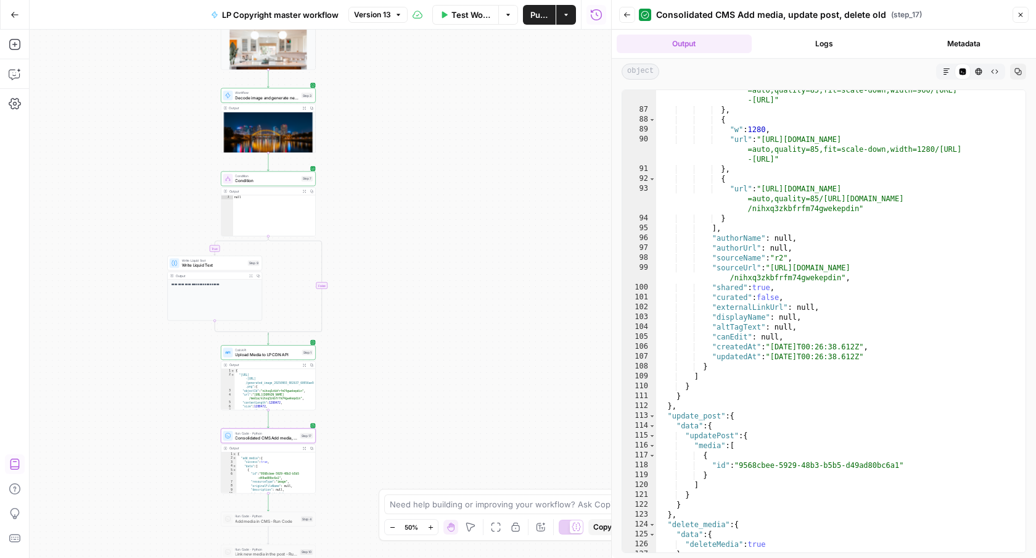
scroll to position [1265, 0]
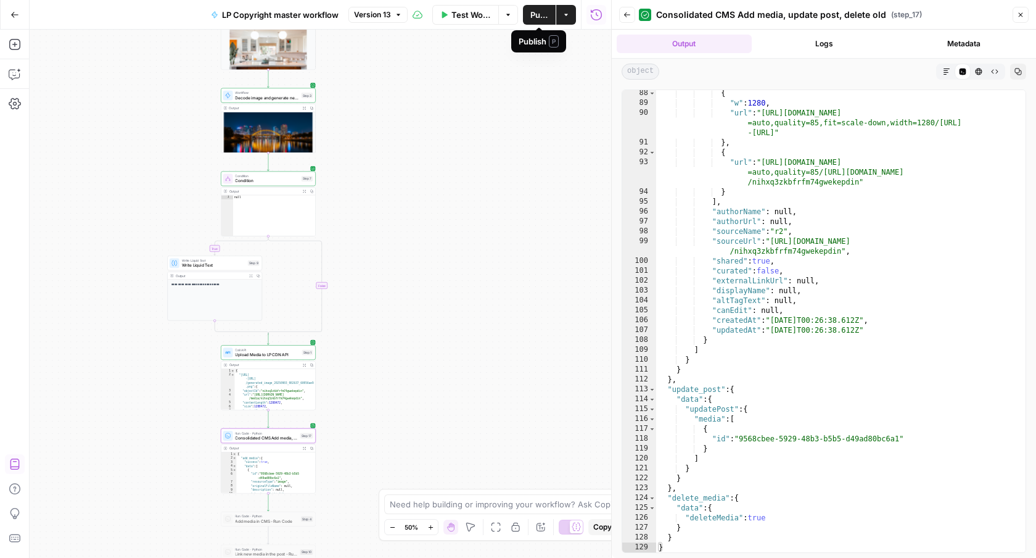
click at [537, 12] on span "Publish" at bounding box center [539, 15] width 18 height 12
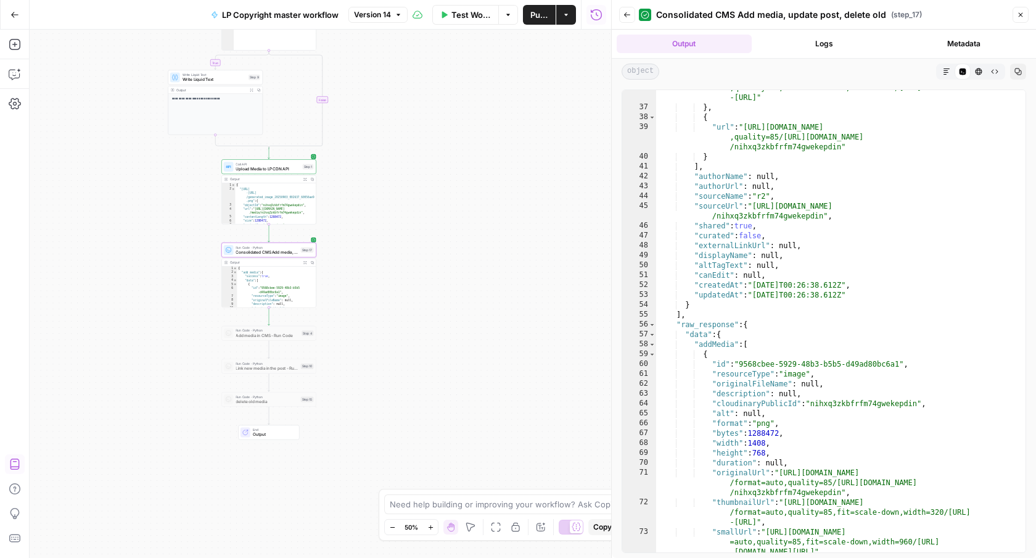
scroll to position [534, 0]
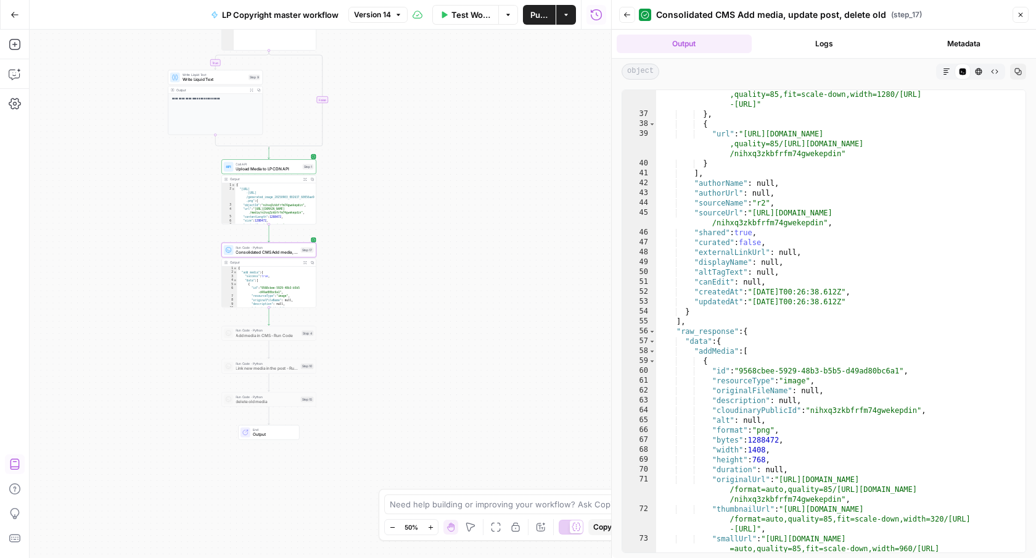
click at [857, 51] on button "Logs" at bounding box center [824, 44] width 135 height 19
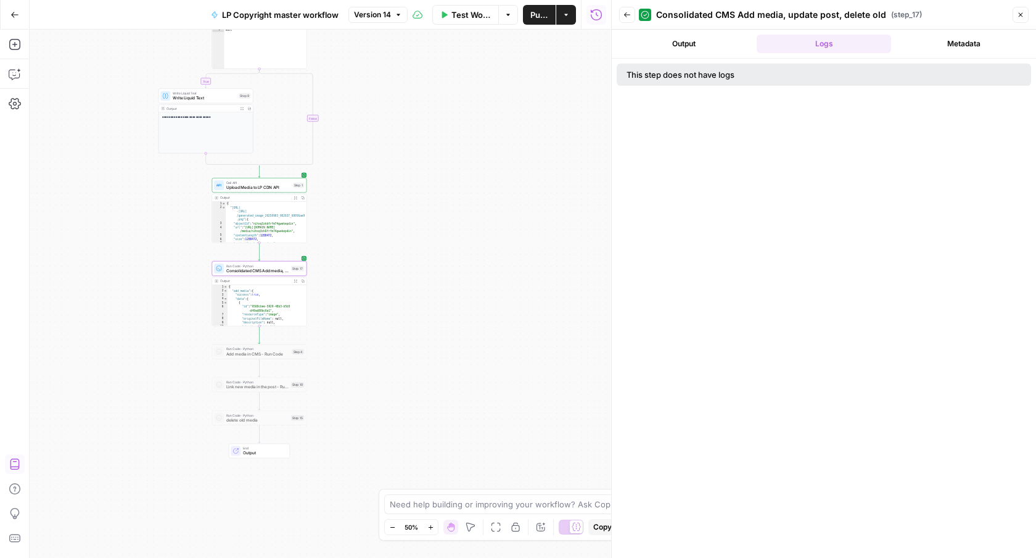
click at [1025, 13] on button "Close" at bounding box center [1021, 15] width 16 height 16
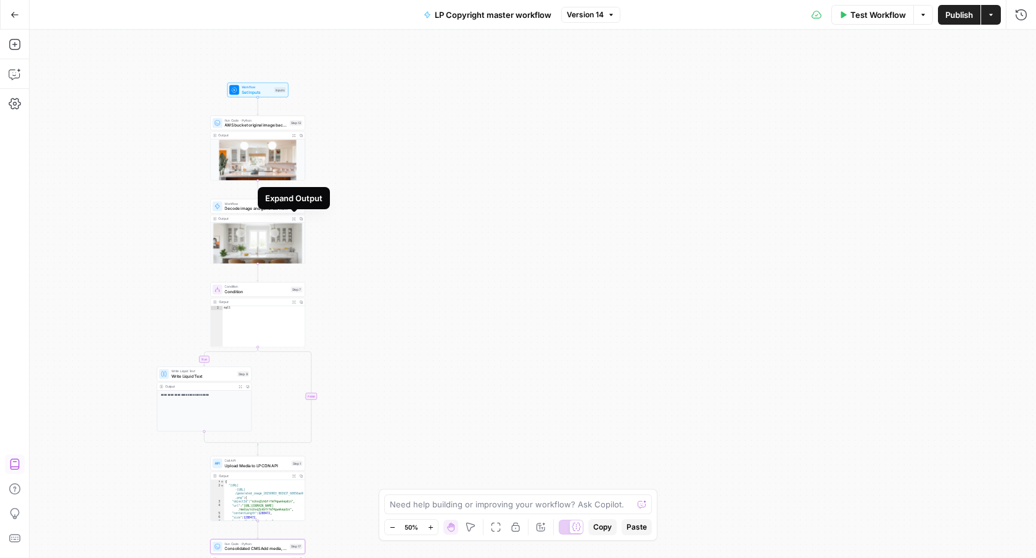
click at [294, 220] on button "Expand Output" at bounding box center [294, 218] width 7 height 7
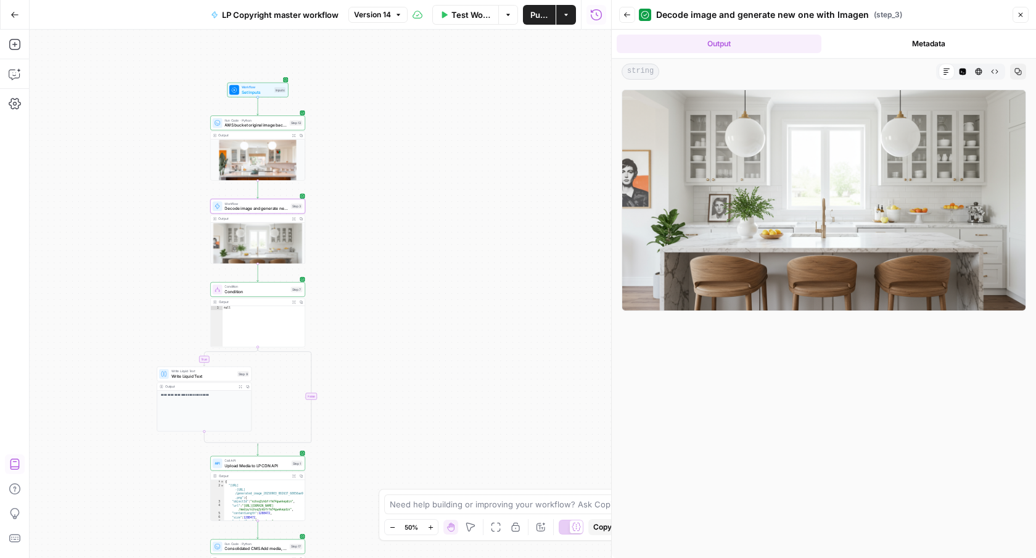
click at [293, 138] on button "Expand Output" at bounding box center [294, 135] width 7 height 7
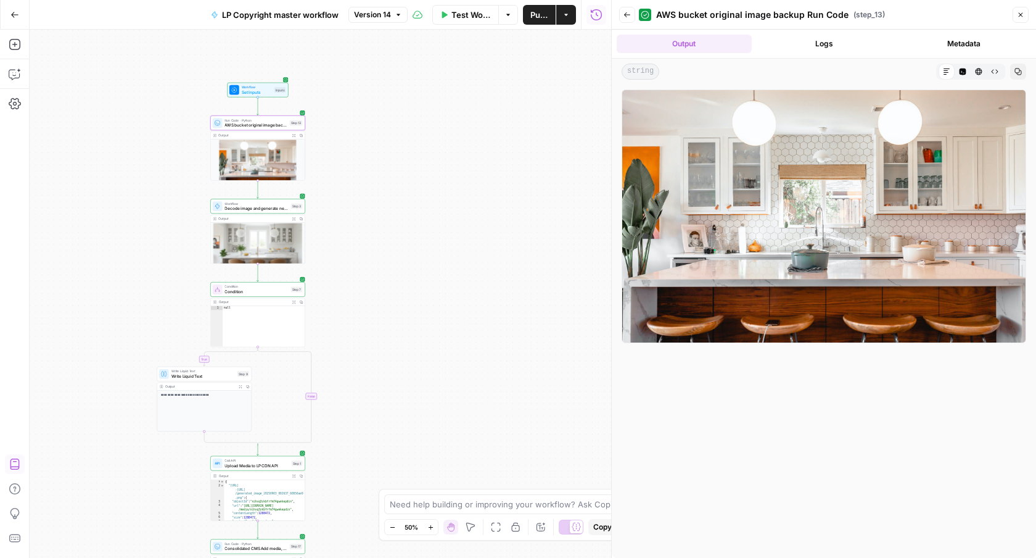
click at [294, 216] on button "Expand Output" at bounding box center [294, 218] width 7 height 7
